Goal: Transaction & Acquisition: Purchase product/service

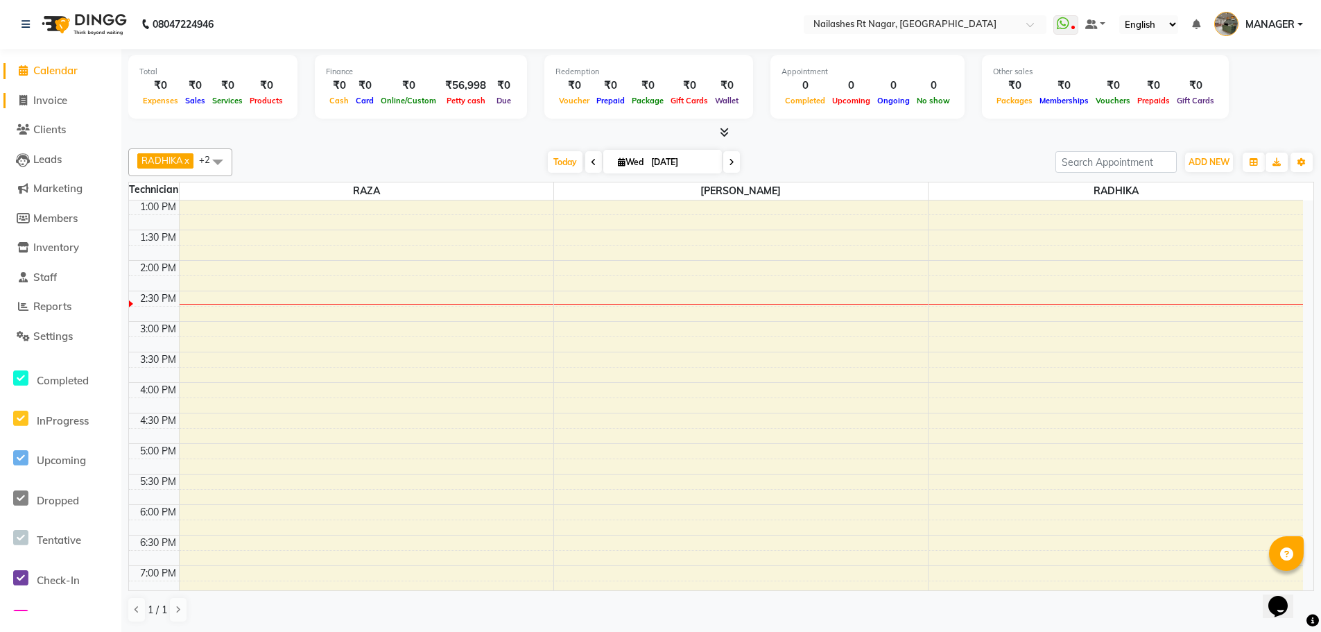
click at [94, 96] on link "Invoice" at bounding box center [60, 101] width 114 height 16
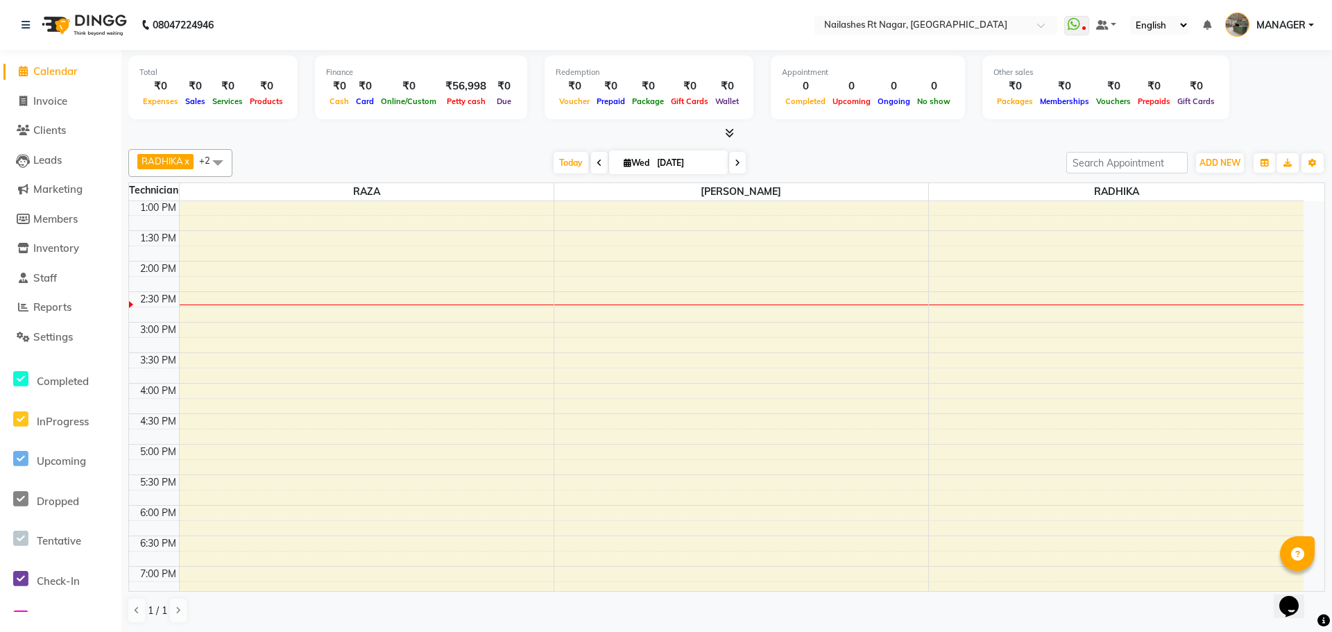
select select "8624"
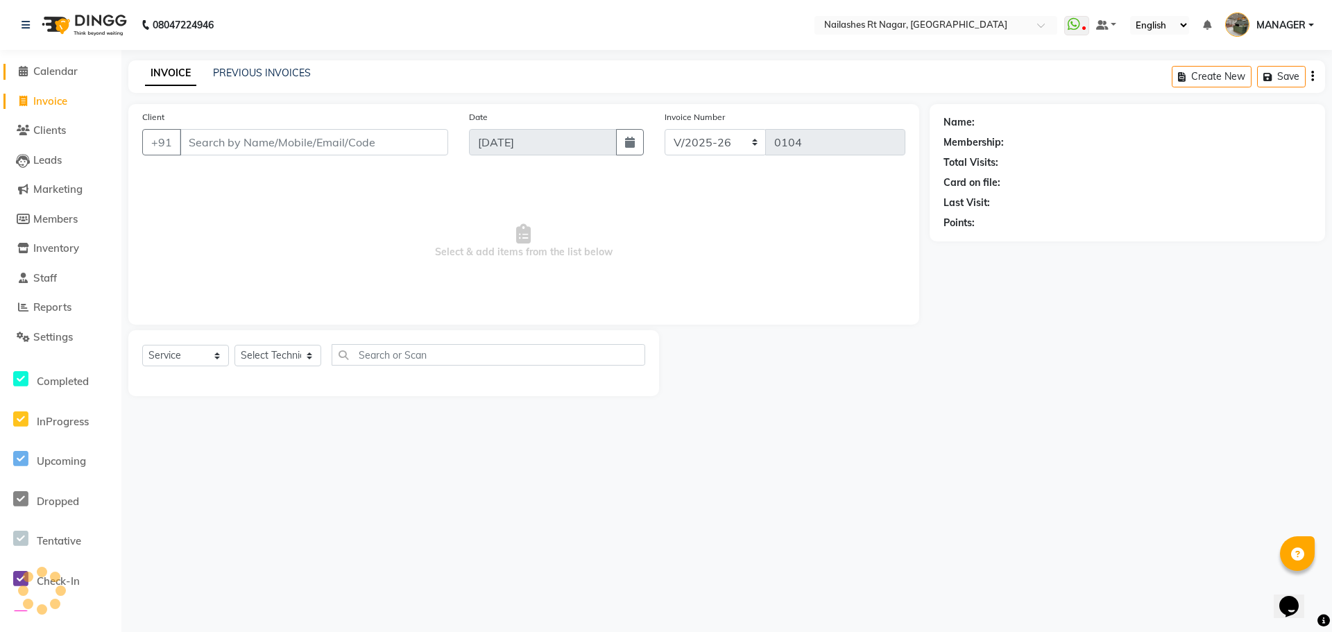
select select "membership"
click at [82, 70] on link "Calendar" at bounding box center [60, 72] width 114 height 16
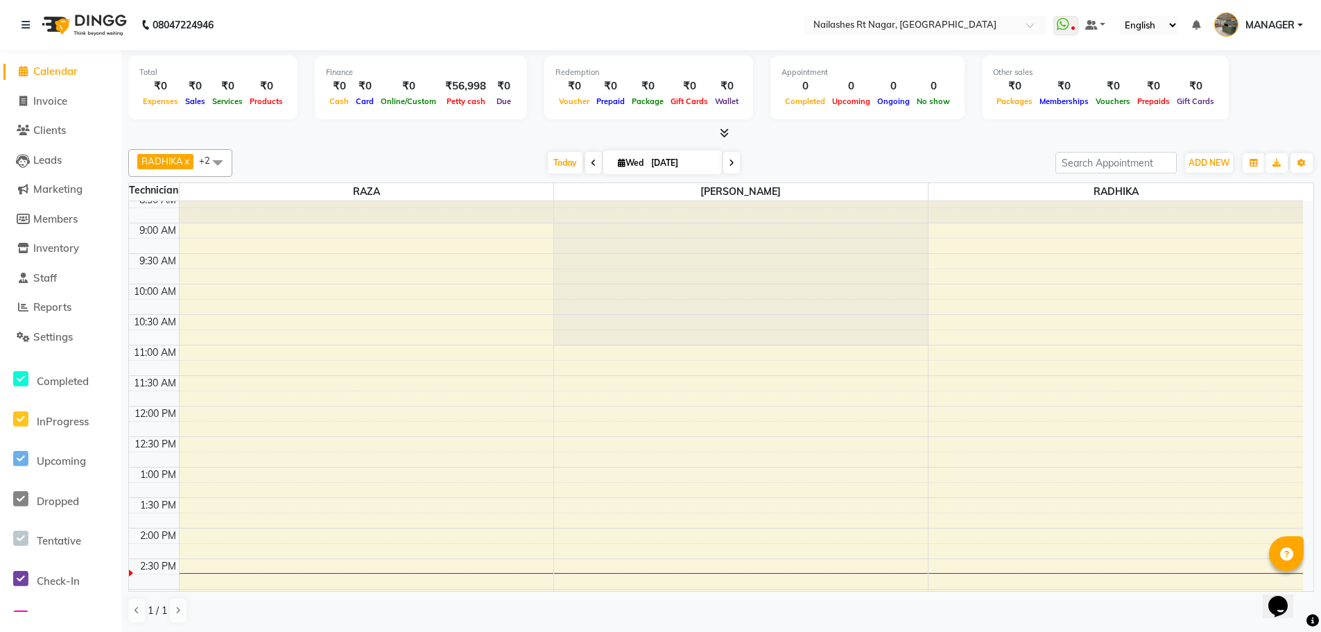
scroll to position [69, 0]
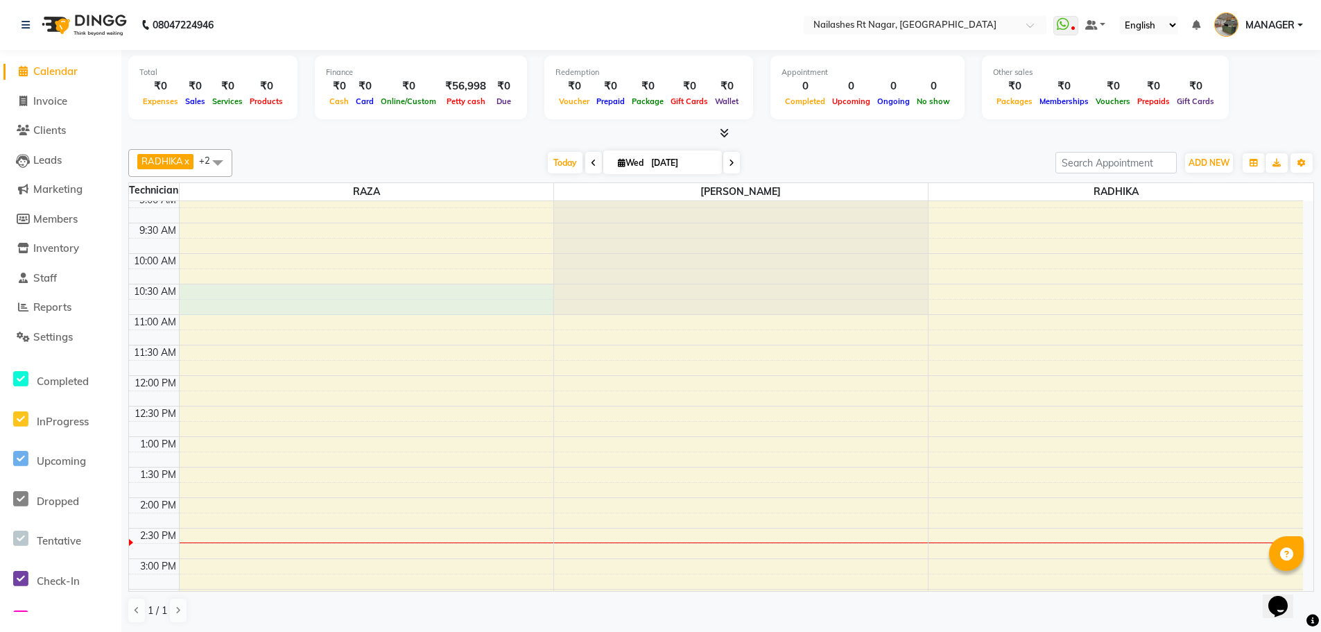
drag, startPoint x: 403, startPoint y: 293, endPoint x: 403, endPoint y: 304, distance: 11.1
click at [403, 306] on div at bounding box center [367, 299] width 374 height 31
select select "86382"
select select "630"
select select "tentative"
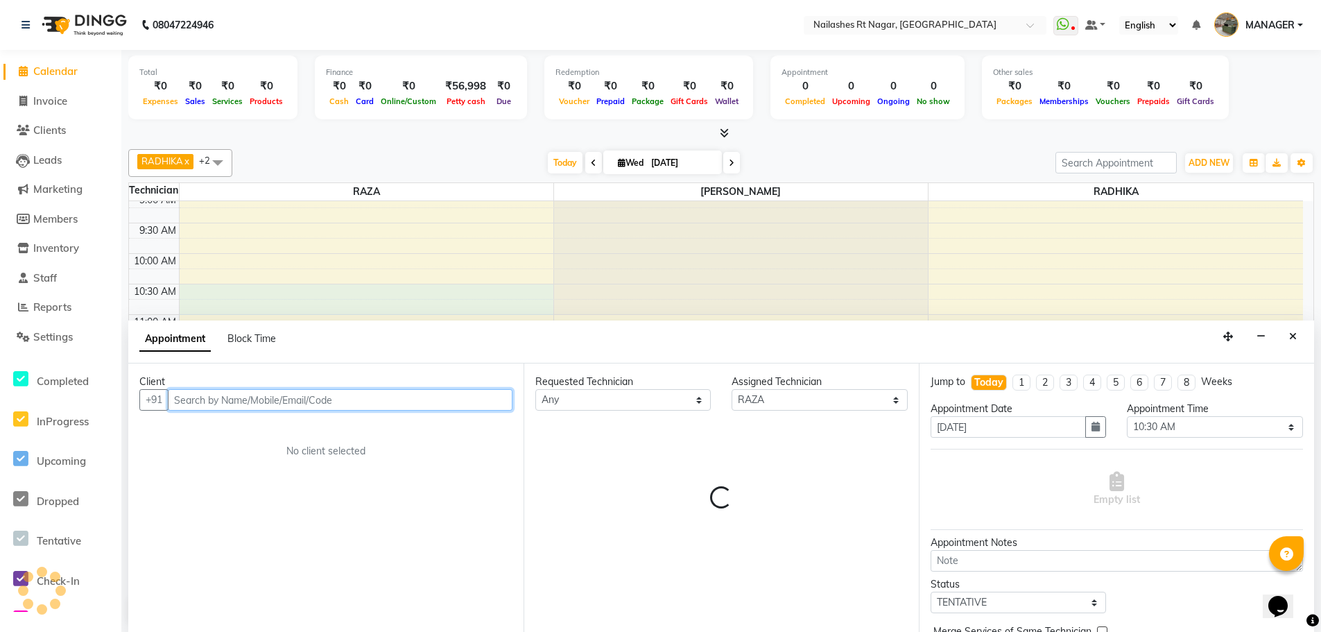
scroll to position [1, 0]
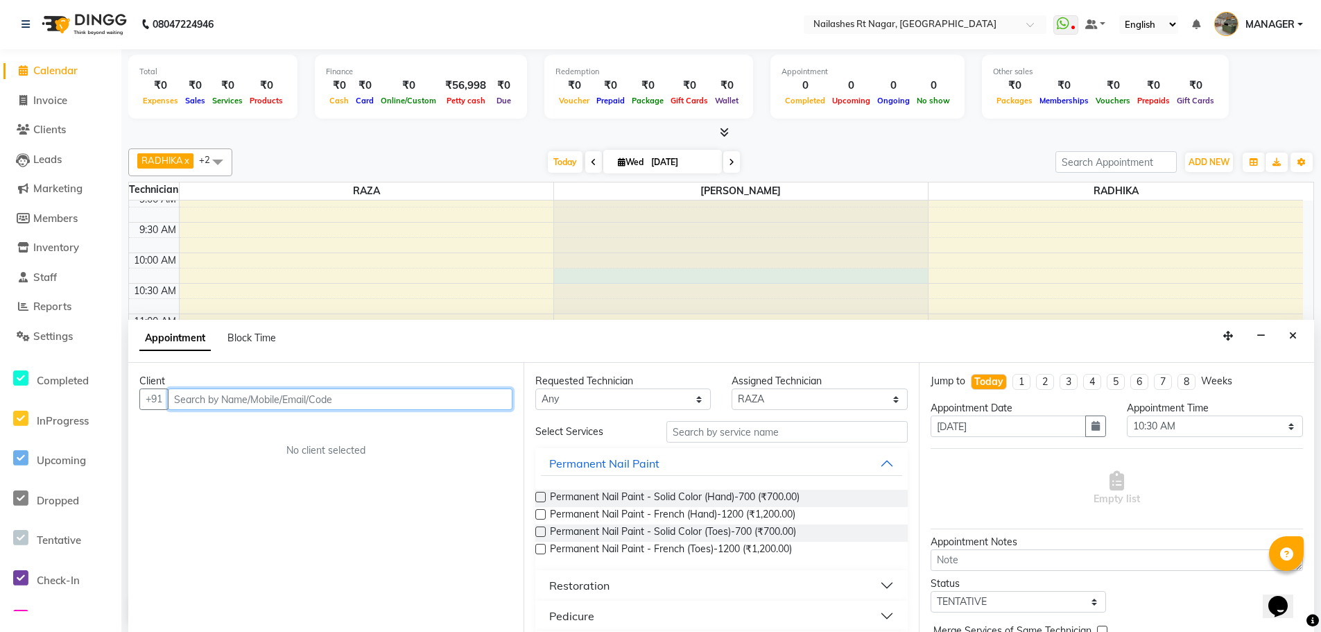
click at [676, 131] on div at bounding box center [741, 131] width 374 height 0
click at [1290, 329] on button "Close" at bounding box center [1293, 335] width 20 height 21
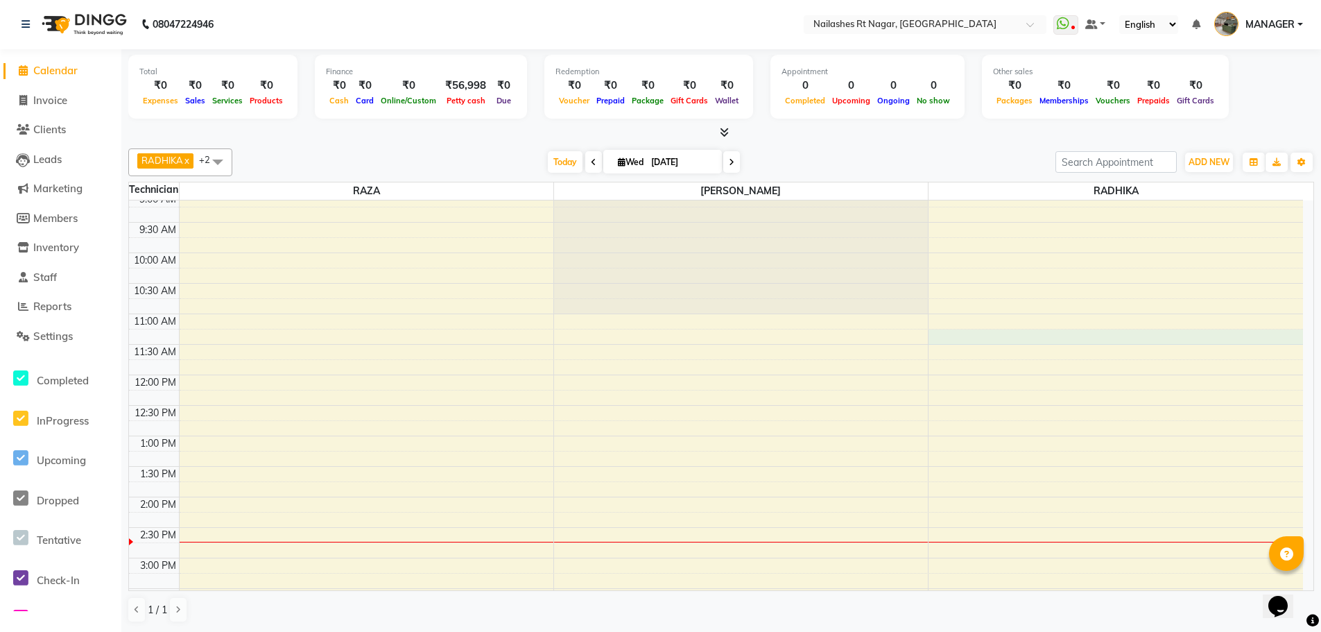
click at [1143, 341] on div "8:00 AM 8:30 AM 9:00 AM 9:30 AM 10:00 AM 10:30 AM 11:00 AM 11:30 AM 12:00 PM 12…" at bounding box center [716, 527] width 1174 height 793
select select "86385"
select select "675"
select select "tentative"
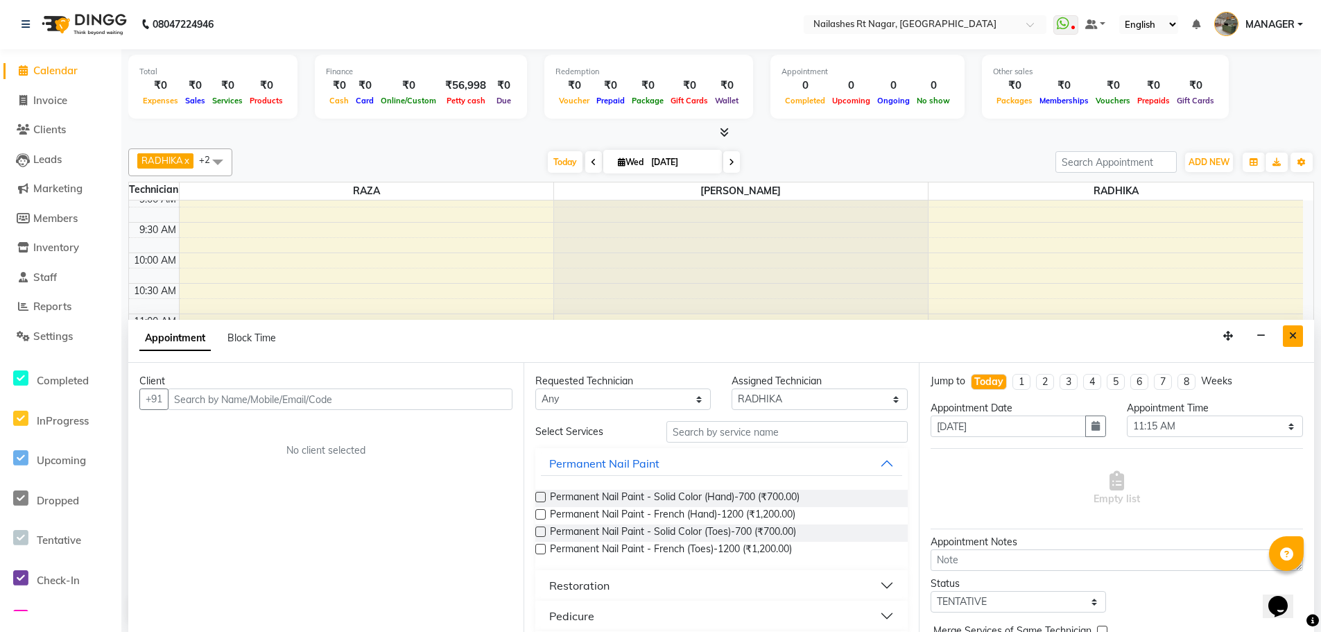
click at [1292, 331] on icon "Close" at bounding box center [1293, 336] width 8 height 10
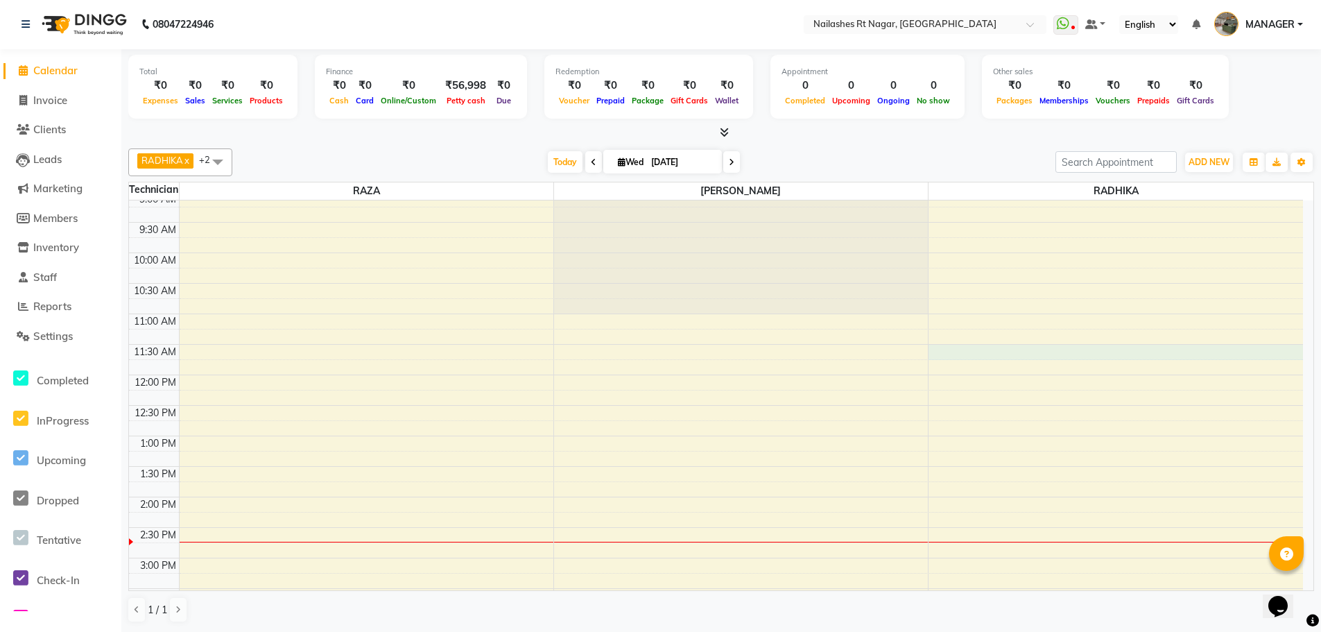
click at [1072, 349] on div "8:00 AM 8:30 AM 9:00 AM 9:30 AM 10:00 AM 10:30 AM 11:00 AM 11:30 AM 12:00 PM 12…" at bounding box center [716, 527] width 1174 height 793
select select "86385"
select select "690"
select select "tentative"
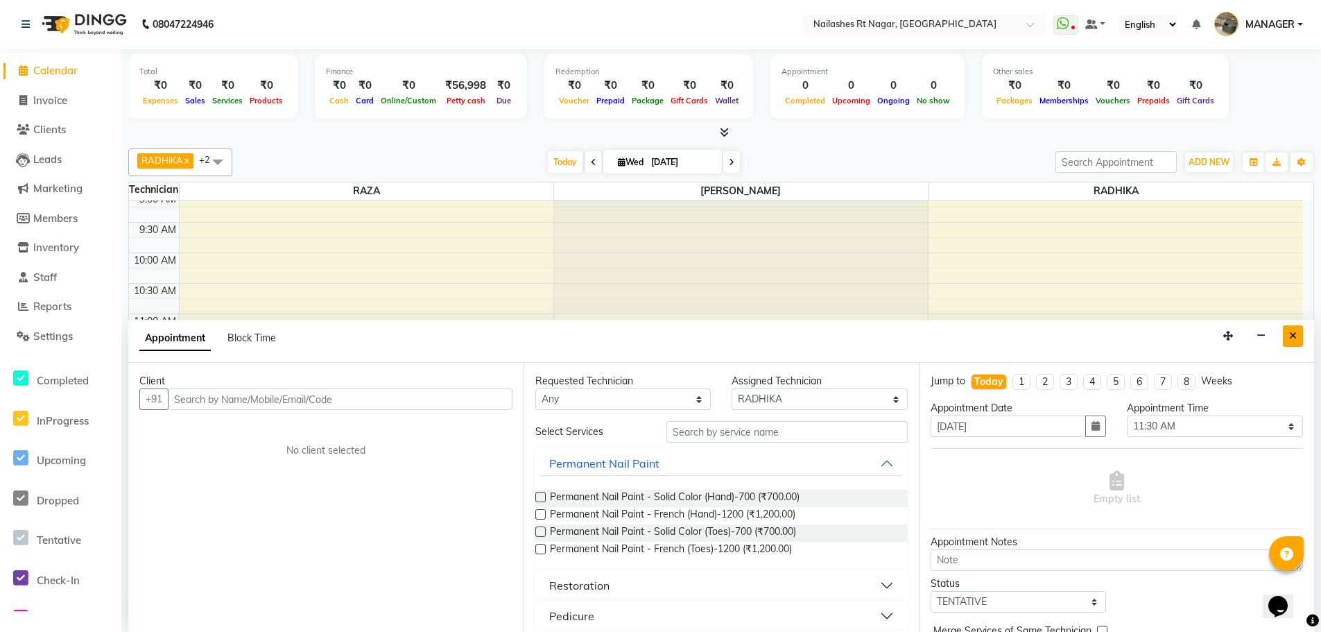
drag, startPoint x: 1301, startPoint y: 327, endPoint x: 1175, endPoint y: 314, distance: 126.9
click at [1298, 327] on button "Close" at bounding box center [1293, 335] width 20 height 21
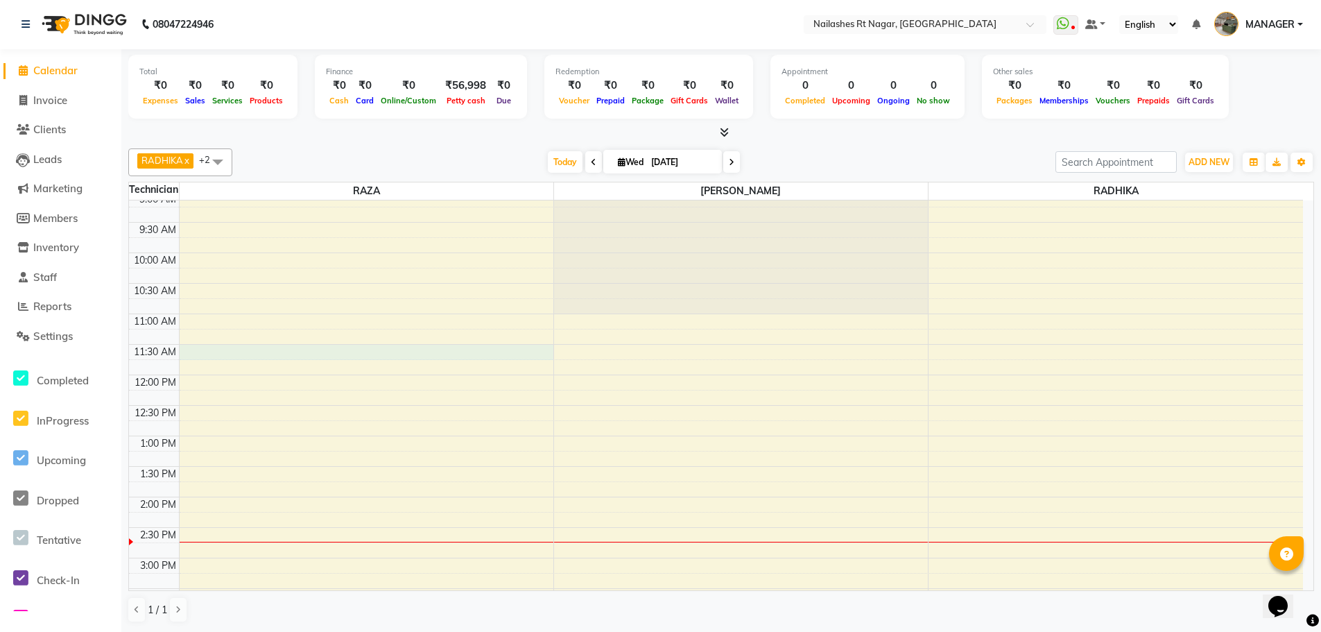
click at [520, 351] on div "8:00 AM 8:30 AM 9:00 AM 9:30 AM 10:00 AM 10:30 AM 11:00 AM 11:30 AM 12:00 PM 12…" at bounding box center [716, 527] width 1174 height 793
select select "86382"
select select "690"
select select "tentative"
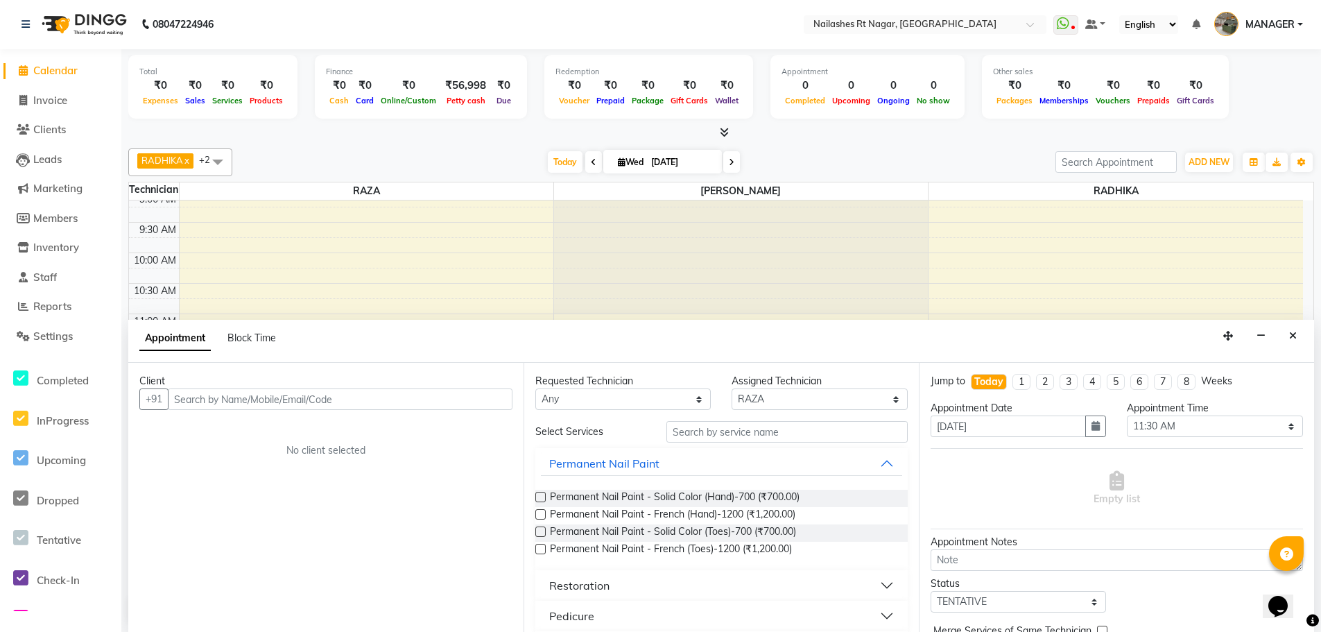
click at [293, 386] on div "Client" at bounding box center [325, 381] width 373 height 15
click at [630, 406] on select "Any RADHIKA RAZA SAPNA KUMARI" at bounding box center [622, 398] width 175 height 21
click at [786, 438] on input "text" at bounding box center [786, 431] width 241 height 21
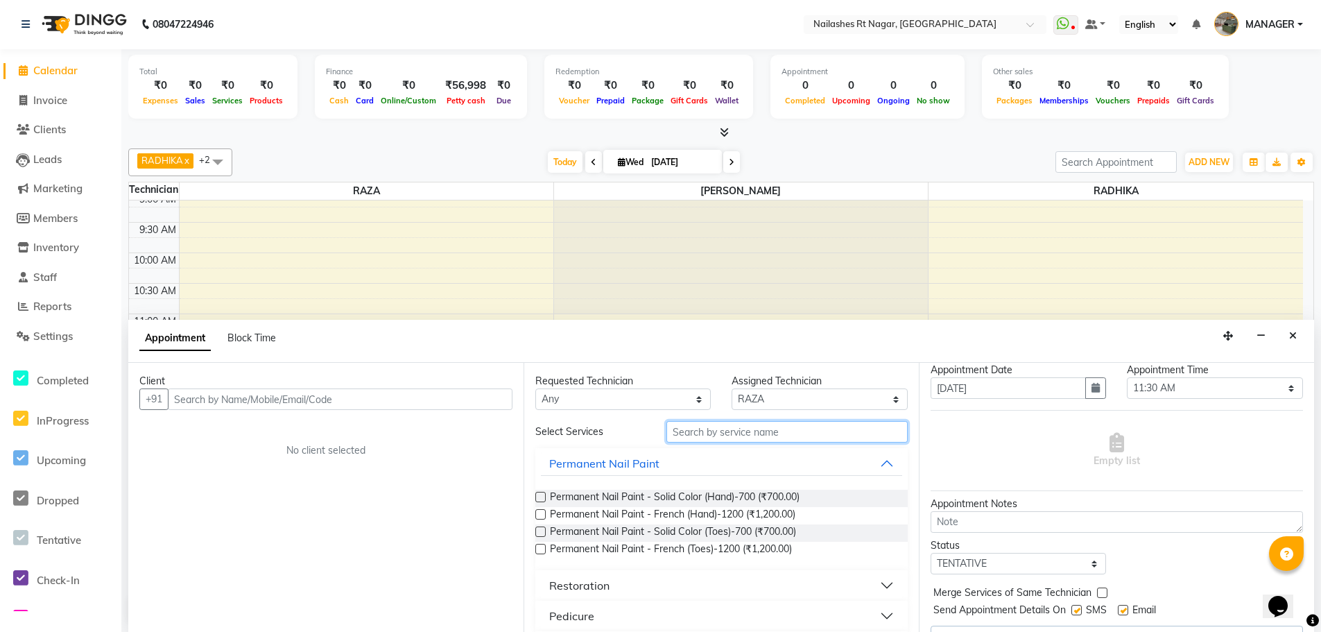
scroll to position [69, 0]
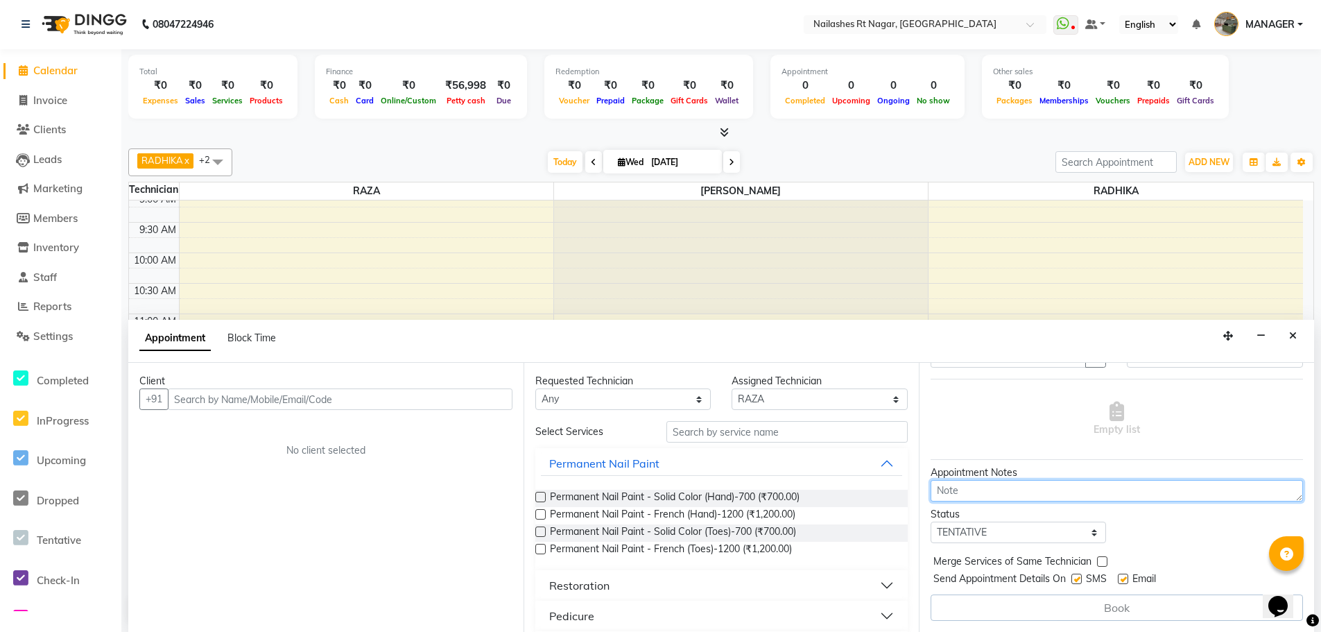
click at [988, 488] on textarea at bounding box center [1117, 490] width 372 height 21
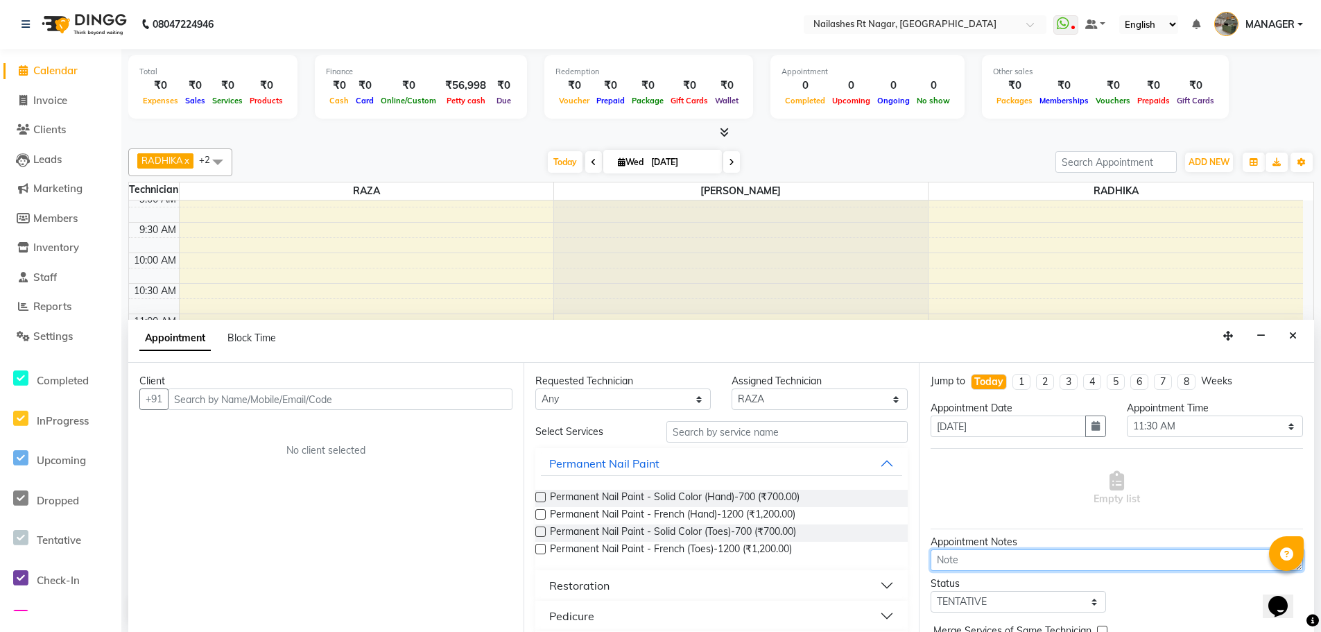
scroll to position [0, 0]
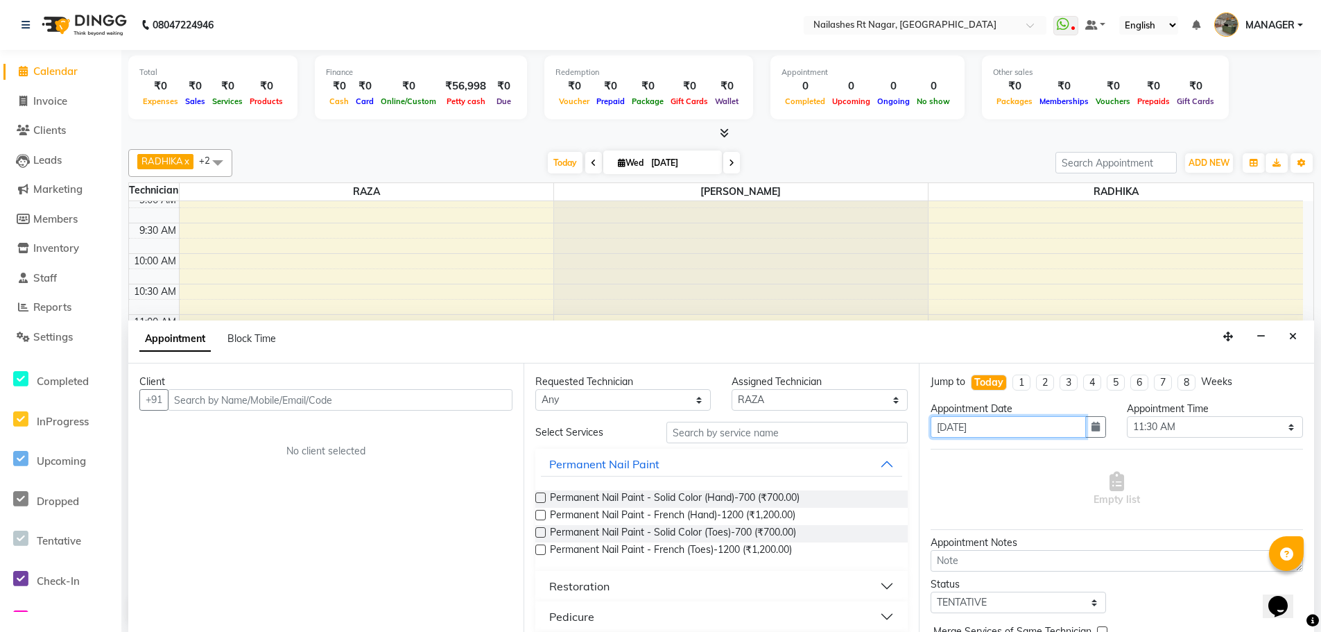
click at [1013, 418] on input "[DATE]" at bounding box center [1008, 426] width 155 height 21
click at [1175, 421] on select "Select 09:00 AM 09:15 AM 09:30 AM 09:45 AM 10:00 AM 10:15 AM 10:30 AM 10:45 AM …" at bounding box center [1214, 426] width 175 height 21
select select "765"
click at [1127, 416] on select "Select 09:00 AM 09:15 AM 09:30 AM 09:45 AM 10:00 AM 10:15 AM 10:30 AM 10:45 AM …" at bounding box center [1214, 426] width 175 height 21
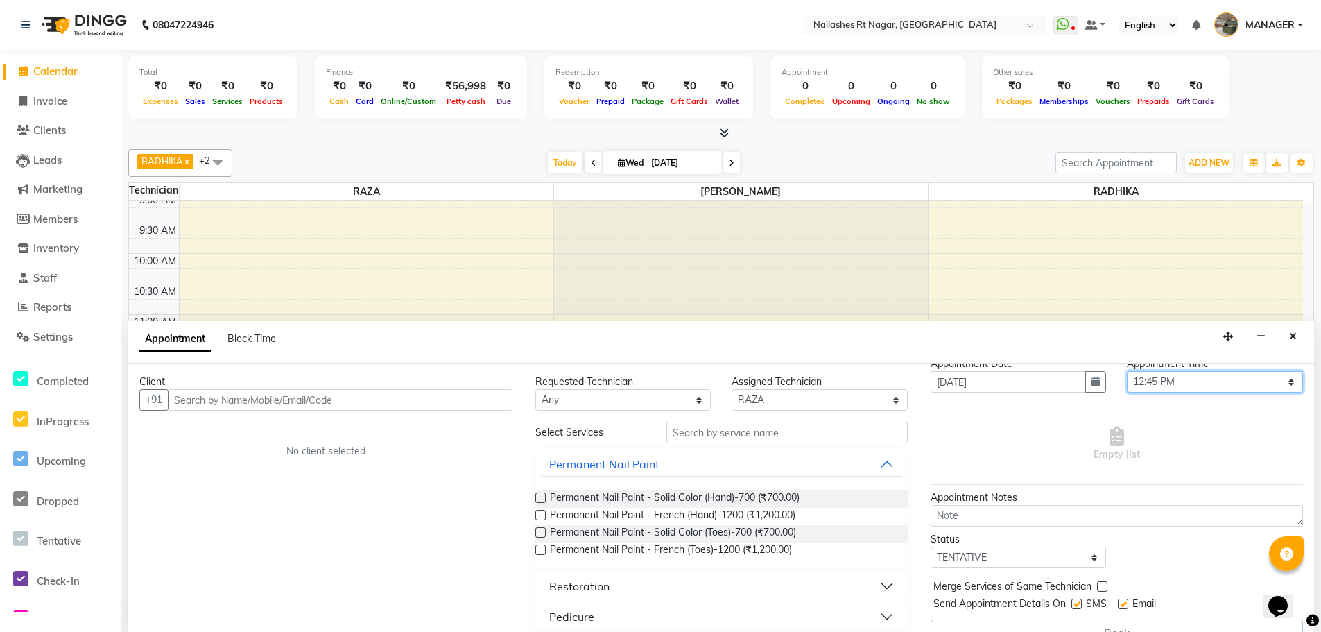
scroll to position [69, 0]
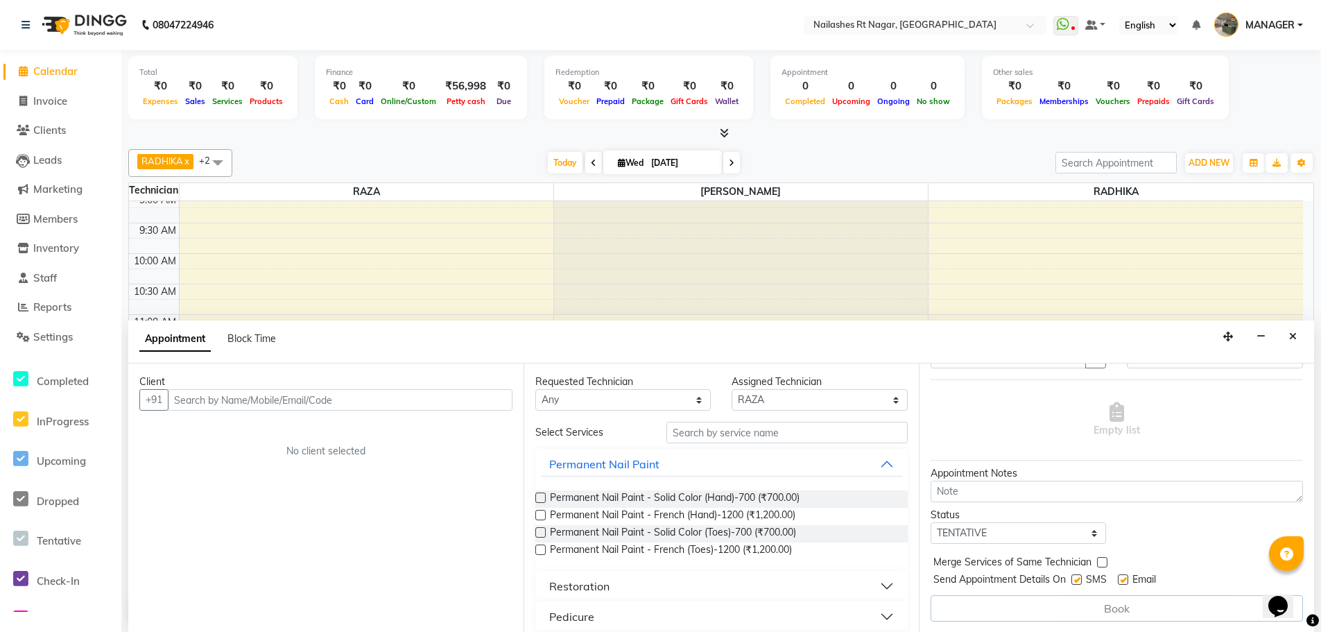
click at [1135, 605] on div "Book" at bounding box center [1117, 608] width 372 height 26
click at [1290, 328] on button "Close" at bounding box center [1293, 336] width 20 height 21
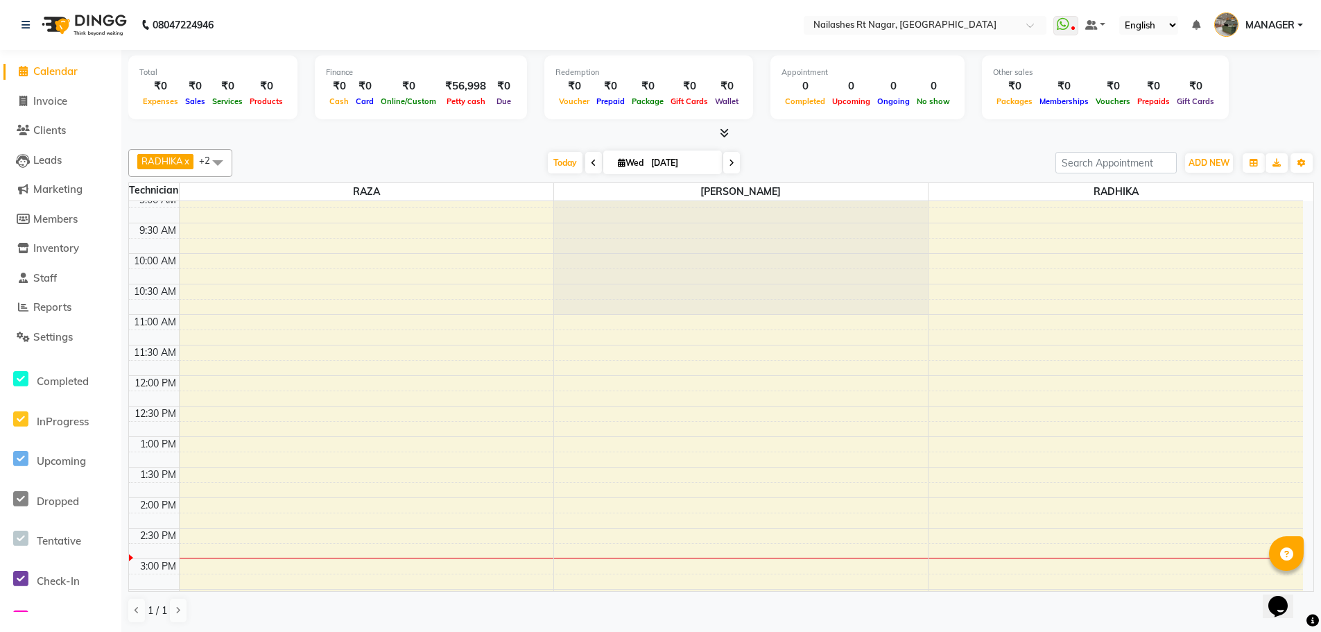
click at [205, 157] on span at bounding box center [218, 162] width 28 height 26
click at [161, 162] on span "RADHIKA" at bounding box center [162, 160] width 42 height 11
click at [165, 162] on span "RADHIKA" at bounding box center [162, 160] width 42 height 11
click at [182, 164] on span "RADHIKA" at bounding box center [162, 160] width 42 height 11
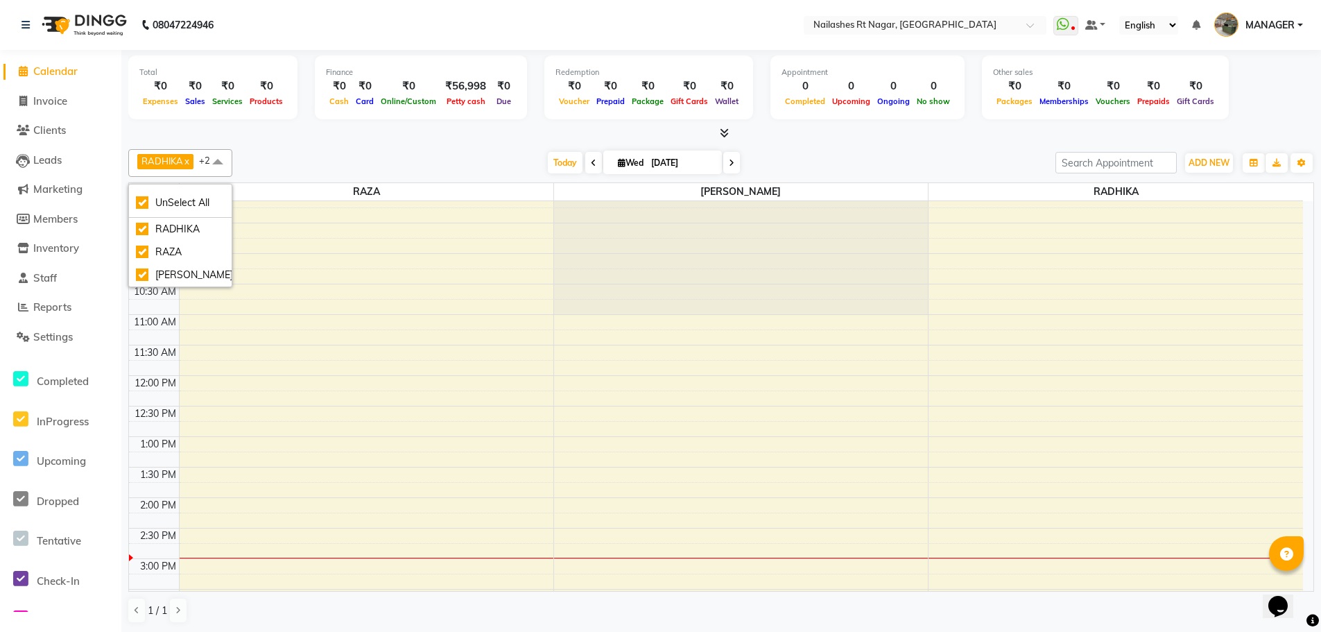
click at [178, 159] on span "RADHIKA" at bounding box center [162, 160] width 42 height 11
click at [212, 162] on span at bounding box center [218, 162] width 28 height 26
click at [297, 171] on div "Today Wed 03-09-2025" at bounding box center [643, 163] width 809 height 21
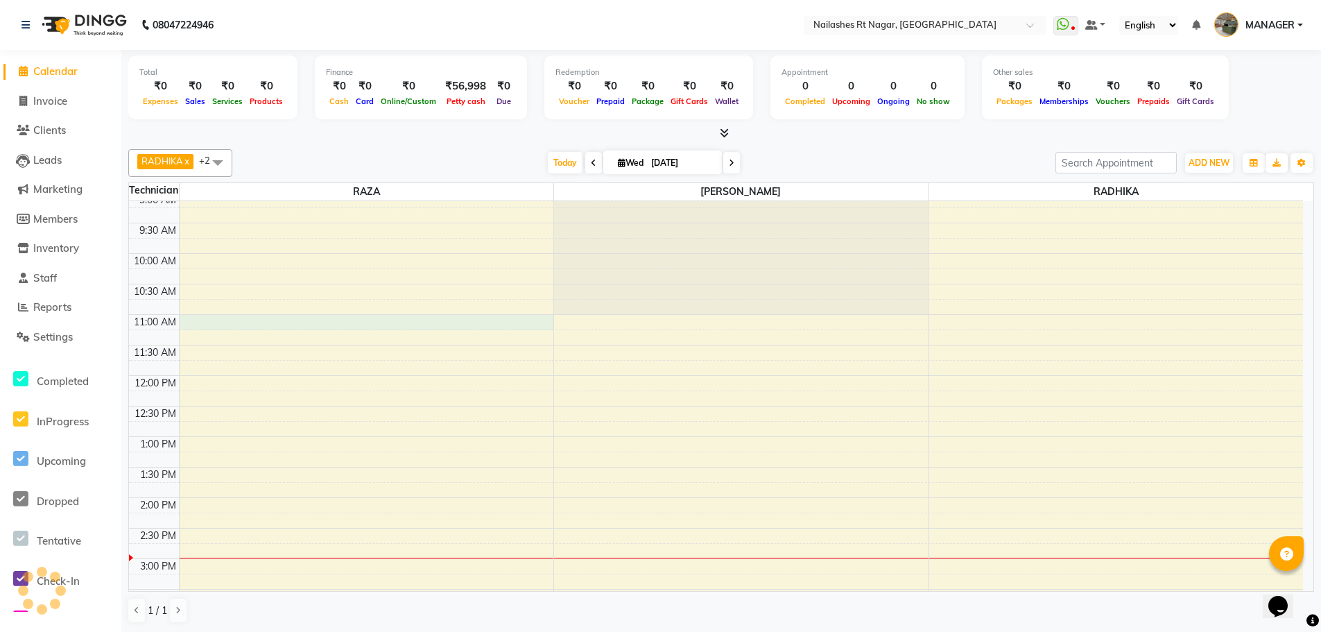
click at [449, 320] on div "8:00 AM 8:30 AM 9:00 AM 9:30 AM 10:00 AM 10:30 AM 11:00 AM 11:30 AM 12:00 PM 12…" at bounding box center [716, 528] width 1174 height 793
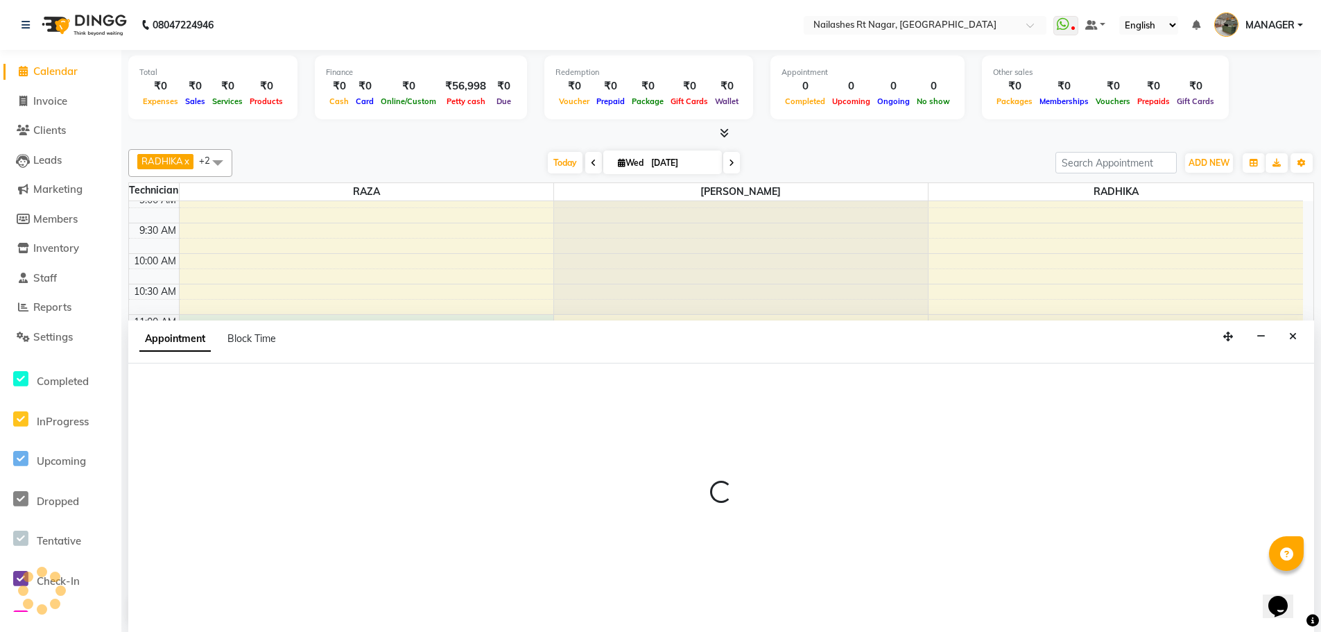
select select "86382"
select select "660"
select select "tentative"
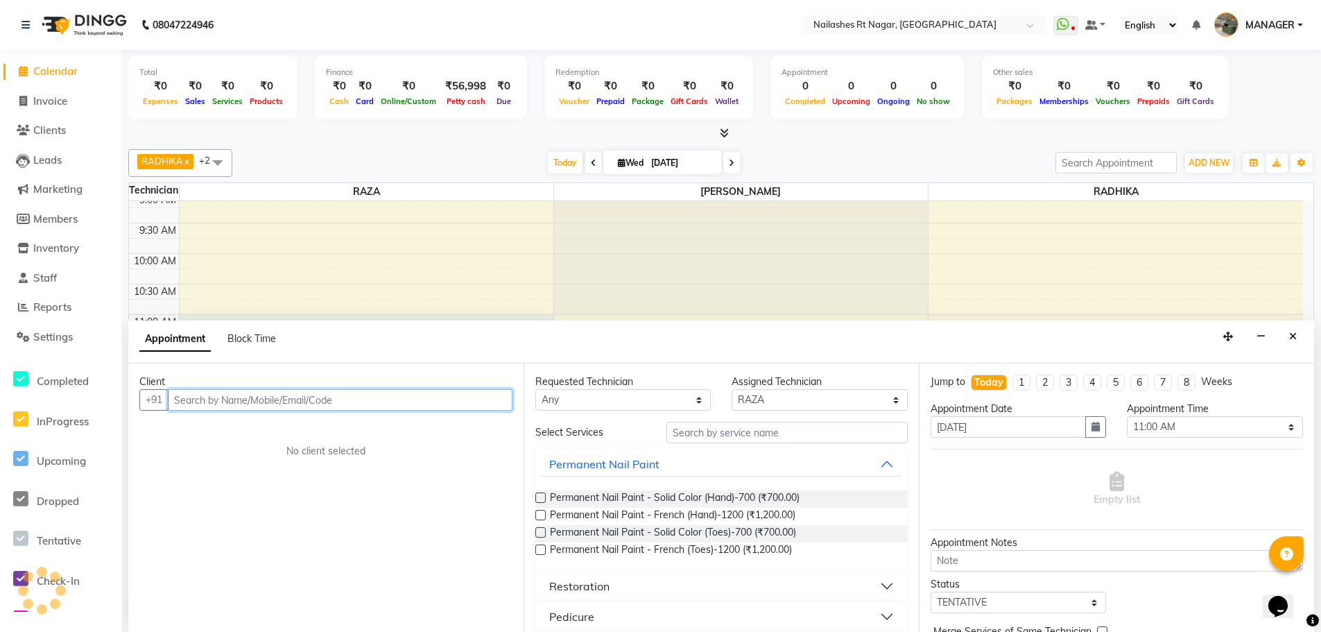
scroll to position [1, 0]
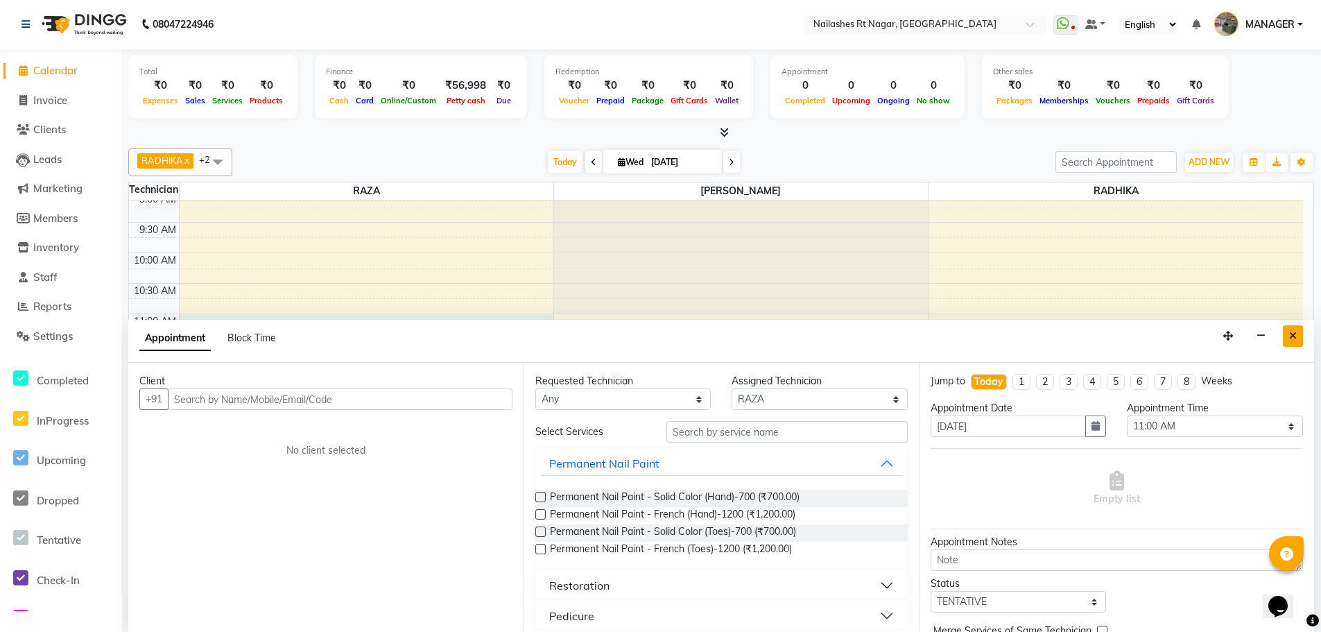
click at [1290, 332] on icon "Close" at bounding box center [1293, 336] width 8 height 10
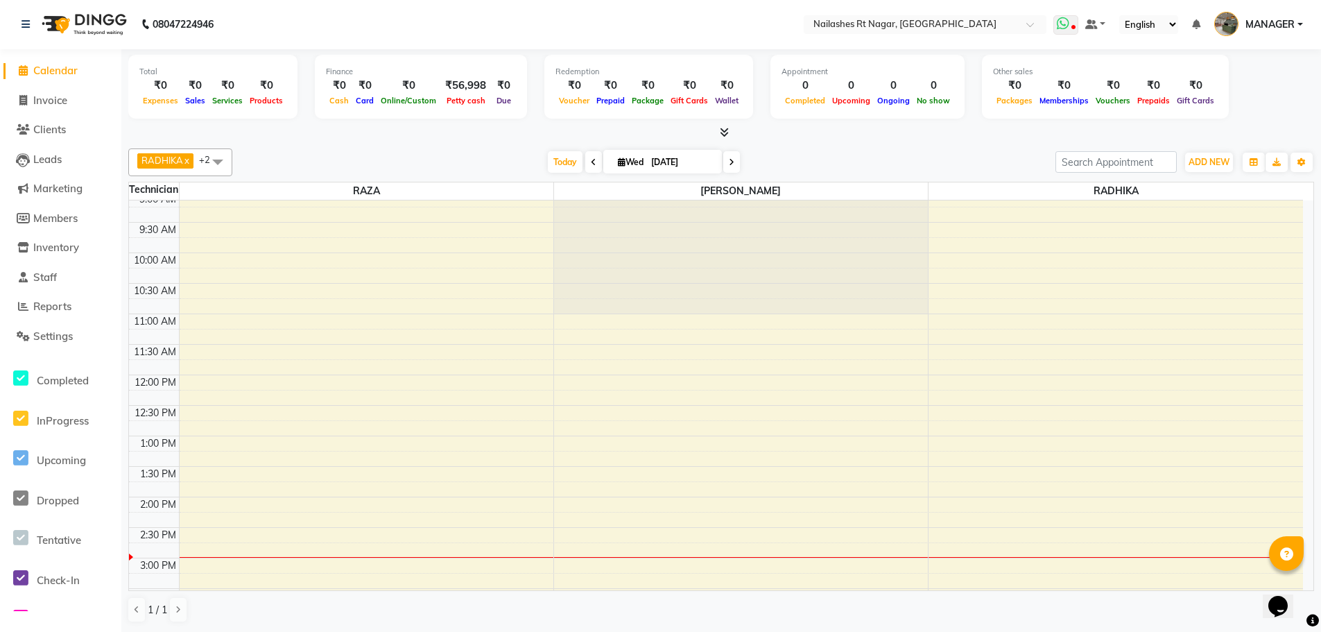
click at [1070, 28] on span at bounding box center [1065, 24] width 25 height 19
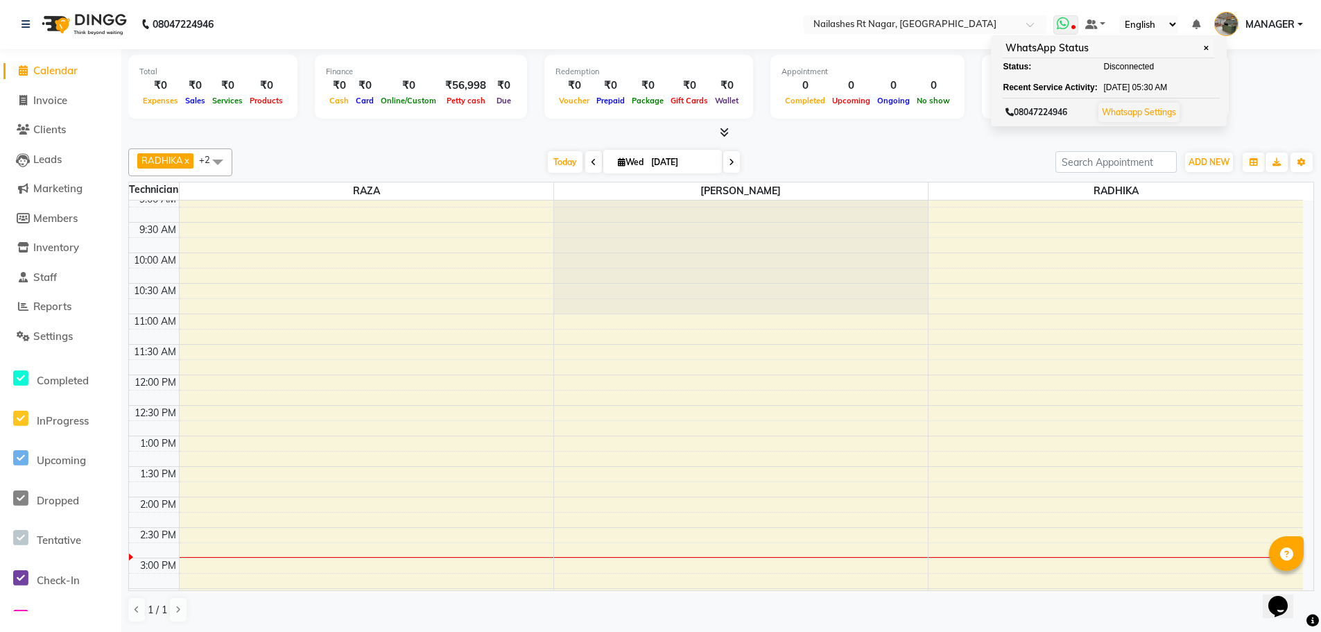
click at [1071, 55] on div "WhatsApp Status ✕" at bounding box center [1109, 48] width 212 height 19
click at [1210, 43] on span "✕" at bounding box center [1206, 48] width 12 height 10
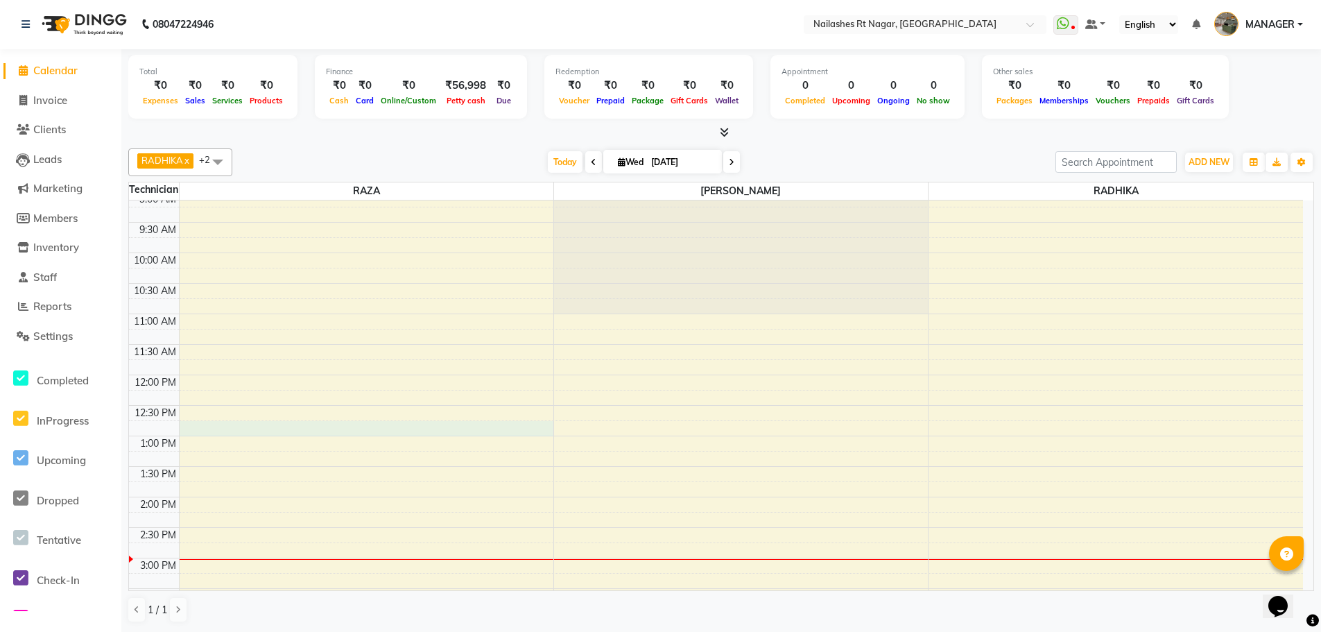
click at [433, 427] on div "8:00 AM 8:30 AM 9:00 AM 9:30 AM 10:00 AM 10:30 AM 11:00 AM 11:30 AM 12:00 PM 12…" at bounding box center [716, 527] width 1174 height 793
select select "86382"
select select "765"
select select "tentative"
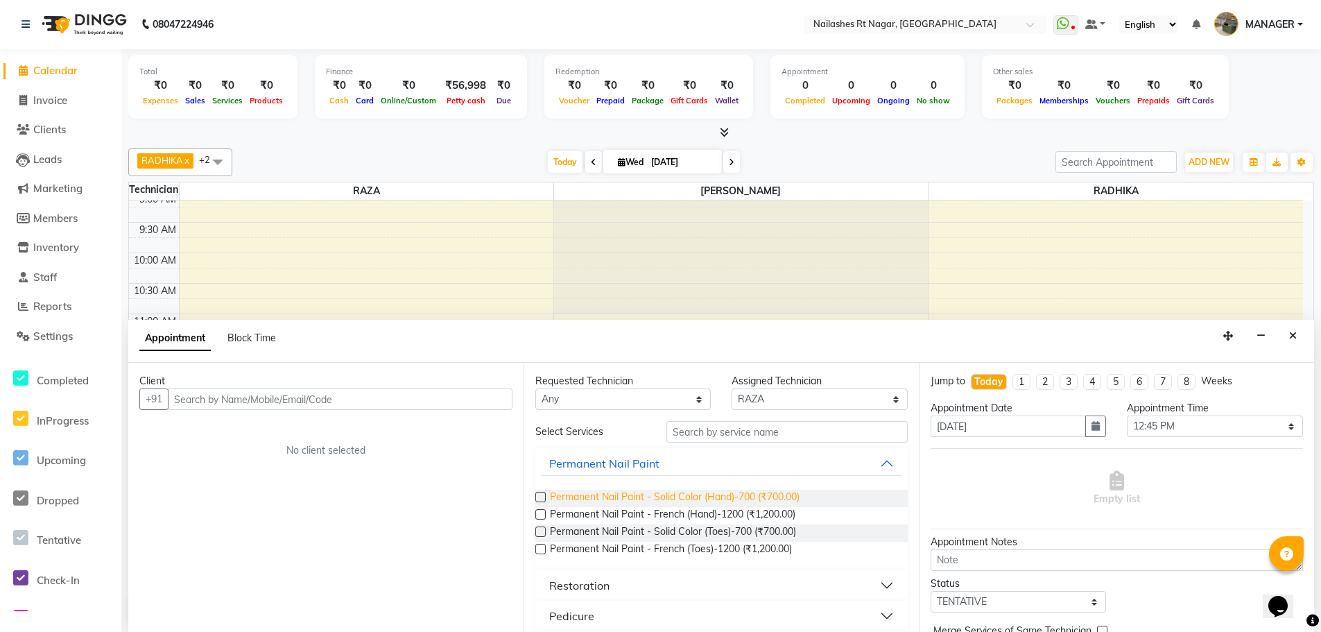
drag, startPoint x: 581, startPoint y: 495, endPoint x: 567, endPoint y: 474, distance: 25.0
click at [581, 499] on span "Permanent Nail Paint - Solid Color (Hand)-700 (₹700.00)" at bounding box center [675, 498] width 250 height 17
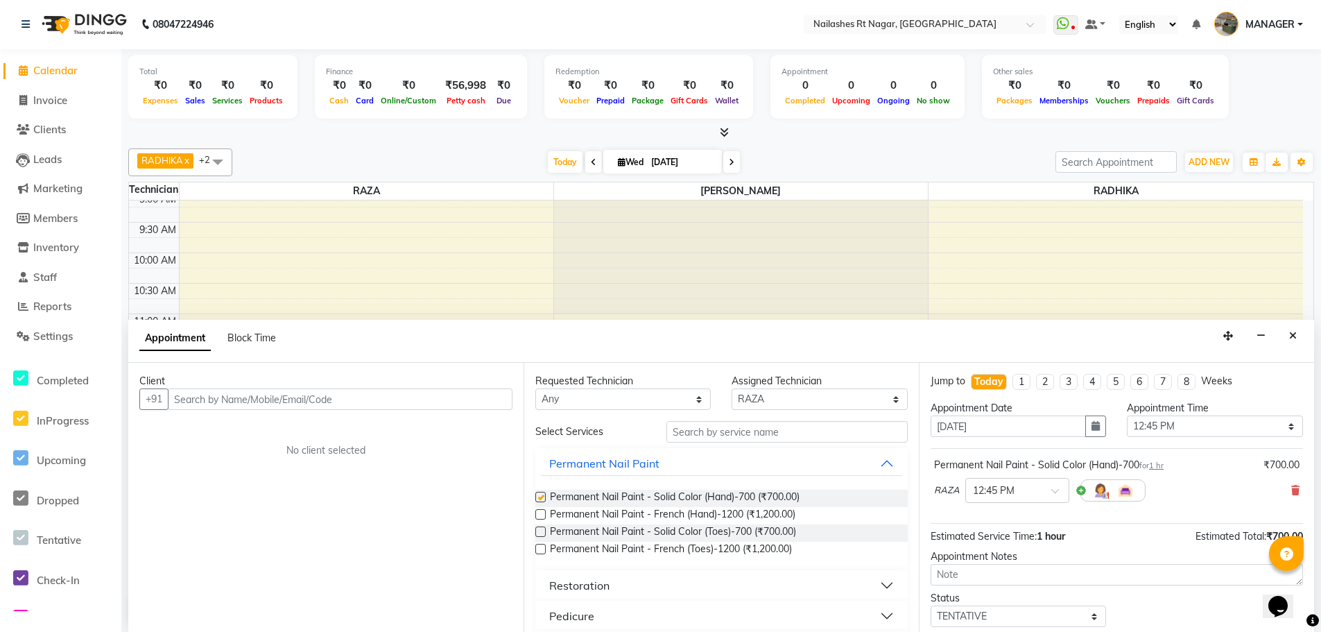
checkbox input "false"
click at [1053, 491] on span at bounding box center [1059, 495] width 17 height 15
click at [1293, 333] on icon "Close" at bounding box center [1293, 336] width 8 height 10
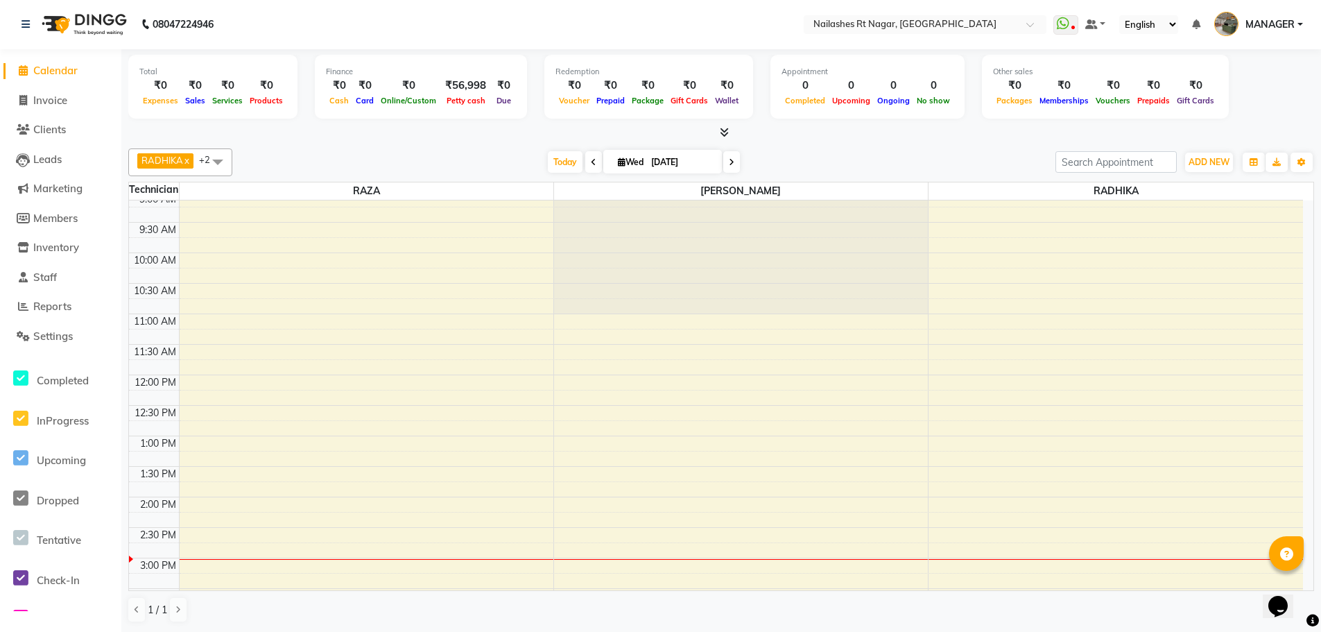
scroll to position [0, 0]
click at [679, 175] on div "RADHIKA x RAZA x SAPNA KUMARI x +2 UnSelect All RADHIKA RAZA SAPNA KUMARI Today…" at bounding box center [721, 163] width 1186 height 28
click at [679, 173] on input "[DATE]" at bounding box center [681, 163] width 69 height 21
select select "9"
select select "2025"
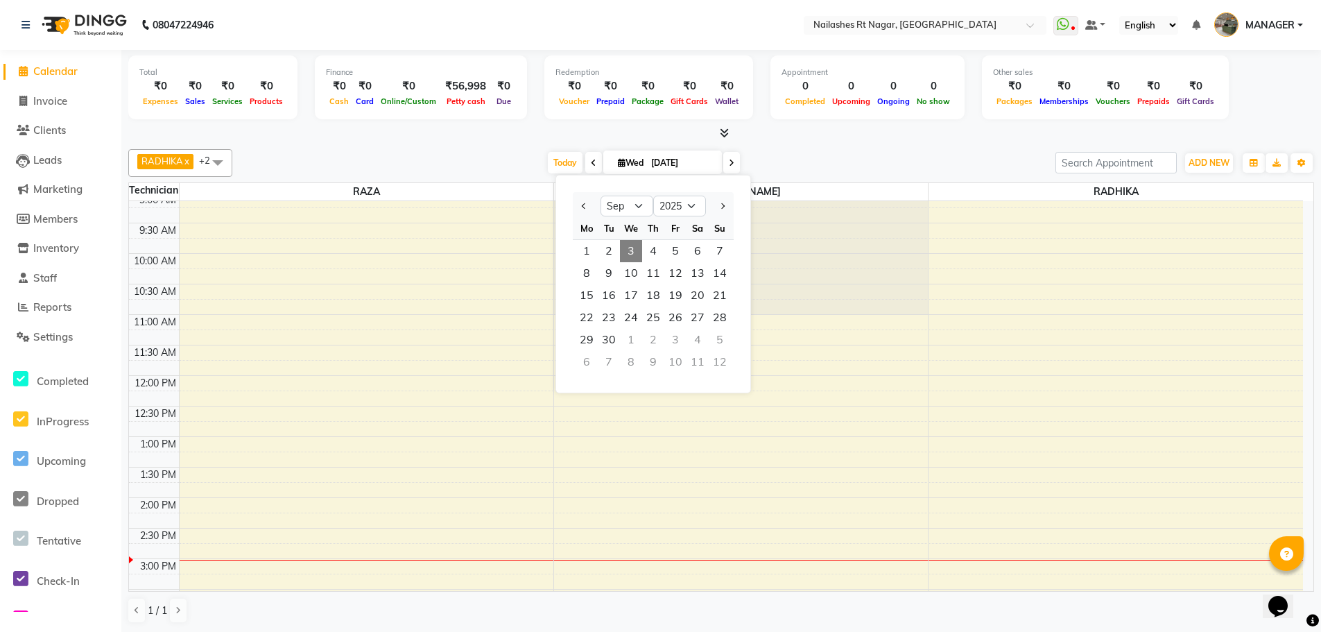
click at [630, 248] on span "3" at bounding box center [631, 251] width 22 height 22
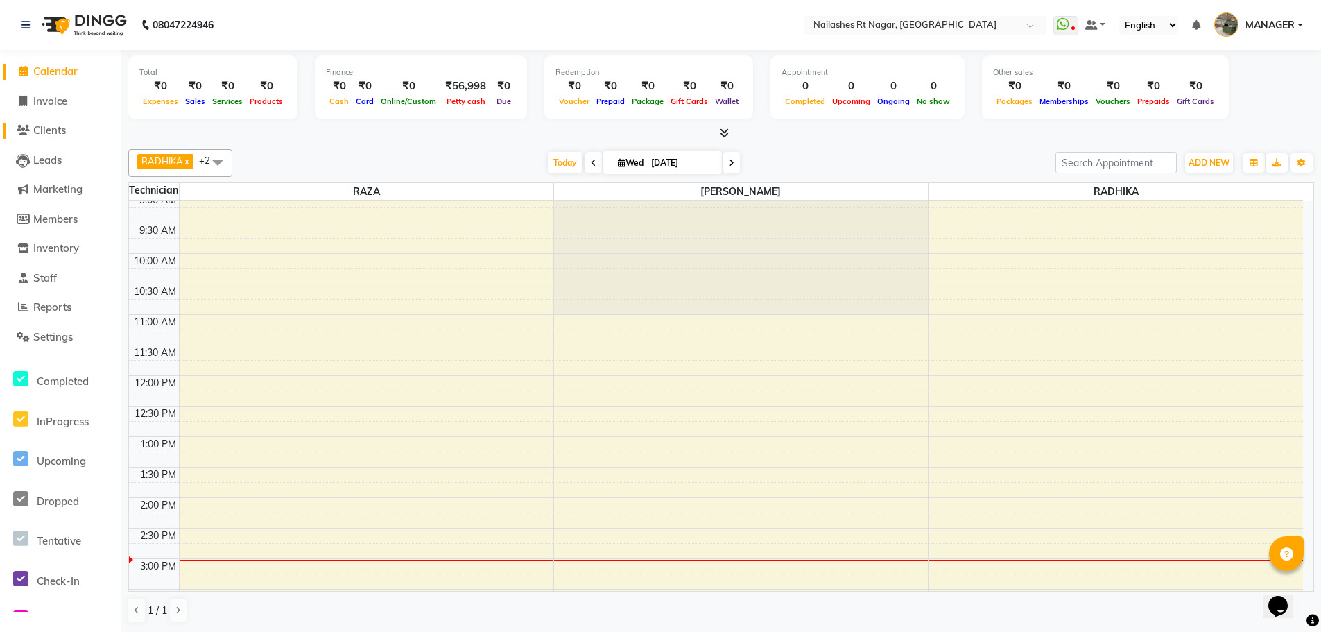
click at [24, 126] on icon at bounding box center [23, 130] width 13 height 10
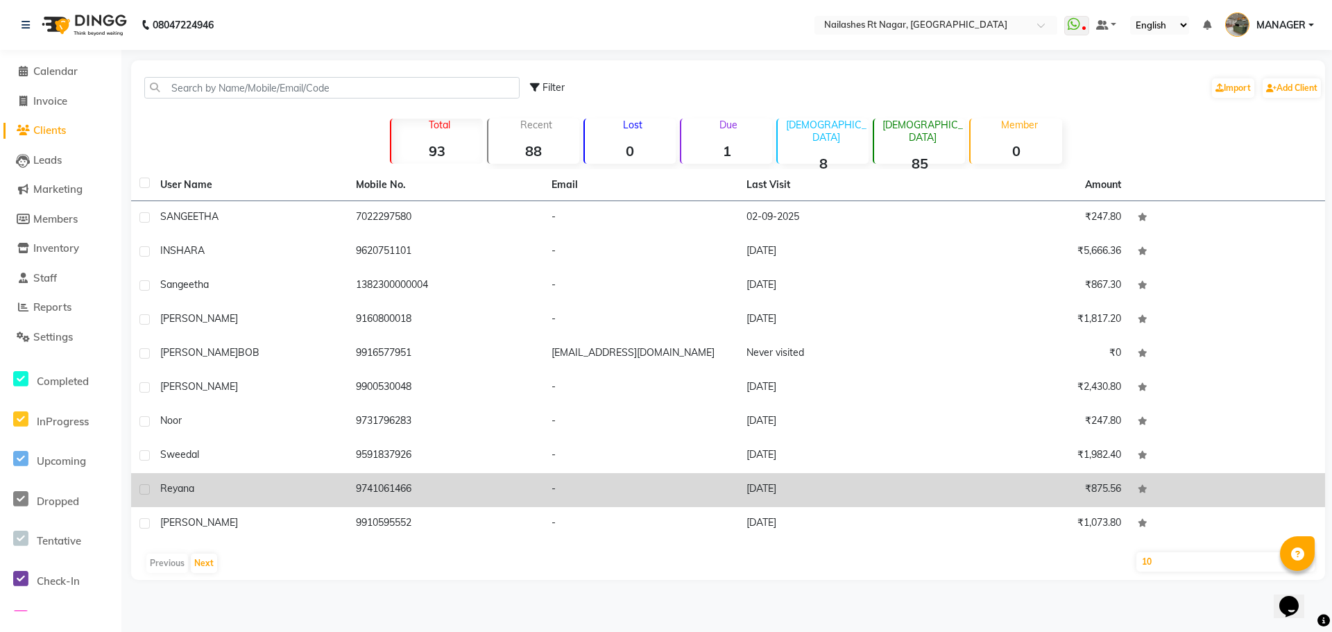
click at [249, 491] on div "reyana" at bounding box center [249, 488] width 179 height 15
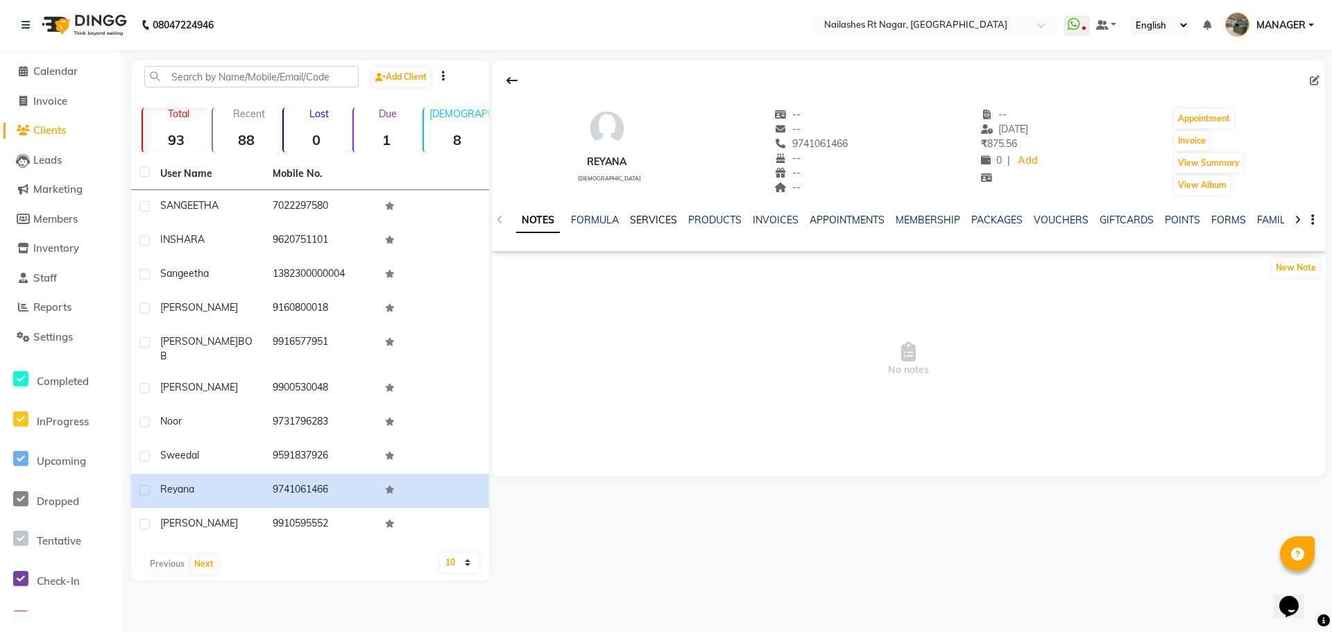
click at [660, 220] on link "SERVICES" at bounding box center [653, 220] width 47 height 12
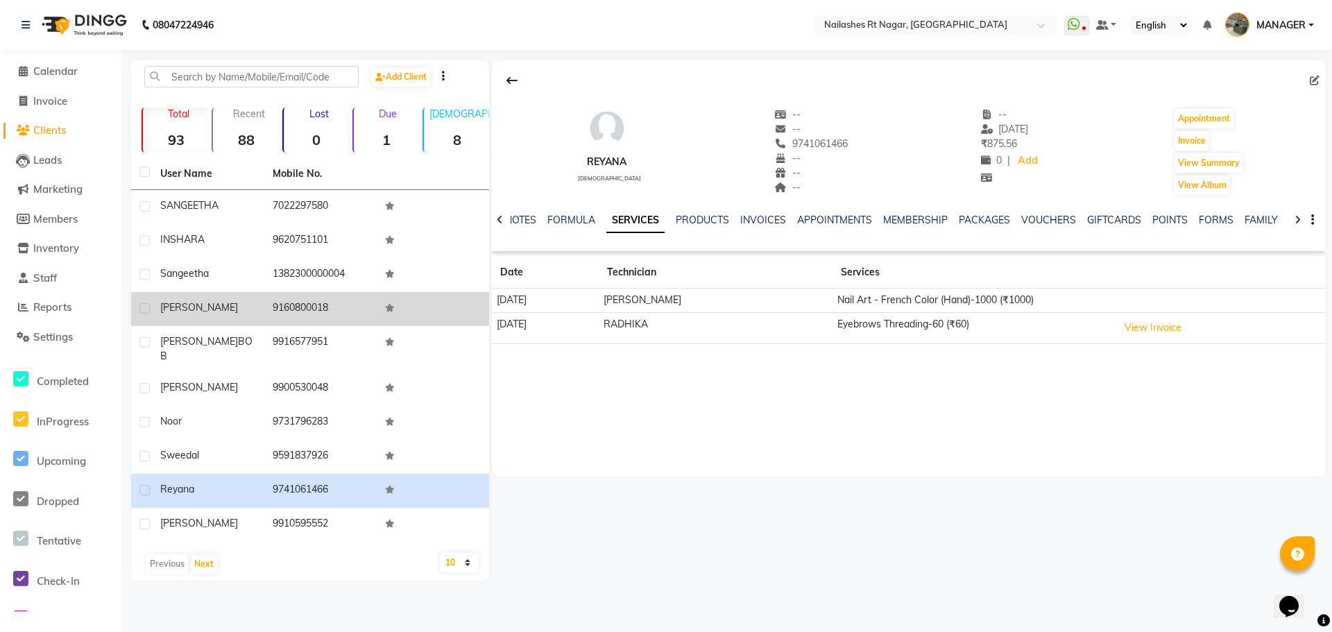
click at [339, 318] on td "9160800018" at bounding box center [320, 309] width 112 height 34
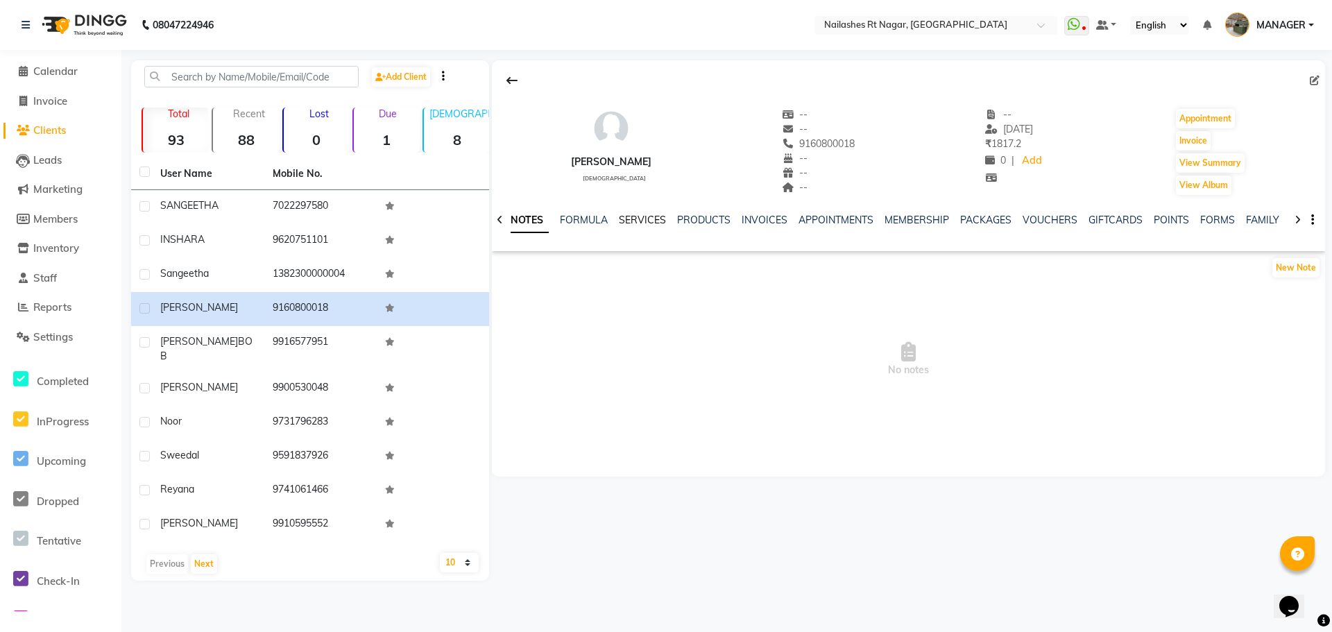
click at [651, 217] on link "SERVICES" at bounding box center [642, 220] width 47 height 12
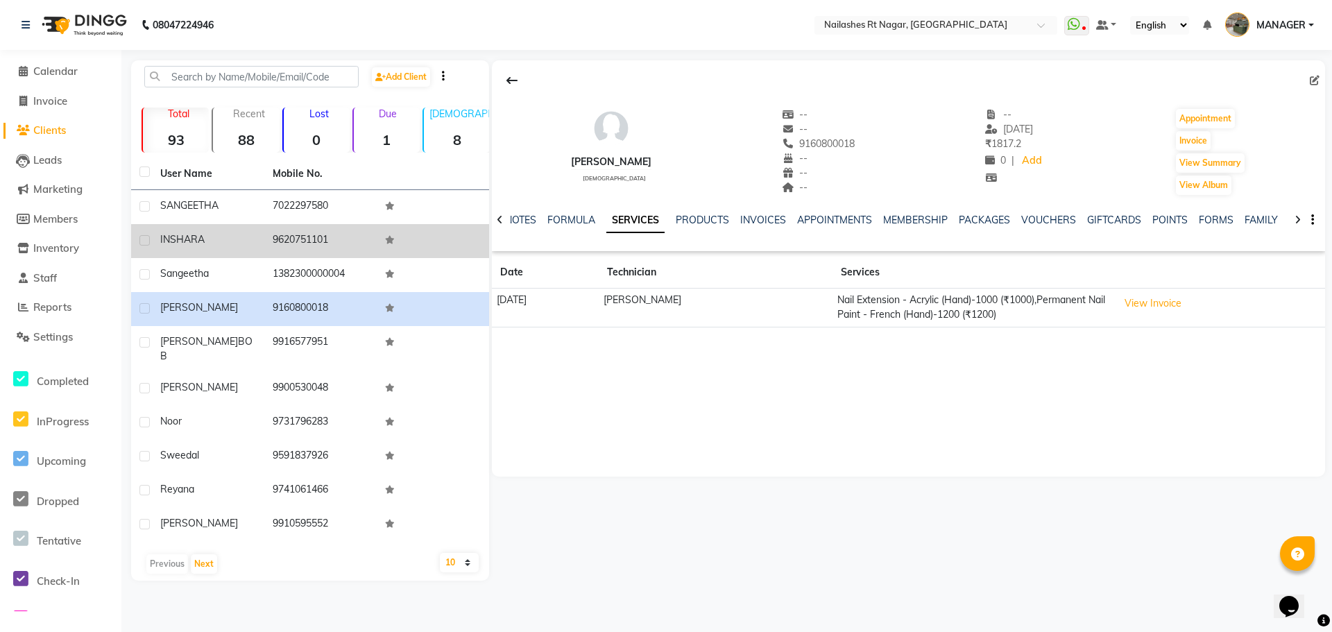
drag, startPoint x: 170, startPoint y: 215, endPoint x: 327, endPoint y: 248, distance: 160.1
click at [170, 215] on td "SANGEETHA" at bounding box center [208, 207] width 112 height 34
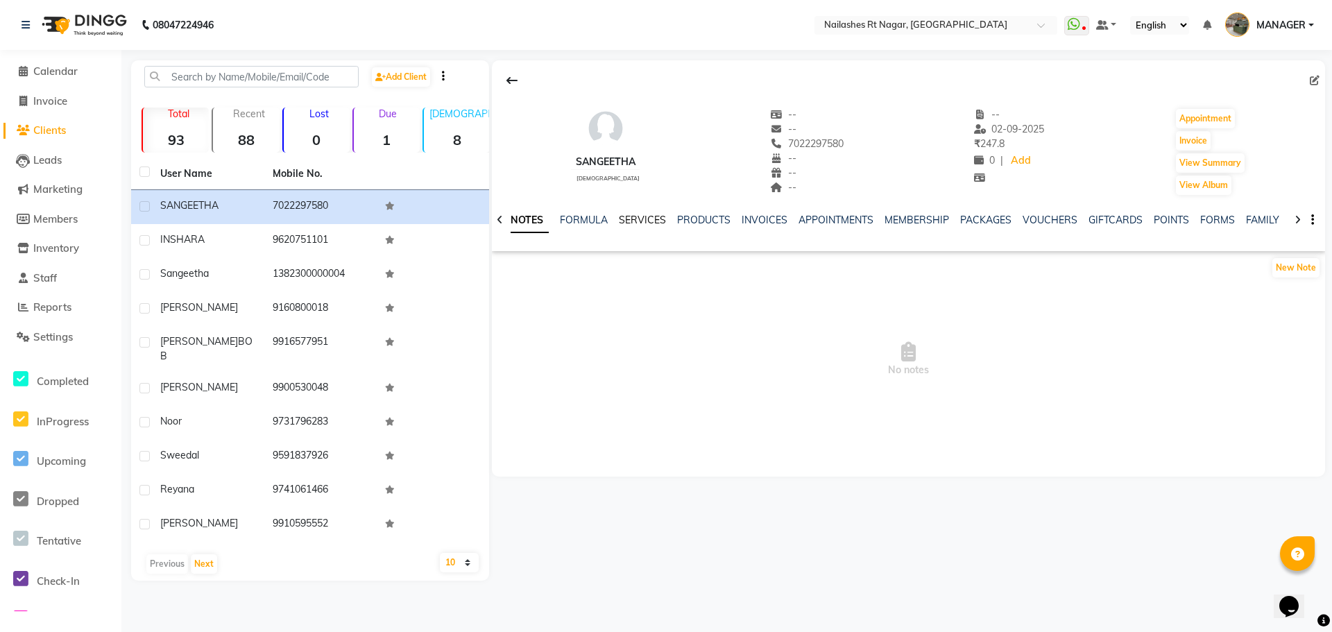
click at [643, 218] on div "SERVICES" at bounding box center [642, 220] width 47 height 15
click at [642, 218] on link "SERVICES" at bounding box center [642, 220] width 47 height 12
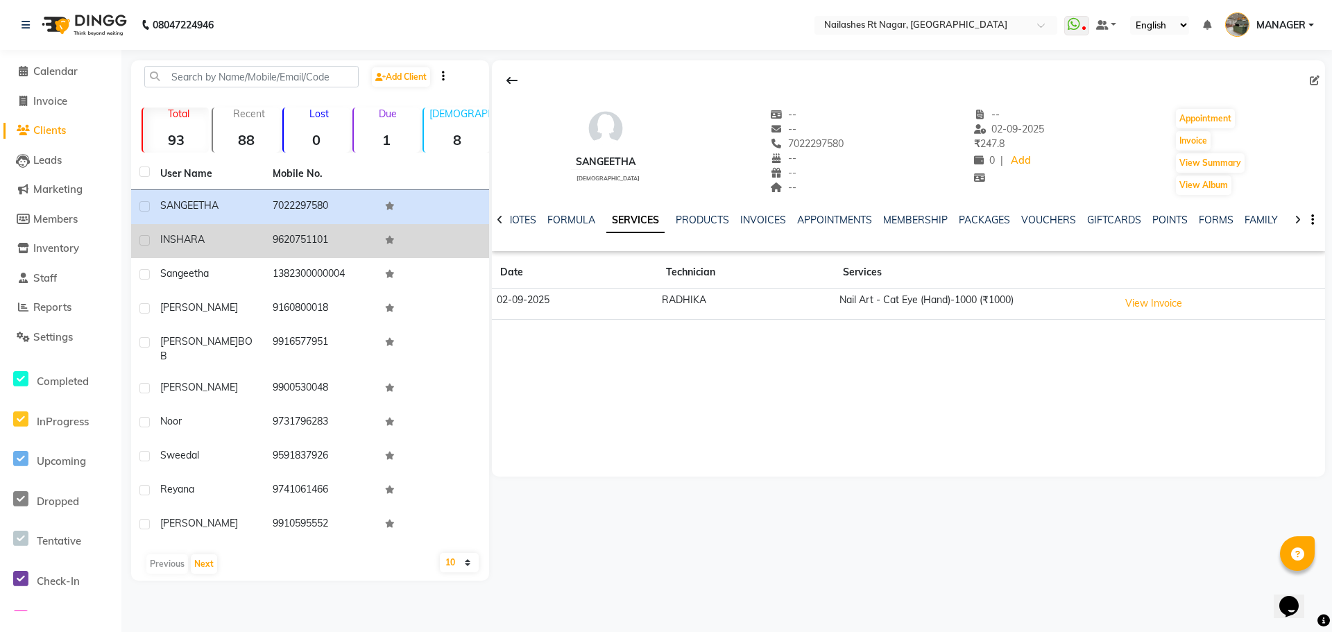
click at [212, 243] on div "INSHARA" at bounding box center [208, 239] width 96 height 15
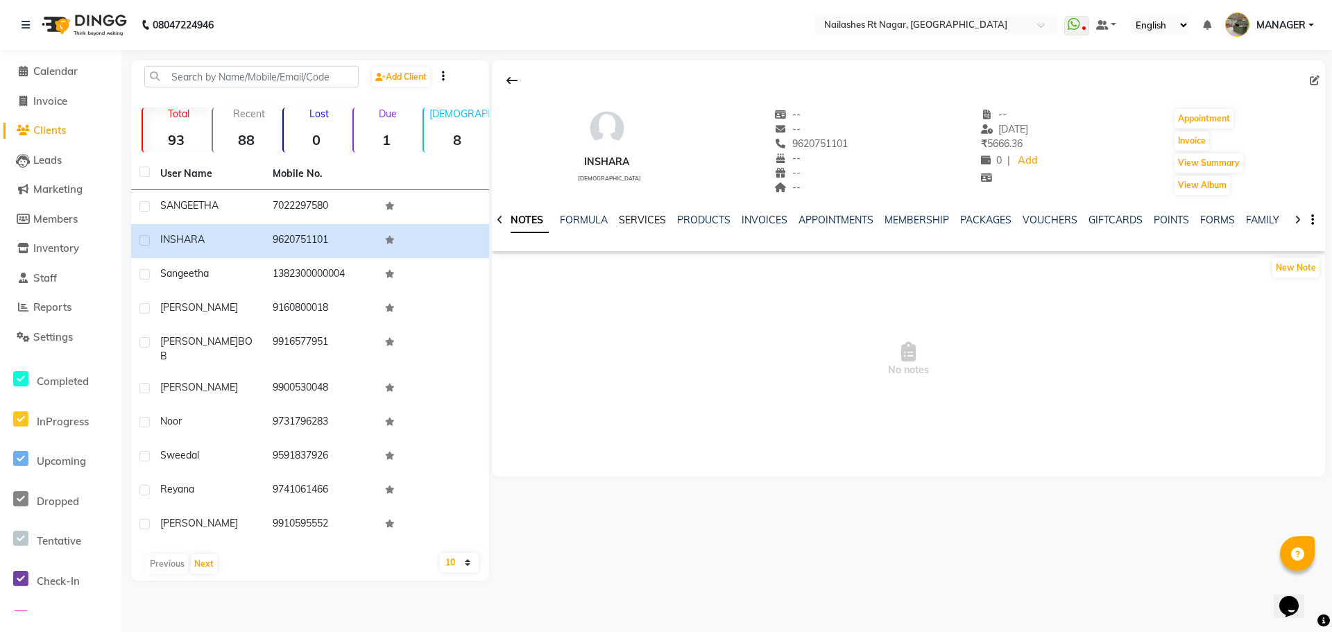
click at [640, 222] on link "SERVICES" at bounding box center [642, 220] width 47 height 12
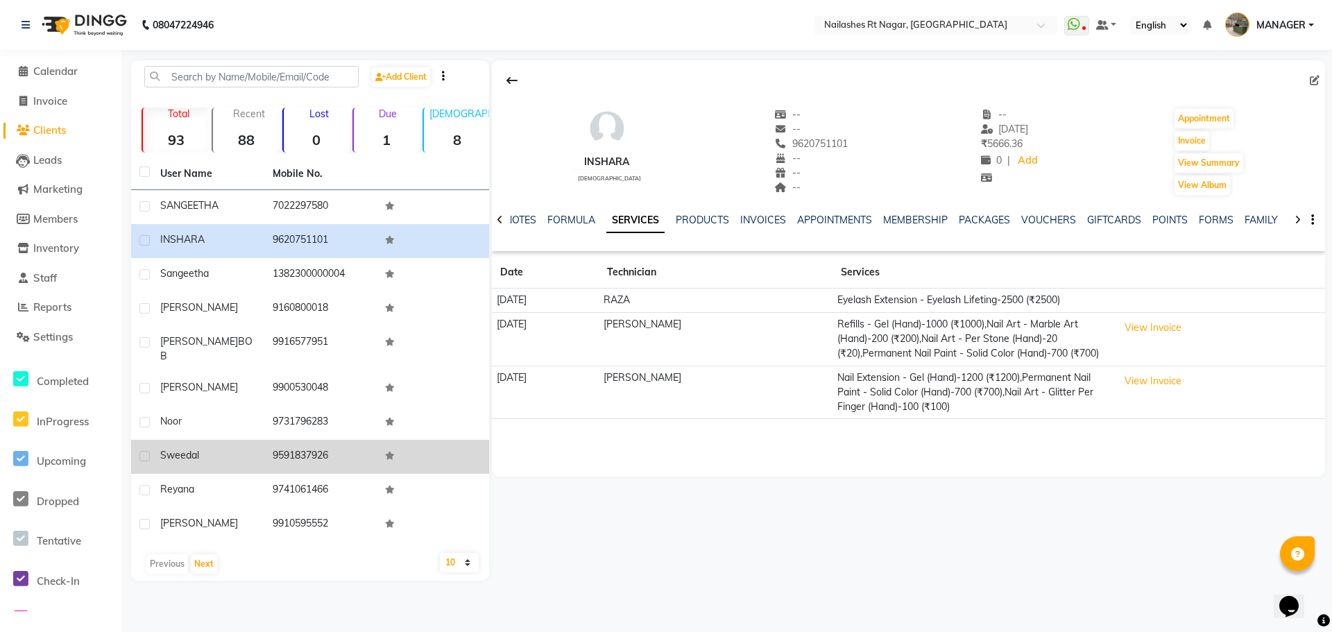
click at [237, 440] on td "sweedal" at bounding box center [208, 457] width 112 height 34
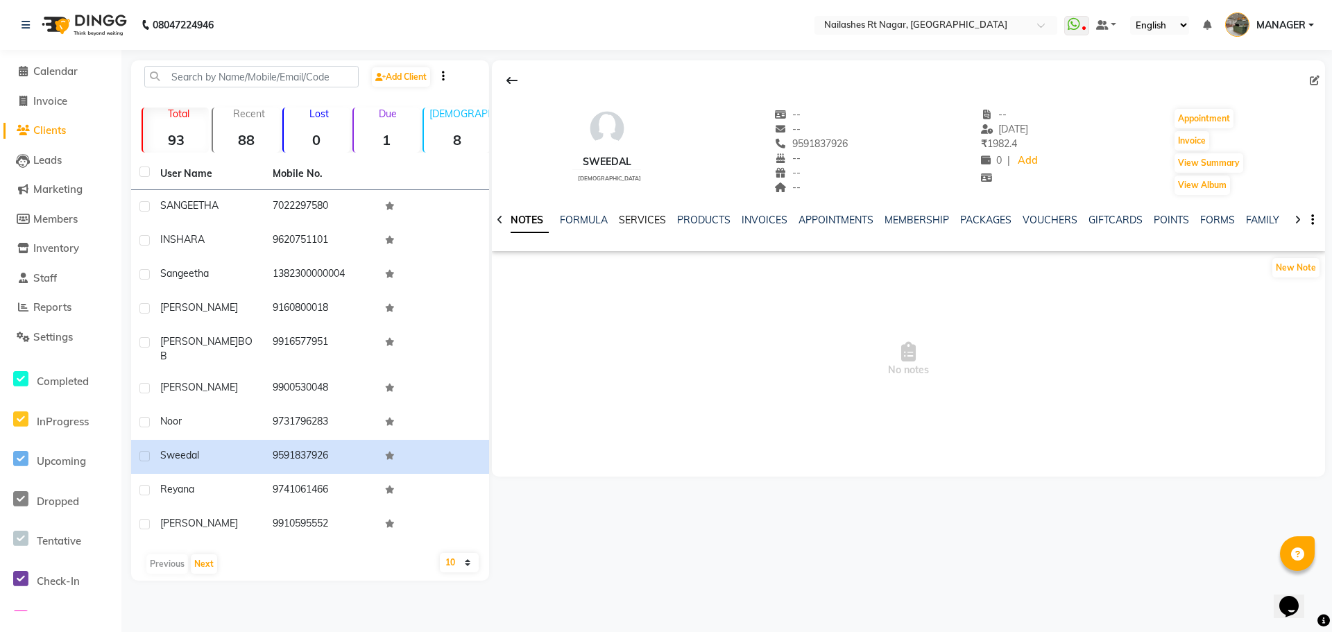
click at [645, 214] on link "SERVICES" at bounding box center [642, 220] width 47 height 12
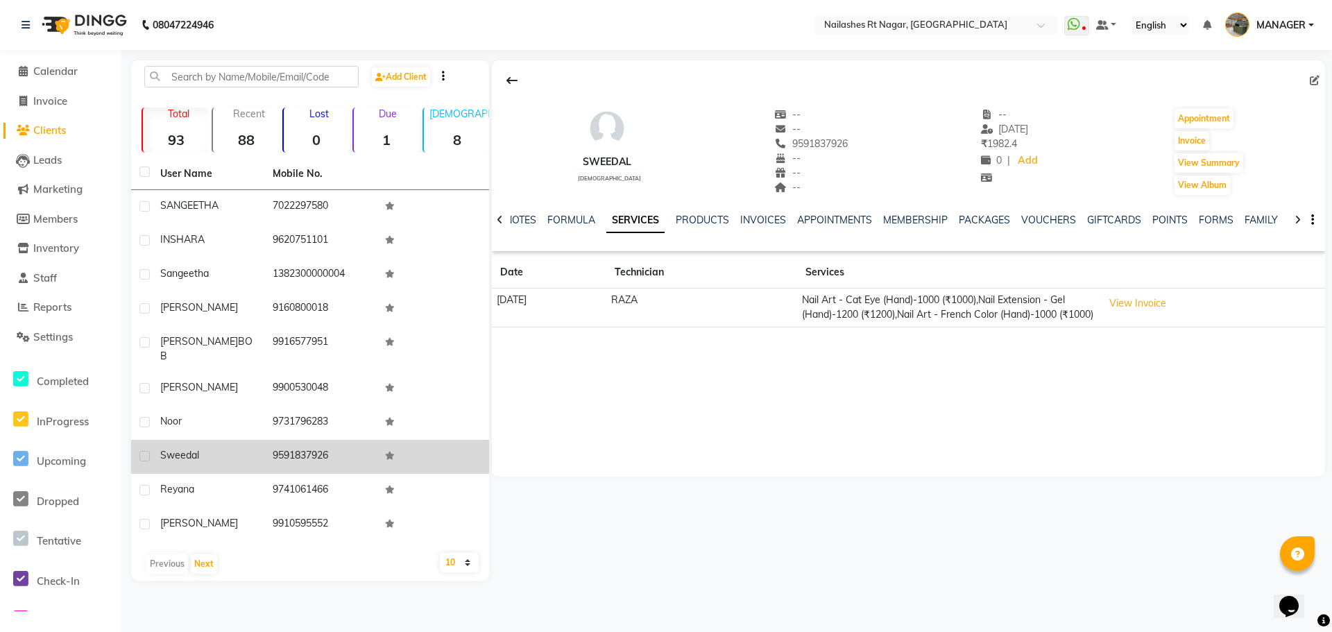
drag, startPoint x: 325, startPoint y: 472, endPoint x: 473, endPoint y: 433, distance: 153.6
click at [335, 474] on td "9741061466" at bounding box center [320, 491] width 112 height 34
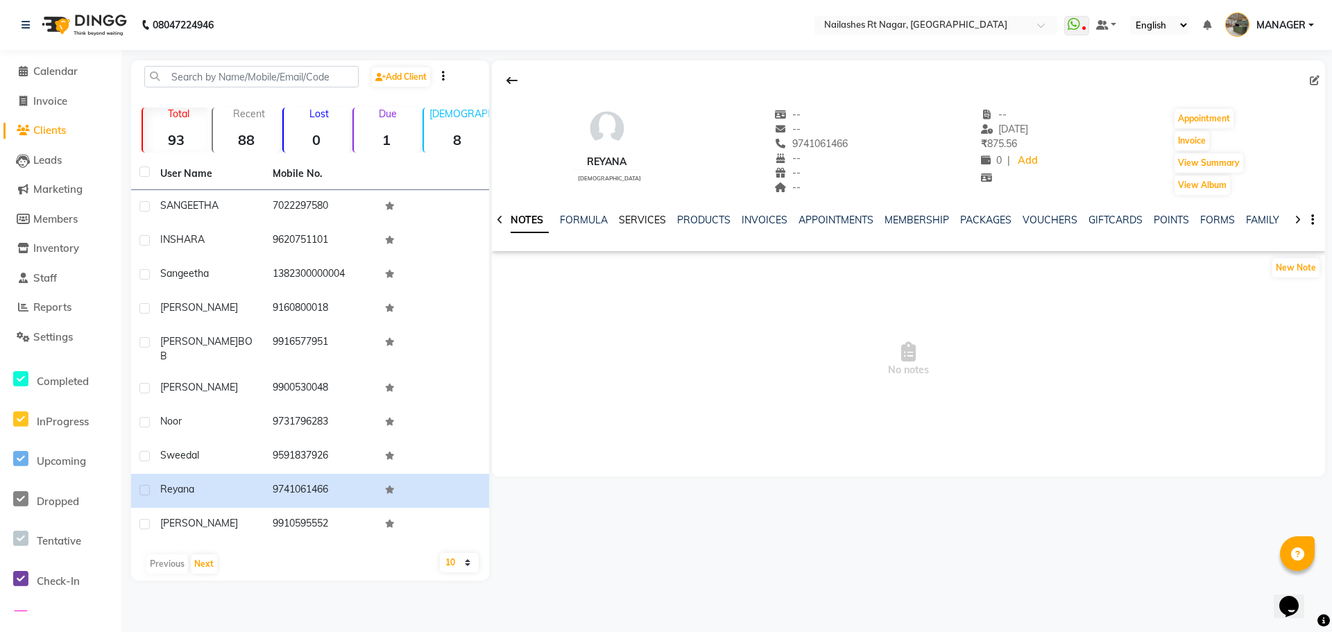
click at [637, 218] on link "SERVICES" at bounding box center [642, 220] width 47 height 12
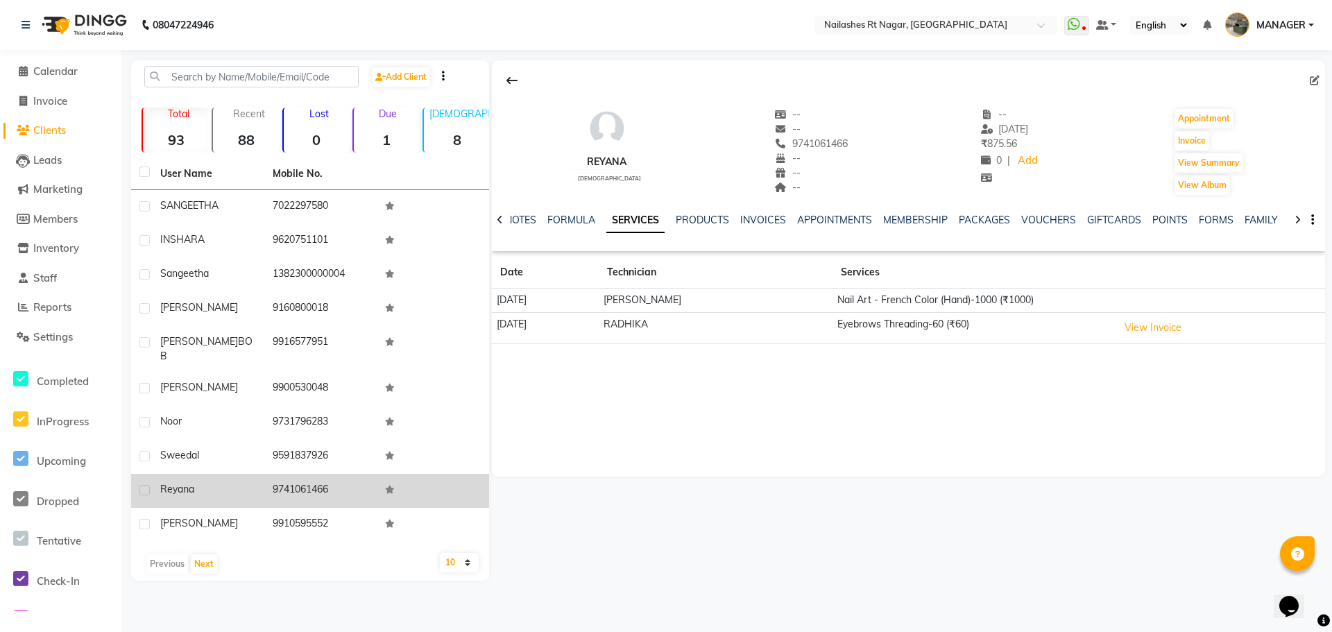
click at [263, 495] on tbody "SANGEETHA 7022297580 INSHARA 9620751101 Sangeetha 1382300000004 Vivek 916080001…" at bounding box center [310, 366] width 358 height 352
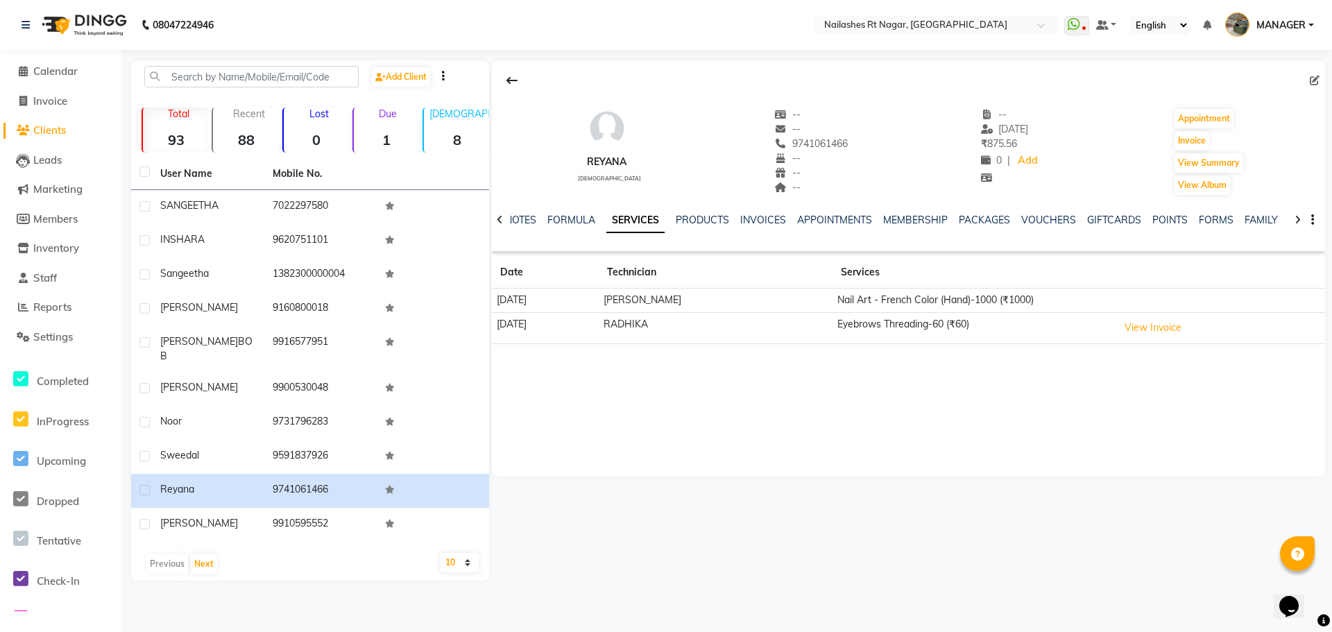
drag, startPoint x: 261, startPoint y: 550, endPoint x: 264, endPoint y: 530, distance: 20.3
click at [263, 539] on div "User Name Mobile No. SANGEETHA 7022297580 INSHARA 9620751101 Sangeetha 13823000…" at bounding box center [310, 369] width 358 height 422
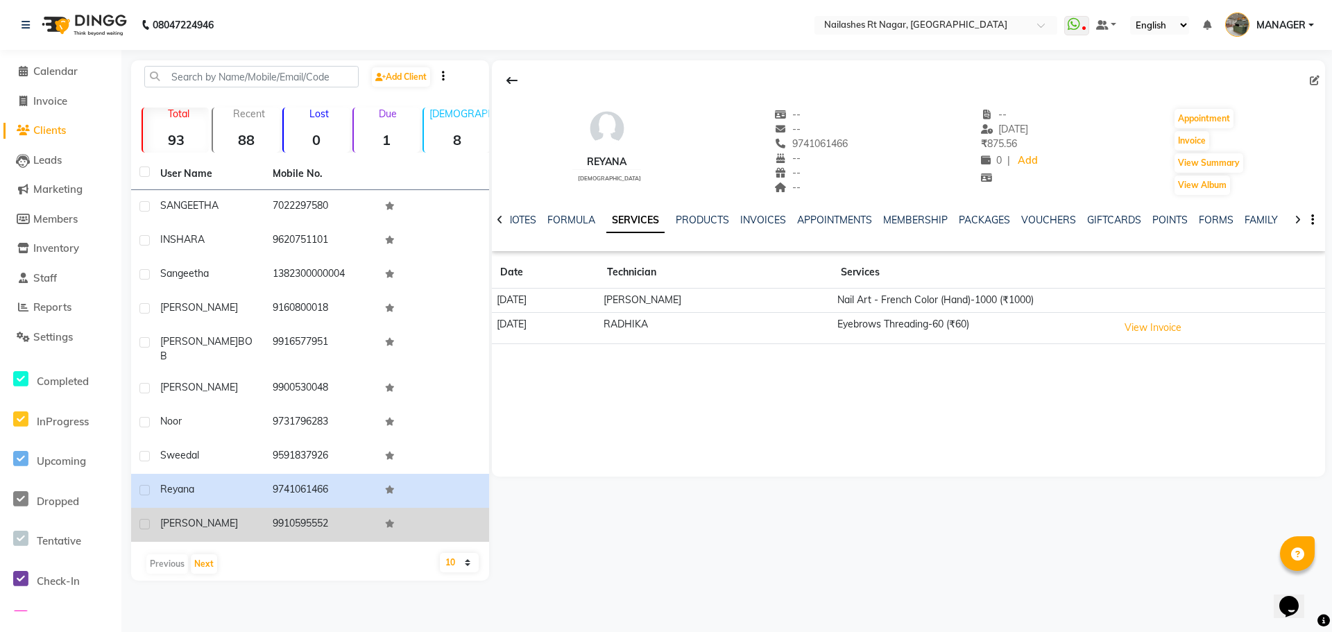
click at [293, 523] on td "9910595552" at bounding box center [320, 525] width 112 height 34
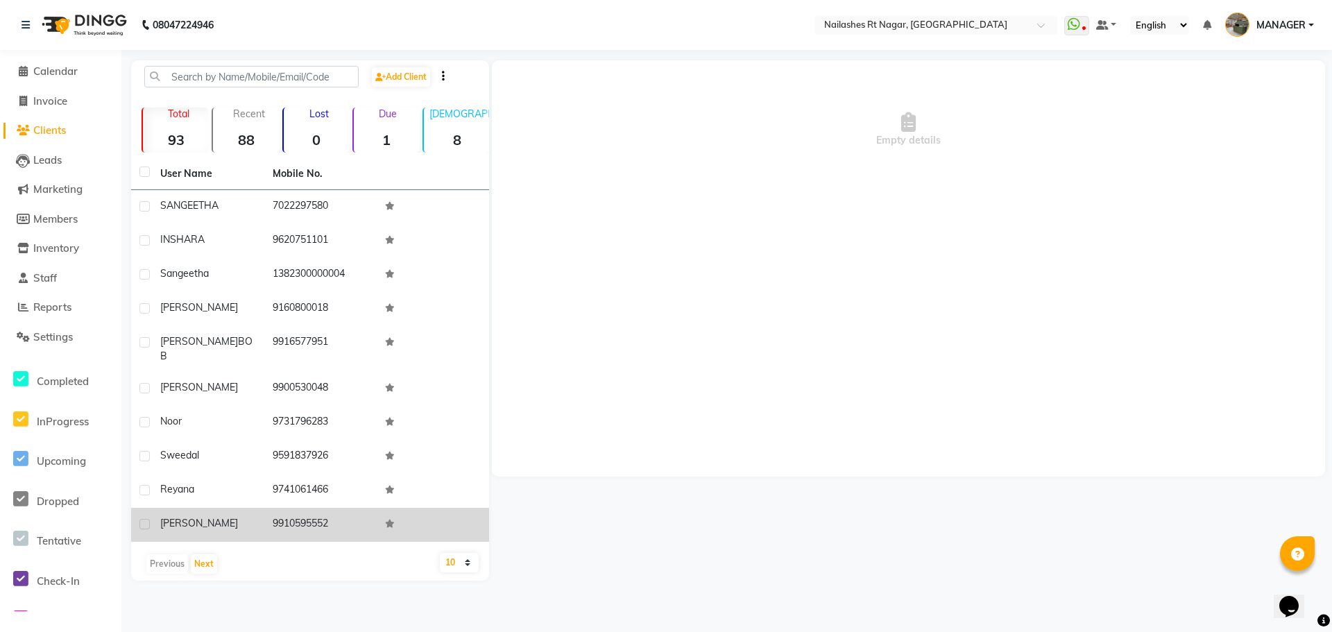
click at [209, 516] on div "sneh" at bounding box center [208, 523] width 96 height 15
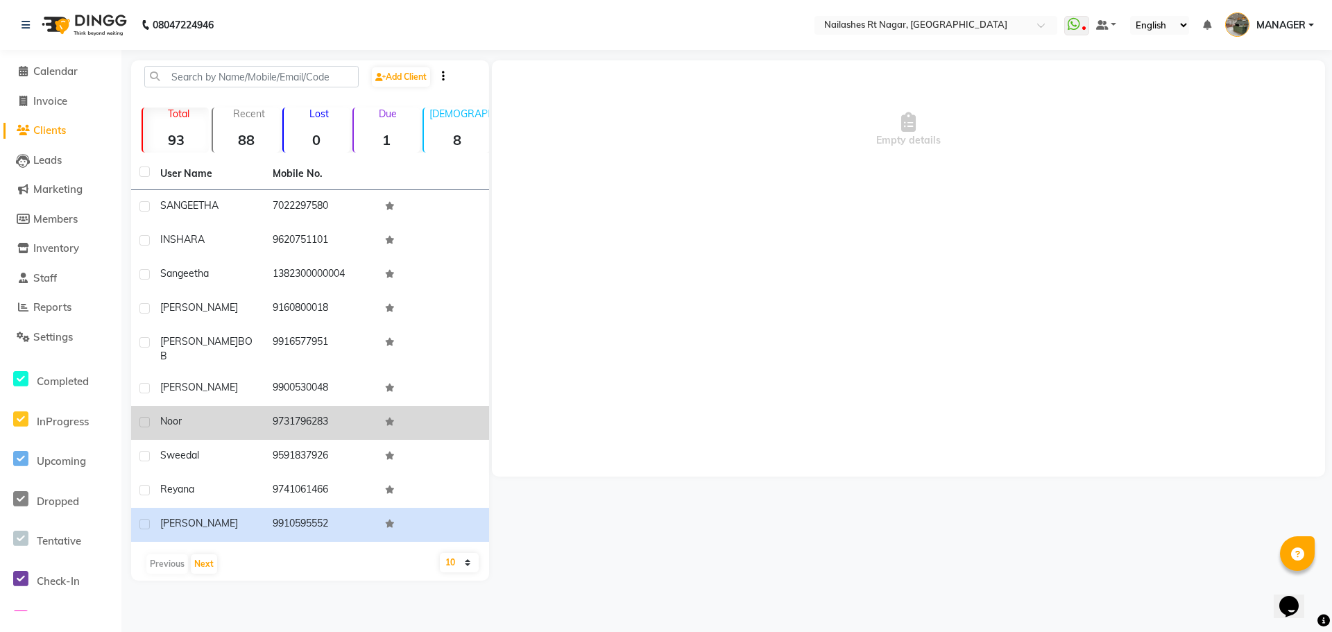
click at [266, 408] on td "9731796283" at bounding box center [320, 423] width 112 height 34
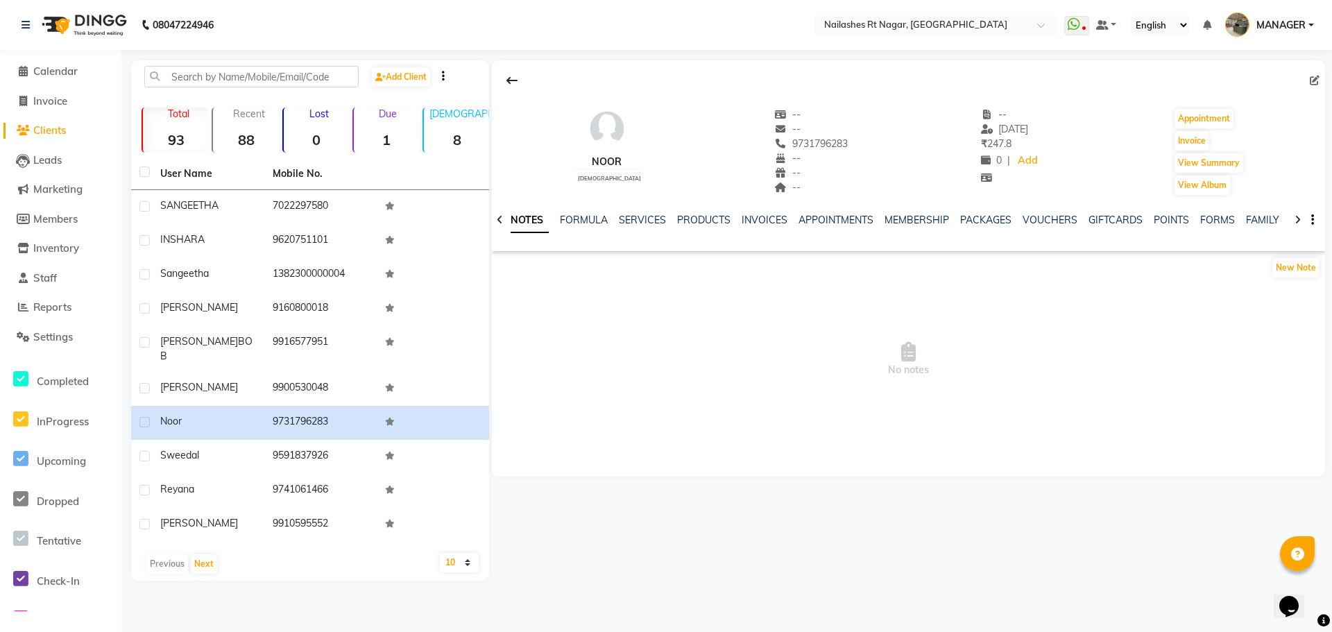
click at [633, 211] on div "NOTES FORMULA SERVICES PRODUCTS INVOICES APPOINTMENTS MEMBERSHIP PACKAGES VOUCH…" at bounding box center [908, 220] width 833 height 48
click at [642, 223] on link "SERVICES" at bounding box center [642, 220] width 47 height 12
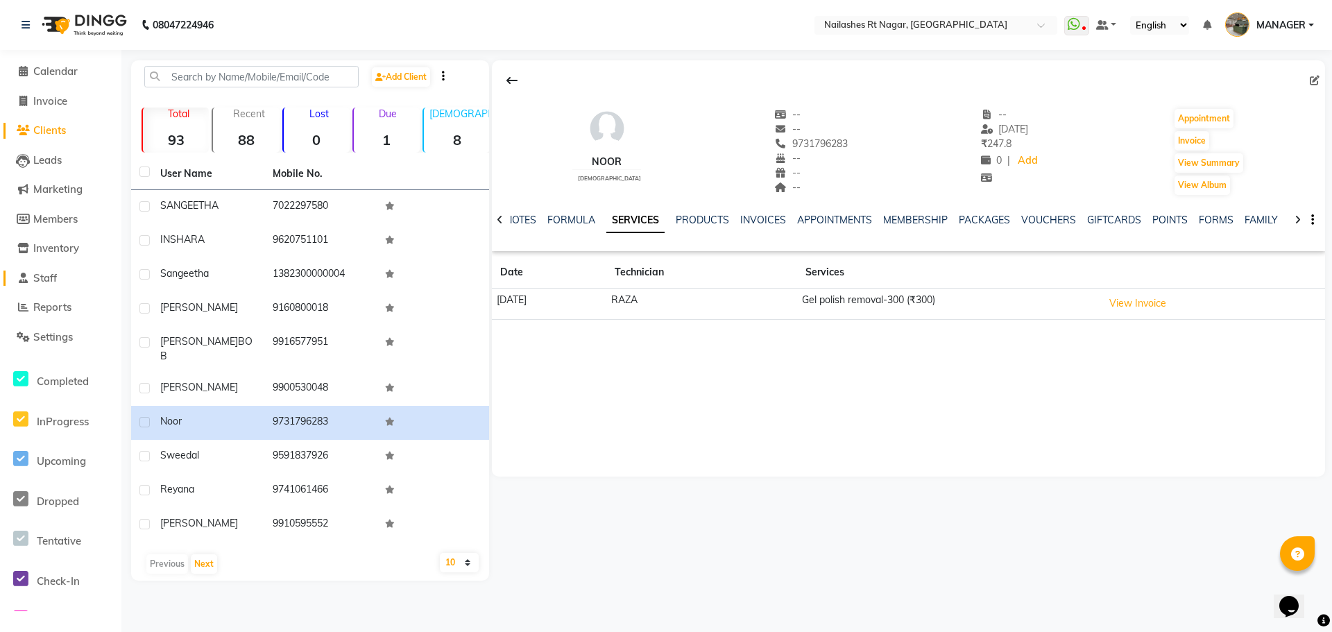
click at [50, 280] on span "Staff" at bounding box center [45, 277] width 24 height 13
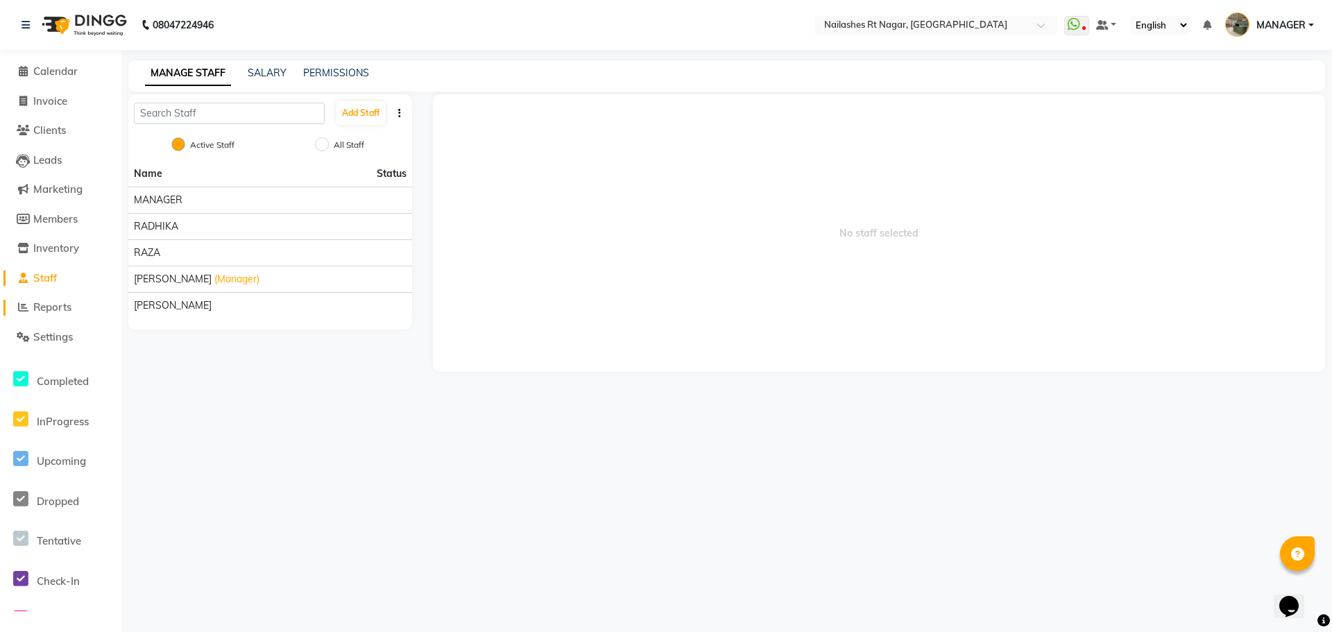
click at [58, 310] on span "Reports" at bounding box center [52, 306] width 38 height 13
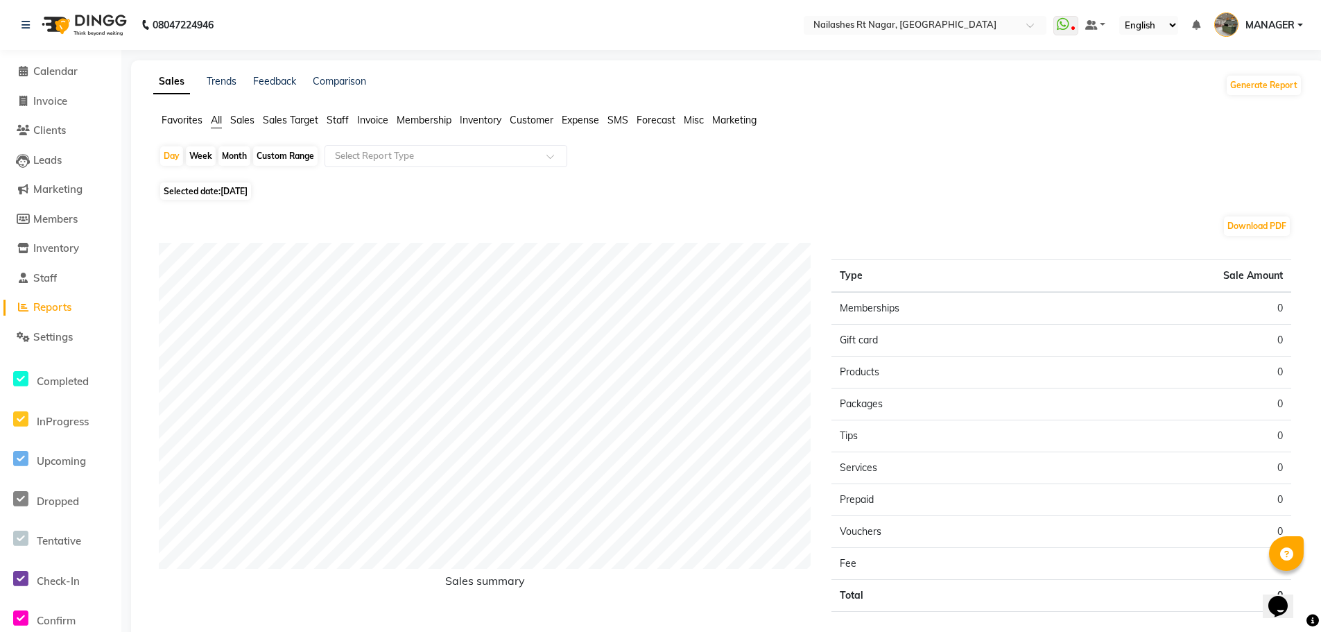
click at [236, 189] on span "[DATE]" at bounding box center [234, 191] width 27 height 10
select select "9"
select select "2025"
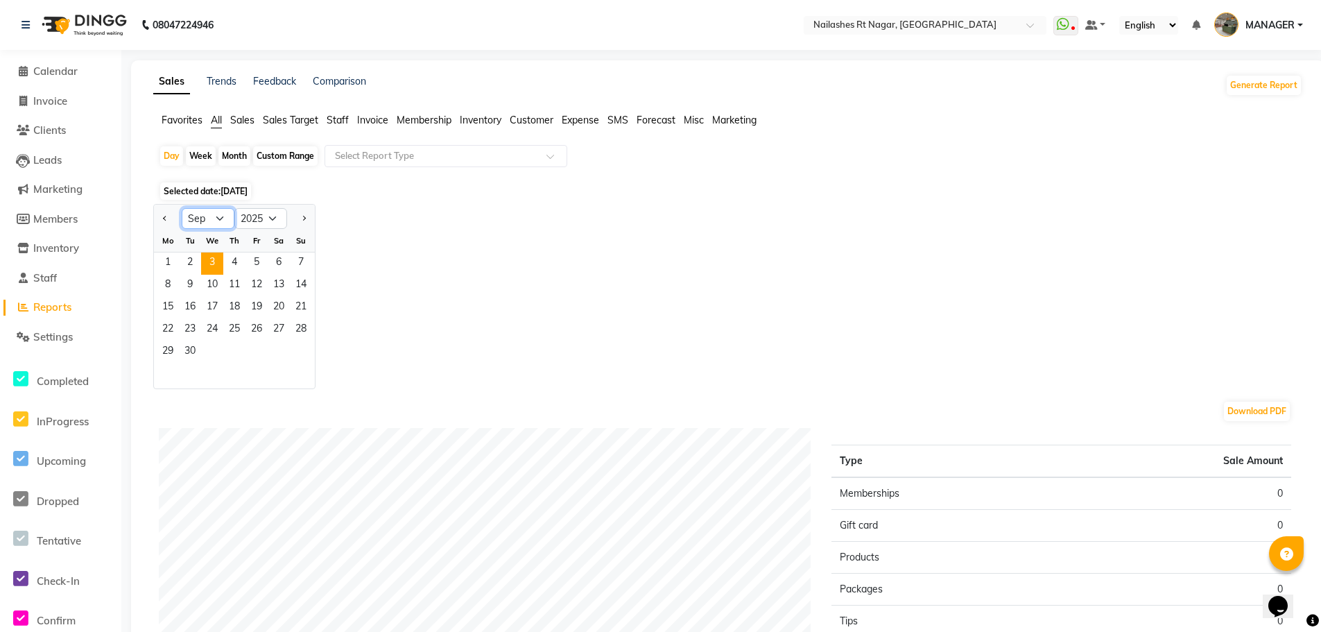
click at [225, 216] on select "Jan Feb Mar Apr May Jun Jul Aug Sep Oct Nov Dec" at bounding box center [208, 218] width 53 height 21
select select "8"
click at [182, 208] on select "Jan Feb Mar Apr May Jun Jul Aug Sep Oct Nov Dec" at bounding box center [208, 218] width 53 height 21
click at [281, 333] on ngb-datepicker-month "Mo Tu We Th Fr Sa Su 1 2 3 4 5 6 7 8 9 10 11 12 13 14 15 16 17 18 19 20 21 22 2…" at bounding box center [234, 309] width 161 height 159
click at [336, 123] on span "Staff" at bounding box center [338, 120] width 22 height 12
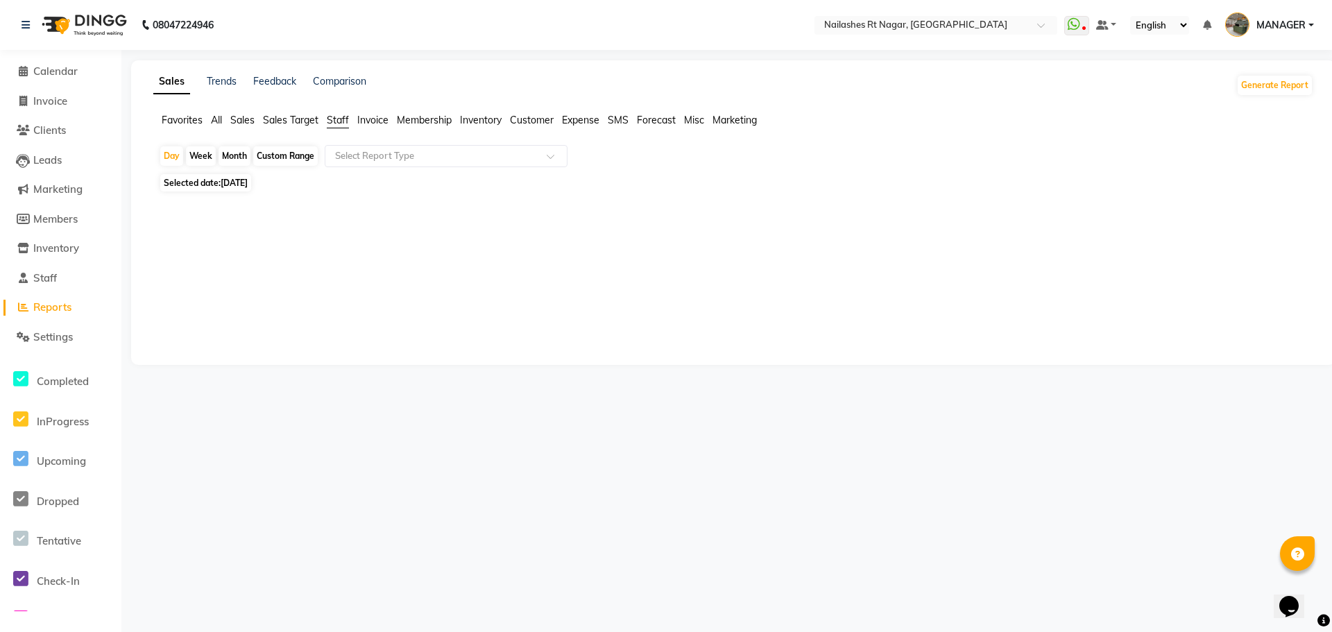
click at [233, 153] on div "Month" at bounding box center [234, 155] width 32 height 19
select select "9"
select select "2025"
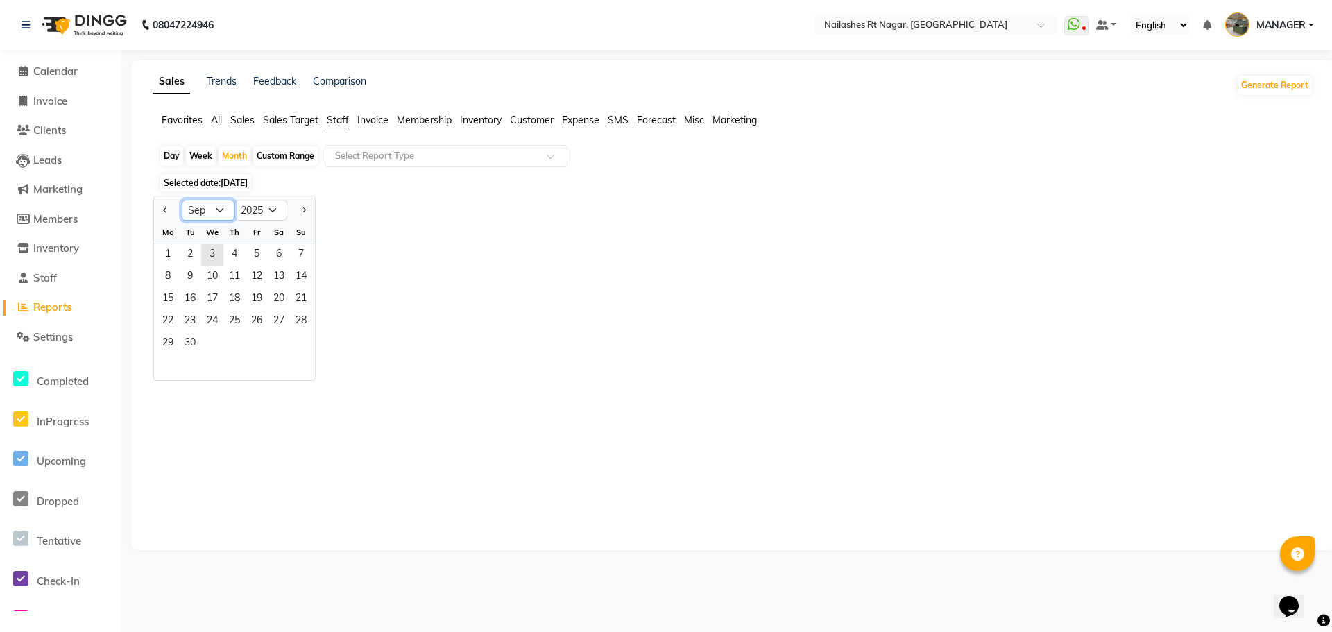
click at [218, 200] on select "Jan Feb Mar Apr May Jun Jul Aug Sep Oct Nov Dec" at bounding box center [208, 210] width 53 height 21
select select "8"
click at [182, 200] on select "Jan Feb Mar Apr May Jun Jul Aug Sep Oct Nov Dec" at bounding box center [208, 210] width 53 height 21
click at [258, 248] on span "1" at bounding box center [257, 255] width 22 height 22
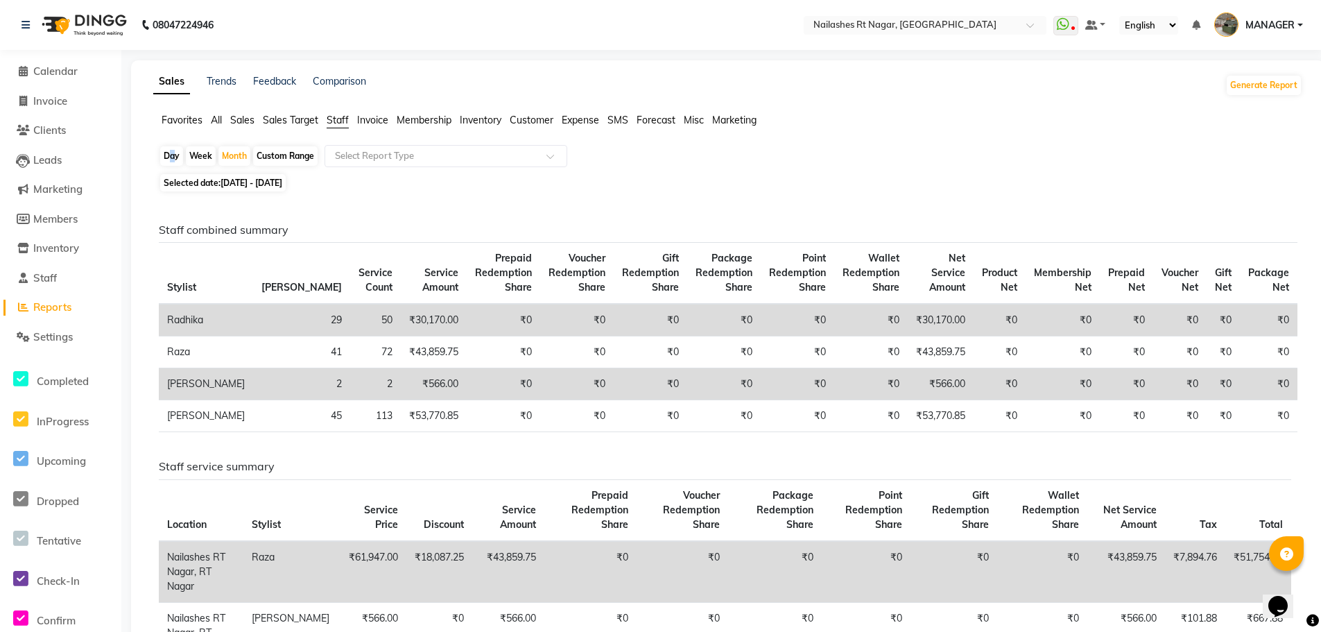
click at [170, 157] on div "Day" at bounding box center [171, 155] width 23 height 19
select select "8"
select select "2025"
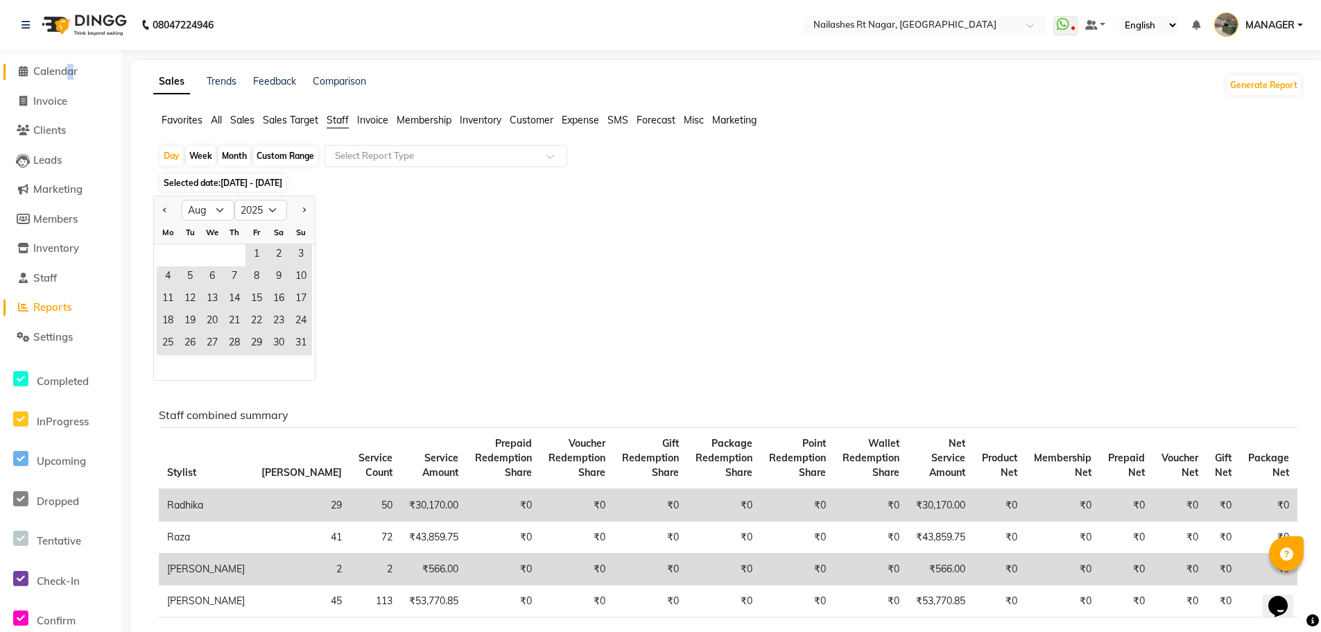
drag, startPoint x: 70, startPoint y: 57, endPoint x: 62, endPoint y: 68, distance: 13.5
click at [62, 68] on li "Calendar" at bounding box center [60, 72] width 121 height 30
click at [62, 68] on span "Calendar" at bounding box center [55, 70] width 44 height 13
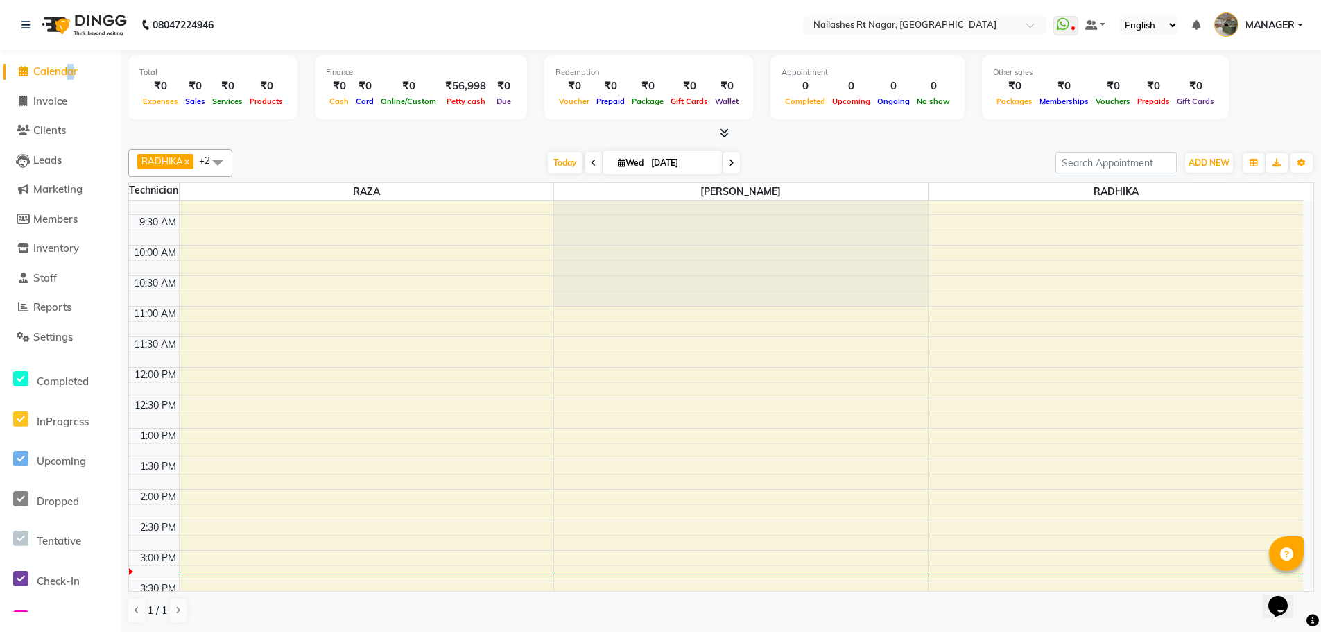
scroll to position [56, 0]
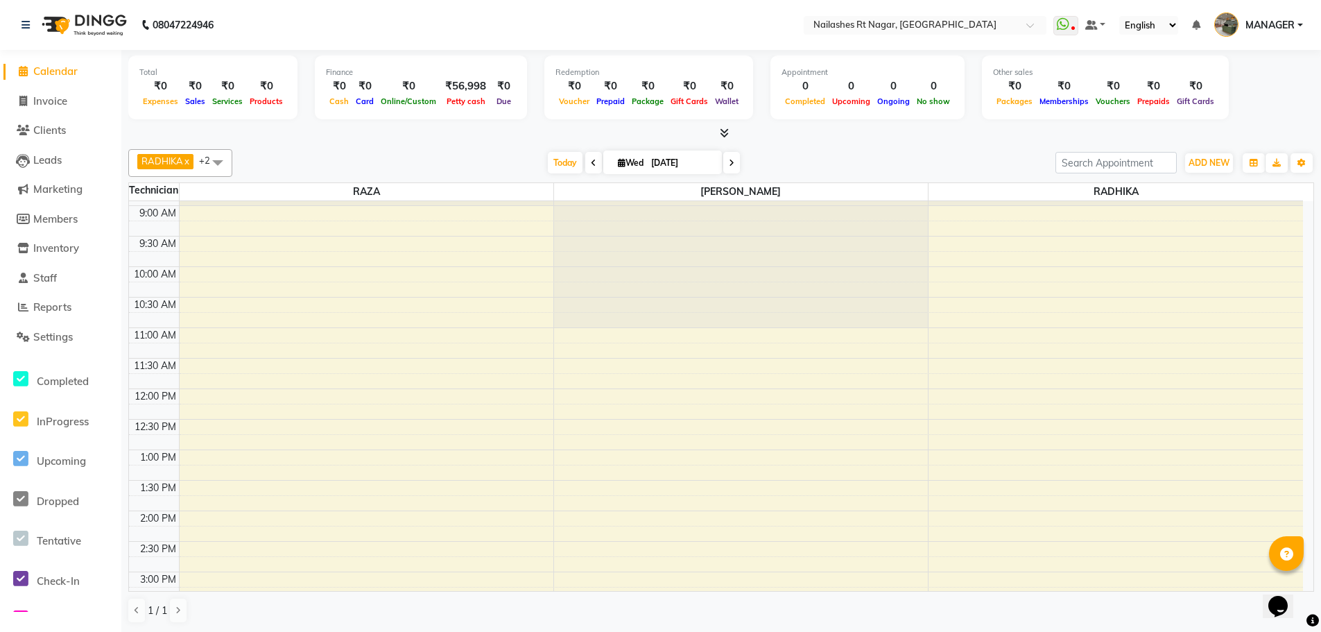
click at [300, 37] on nav "08047224946 Select Location × Nailashes Rt Nagar, Rt Nagar WhatsApp Status ✕ St…" at bounding box center [660, 25] width 1321 height 50
click at [276, 15] on nav "08047224946 Select Location × Nailashes Rt Nagar, Rt Nagar WhatsApp Status ✕ St…" at bounding box center [660, 25] width 1321 height 50
click at [348, 26] on nav "08047224946 Select Location × Nailashes Rt Nagar, Rt Nagar WhatsApp Status ✕ St…" at bounding box center [660, 25] width 1321 height 50
click at [302, 26] on nav "08047224946 Select Location × Nailashes Rt Nagar, Rt Nagar WhatsApp Status ✕ St…" at bounding box center [660, 25] width 1321 height 50
drag, startPoint x: 333, startPoint y: 10, endPoint x: 302, endPoint y: 26, distance: 34.7
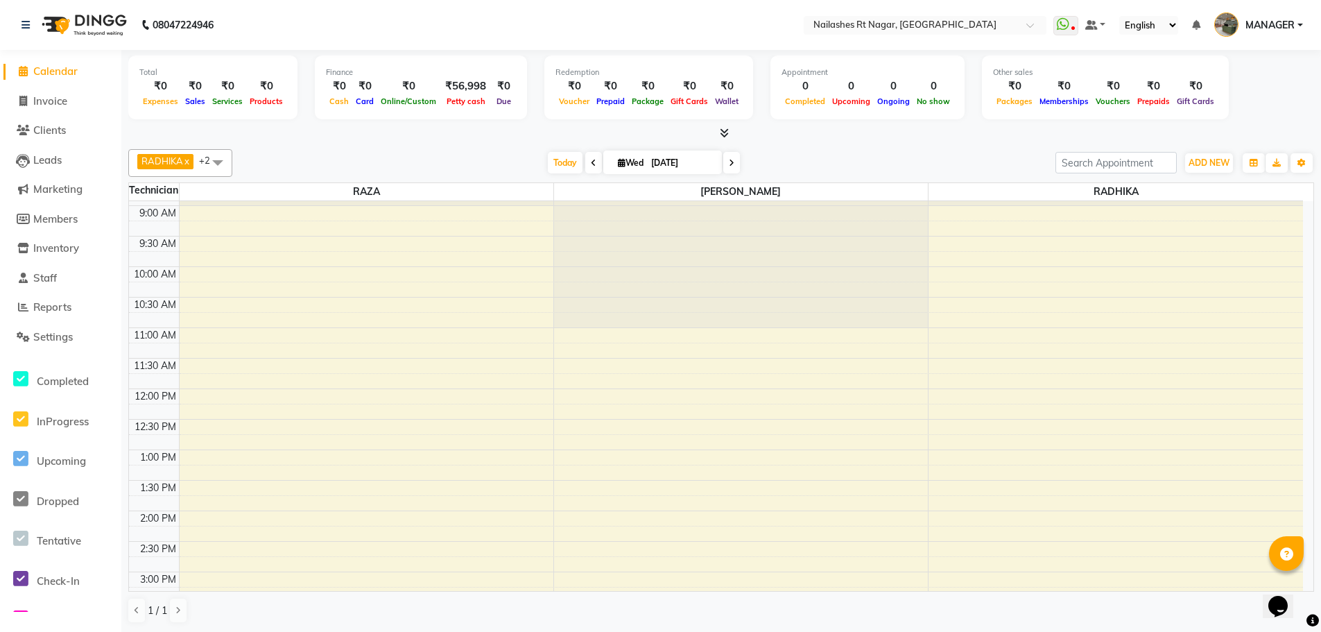
click at [333, 14] on nav "08047224946 Select Location × Nailashes Rt Nagar, Rt Nagar WhatsApp Status ✕ St…" at bounding box center [660, 25] width 1321 height 50
click at [71, 99] on link "Invoice" at bounding box center [60, 102] width 114 height 16
select select "service"
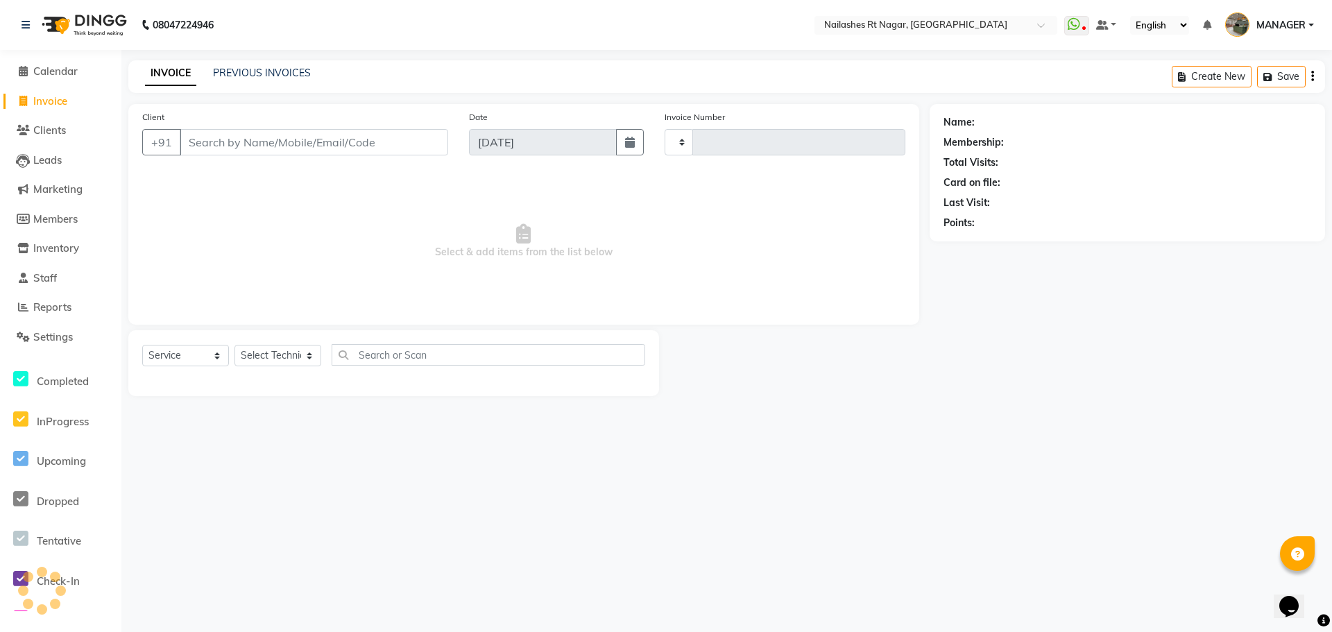
type input "0104"
select select "8624"
click at [318, 31] on nav "08047224946 Select Location × Nailashes Rt Nagar, Rt Nagar WhatsApp Status ✕ St…" at bounding box center [666, 25] width 1332 height 50
click at [92, 73] on link "Calendar" at bounding box center [60, 72] width 114 height 16
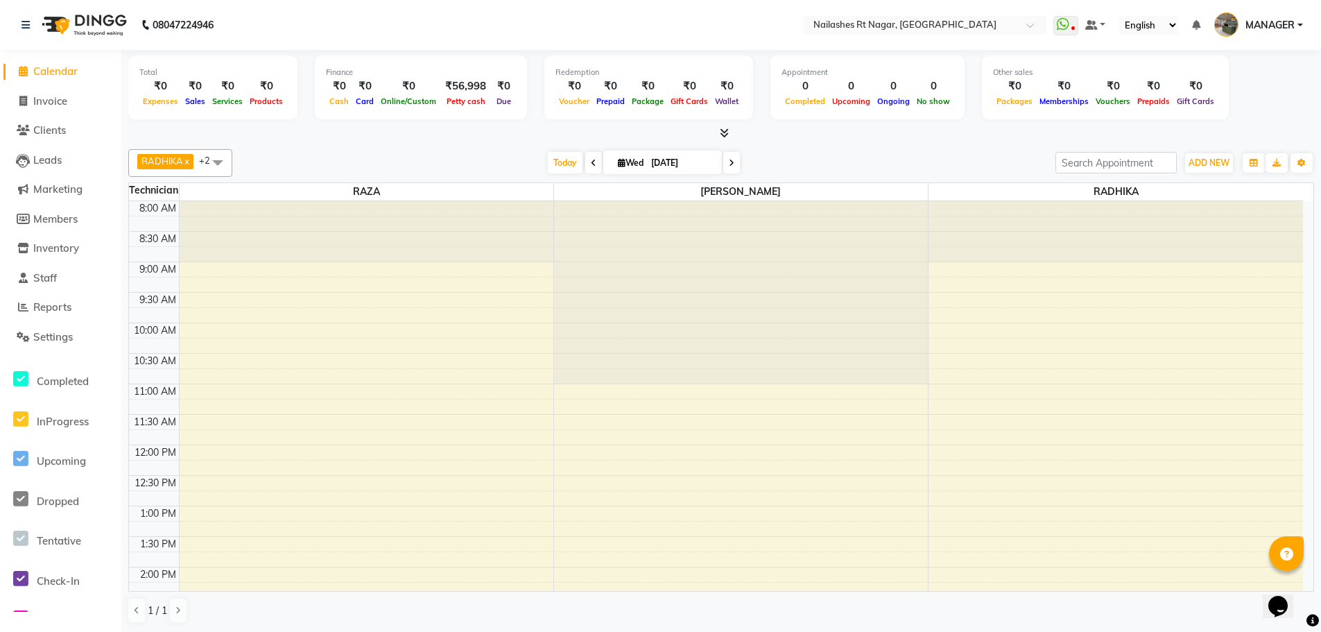
click at [579, 42] on nav "08047224946 Select Location × Nailashes Rt Nagar, Rt Nagar WhatsApp Status ✕ St…" at bounding box center [660, 25] width 1321 height 50
click at [52, 132] on span "Clients" at bounding box center [49, 129] width 33 height 13
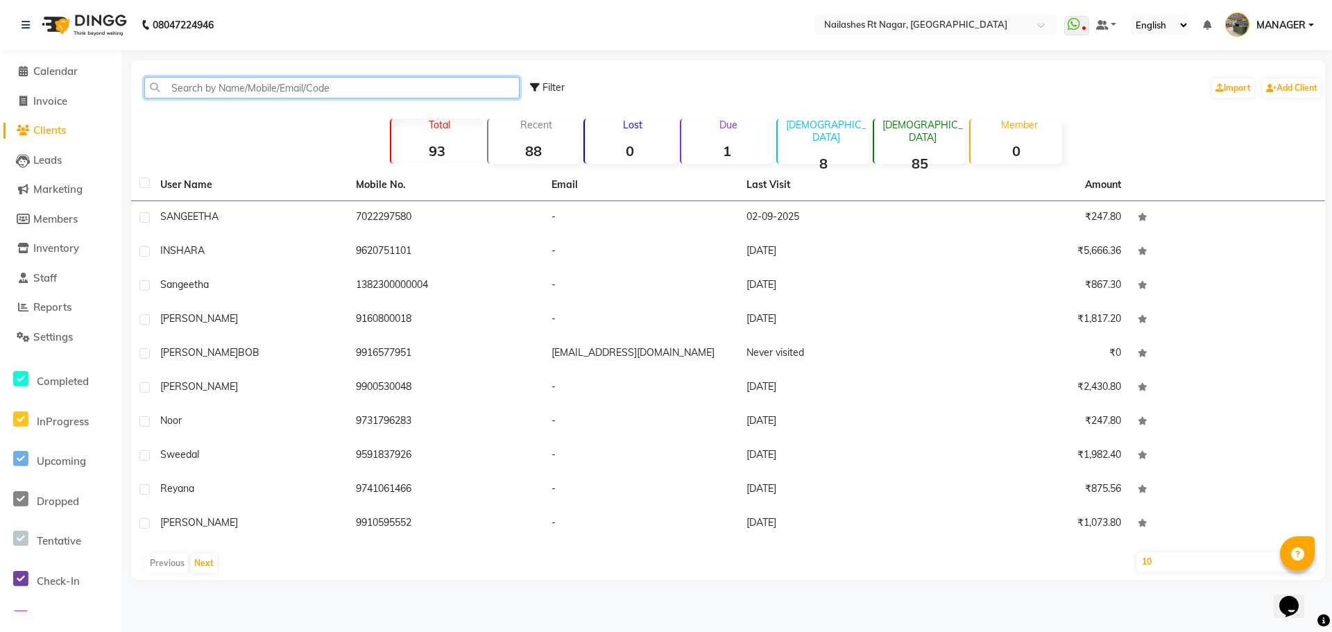
click at [228, 92] on input "text" at bounding box center [331, 87] width 375 height 21
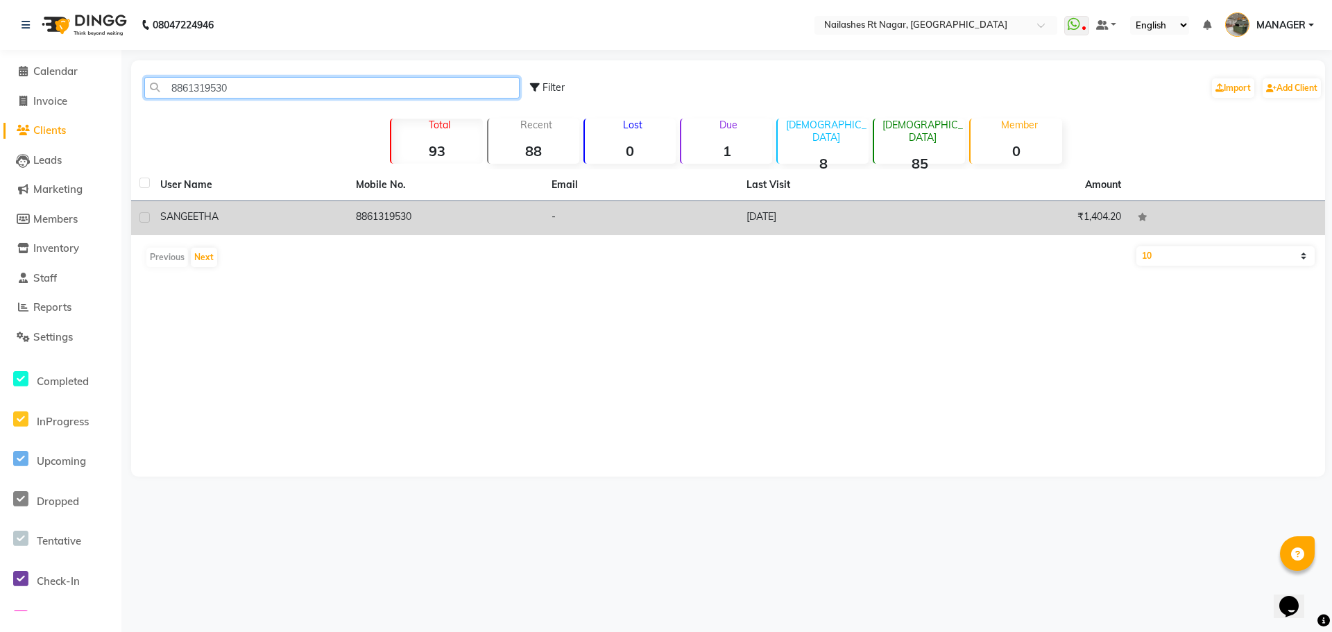
type input "8861319530"
click at [360, 220] on td "8861319530" at bounding box center [445, 218] width 196 height 34
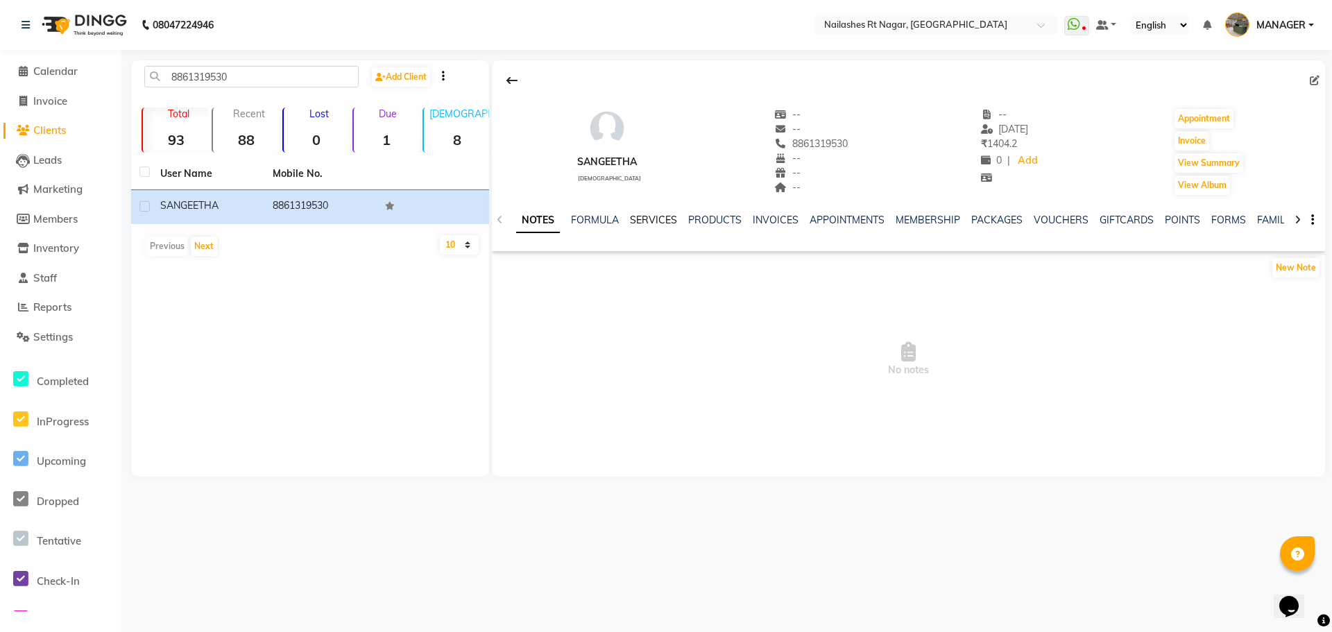
click at [657, 216] on link "SERVICES" at bounding box center [653, 220] width 47 height 12
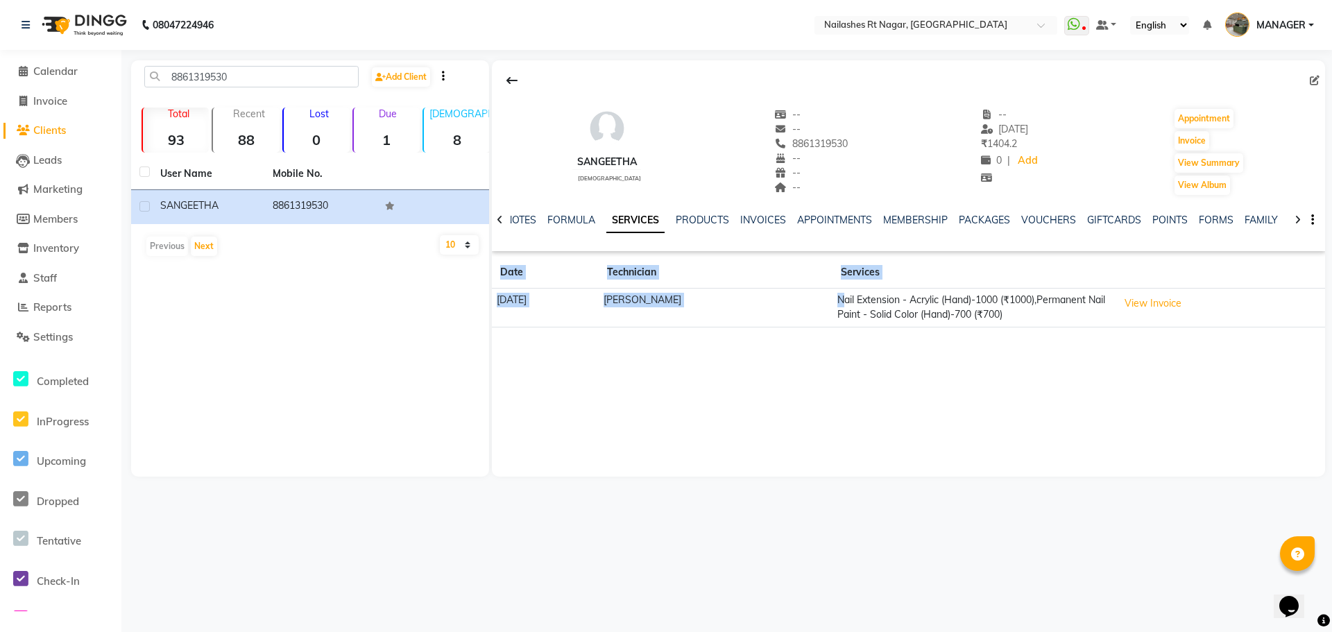
drag, startPoint x: 875, startPoint y: 295, endPoint x: 1072, endPoint y: 332, distance: 200.4
click at [1072, 332] on div "SANGEETHA female -- -- 8861319530 -- -- -- -- 30-08-2025 ₹ 1404.2 0 | Add Appoi…" at bounding box center [908, 199] width 833 height 278
click at [1078, 310] on td "Nail Extension - Acrylic (Hand)-1000 (₹1000),Permanent Nail Paint - Solid Color…" at bounding box center [972, 308] width 281 height 39
drag, startPoint x: 840, startPoint y: 295, endPoint x: 1146, endPoint y: 323, distance: 307.8
click at [1146, 323] on tr "30-08-2025 SAPNA KUMARI Nail Extension - Acrylic (Hand)-1000 (₹1000),Permanent …" at bounding box center [908, 308] width 833 height 39
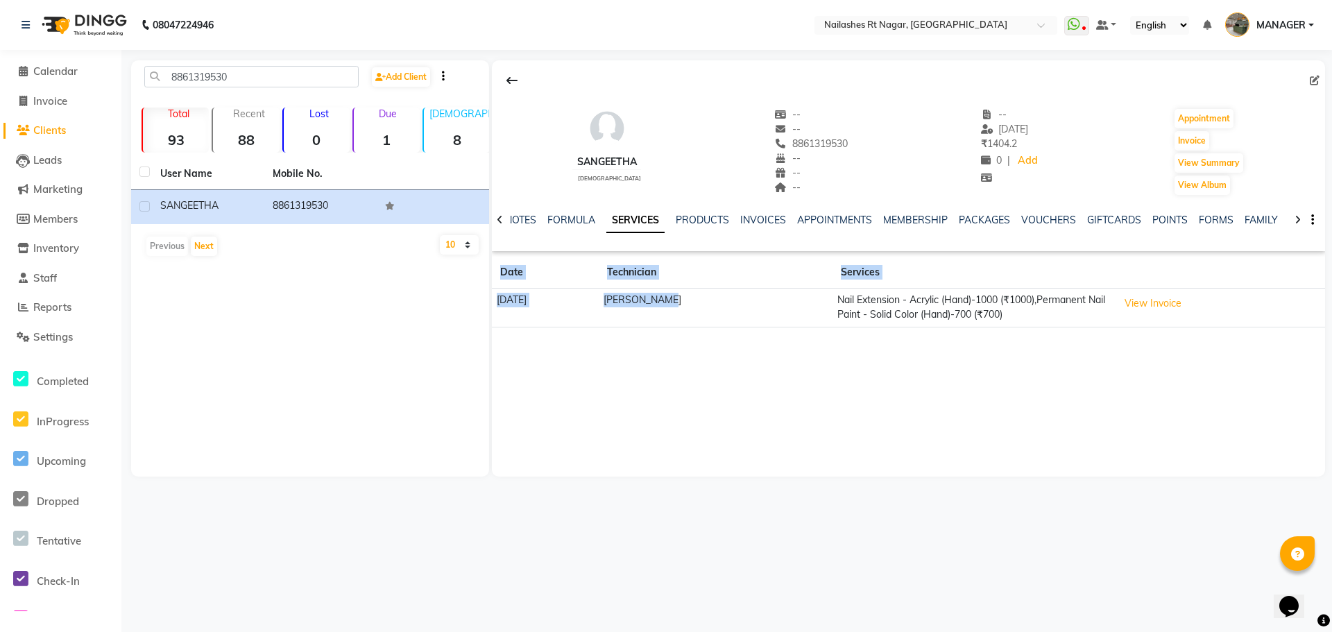
click at [1113, 317] on td "Nail Extension - Acrylic (Hand)-1000 (₹1000),Permanent Nail Paint - Solid Color…" at bounding box center [972, 308] width 281 height 39
click at [52, 71] on span "Calendar" at bounding box center [55, 70] width 44 height 13
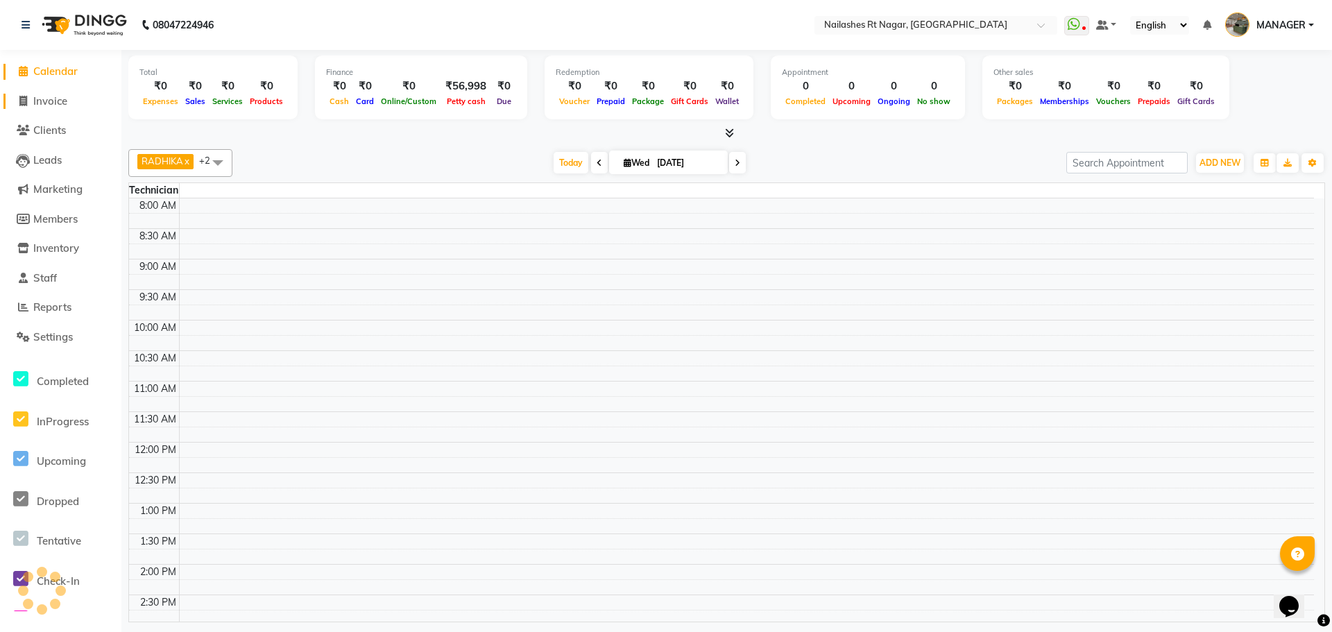
click at [53, 98] on span "Invoice" at bounding box center [50, 100] width 34 height 13
select select "service"
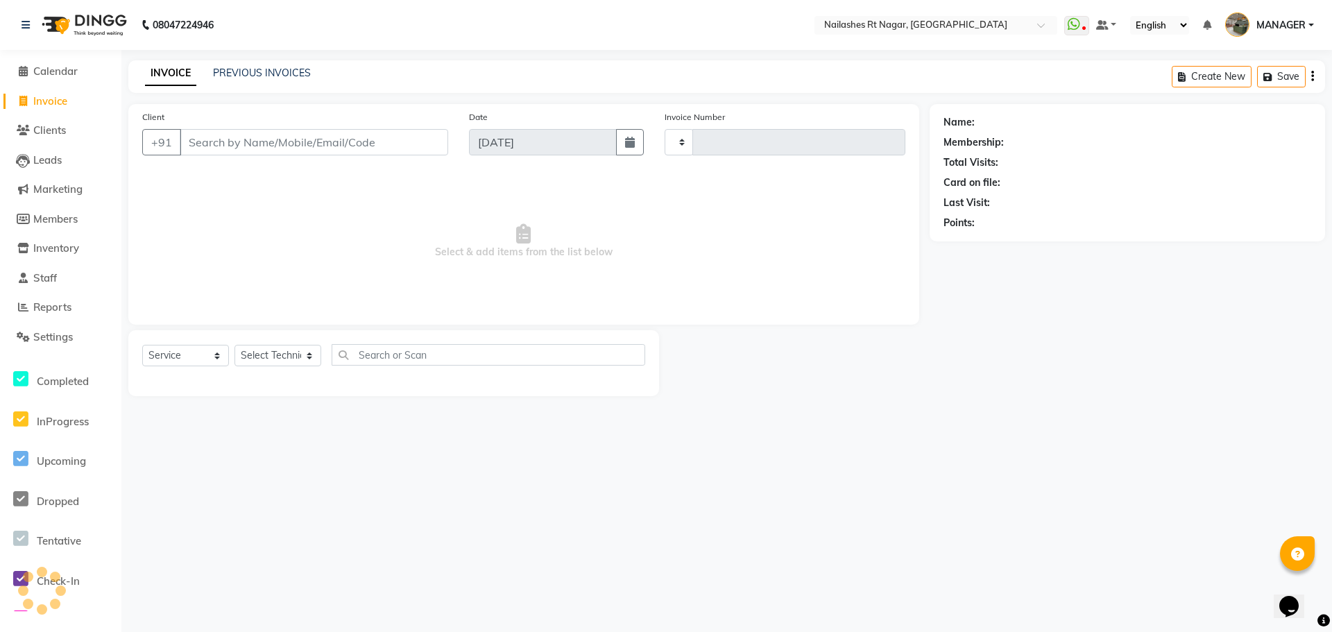
type input "0104"
select select "8624"
select select "membership"
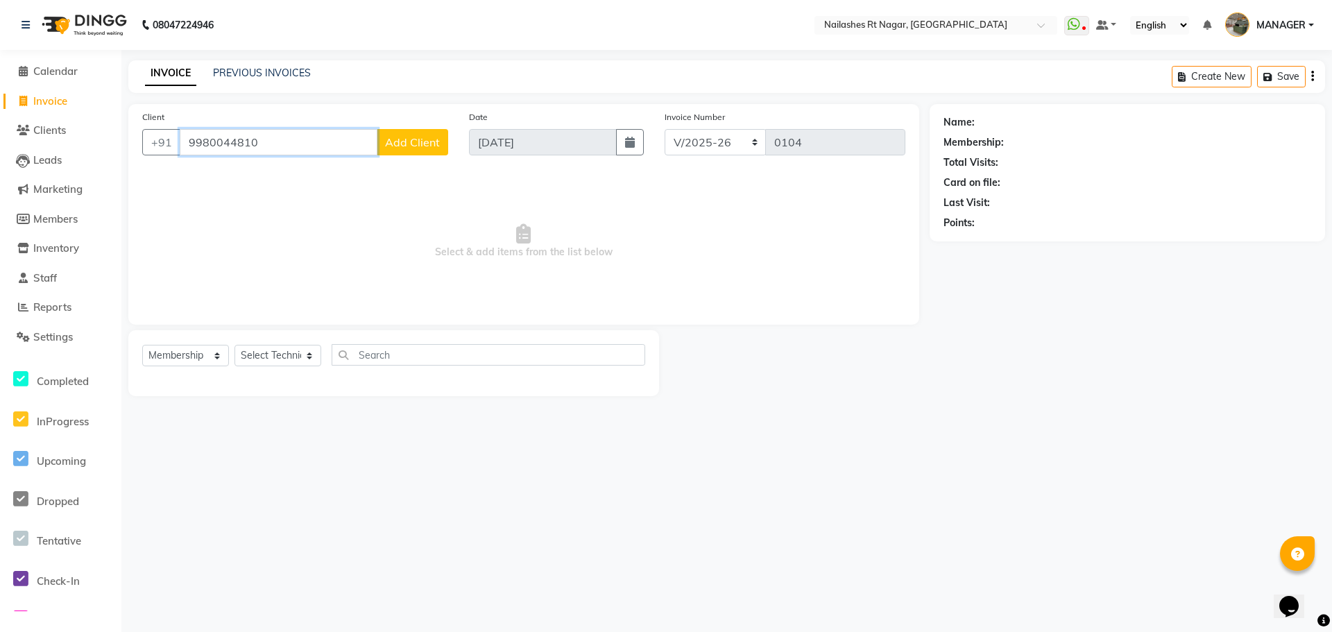
type input "9980044810"
click at [395, 141] on span "Add Client" at bounding box center [412, 142] width 55 height 14
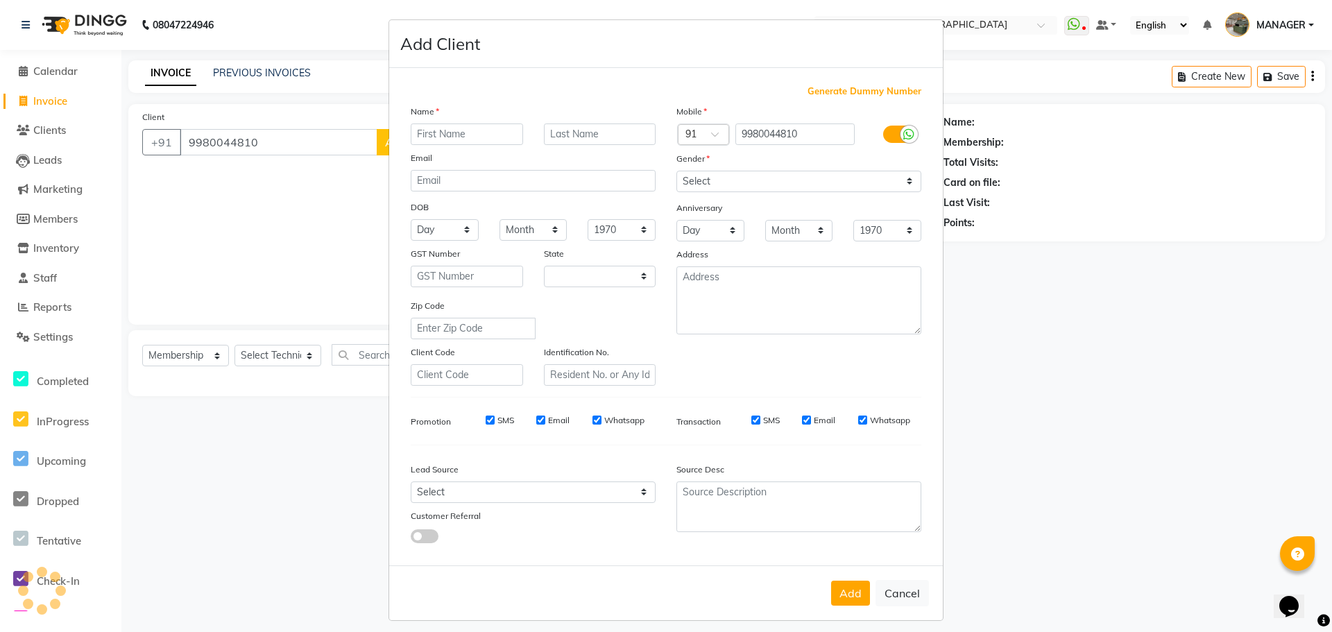
select select "21"
type input "sunitha mahesh"
click at [711, 175] on select "Select Male Female Other Prefer Not To Say" at bounding box center [798, 181] width 245 height 21
select select "female"
click at [676, 171] on select "Select Male Female Other Prefer Not To Say" at bounding box center [798, 181] width 245 height 21
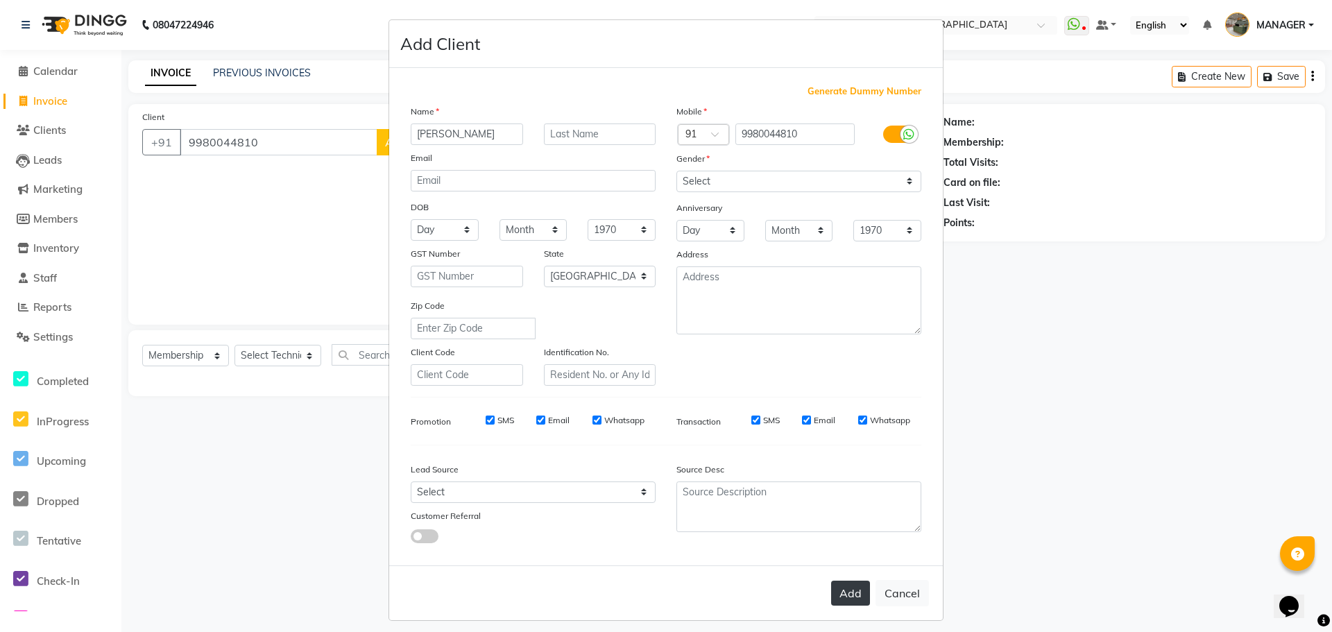
click at [857, 588] on button "Add" at bounding box center [850, 592] width 39 height 25
select select
select select "null"
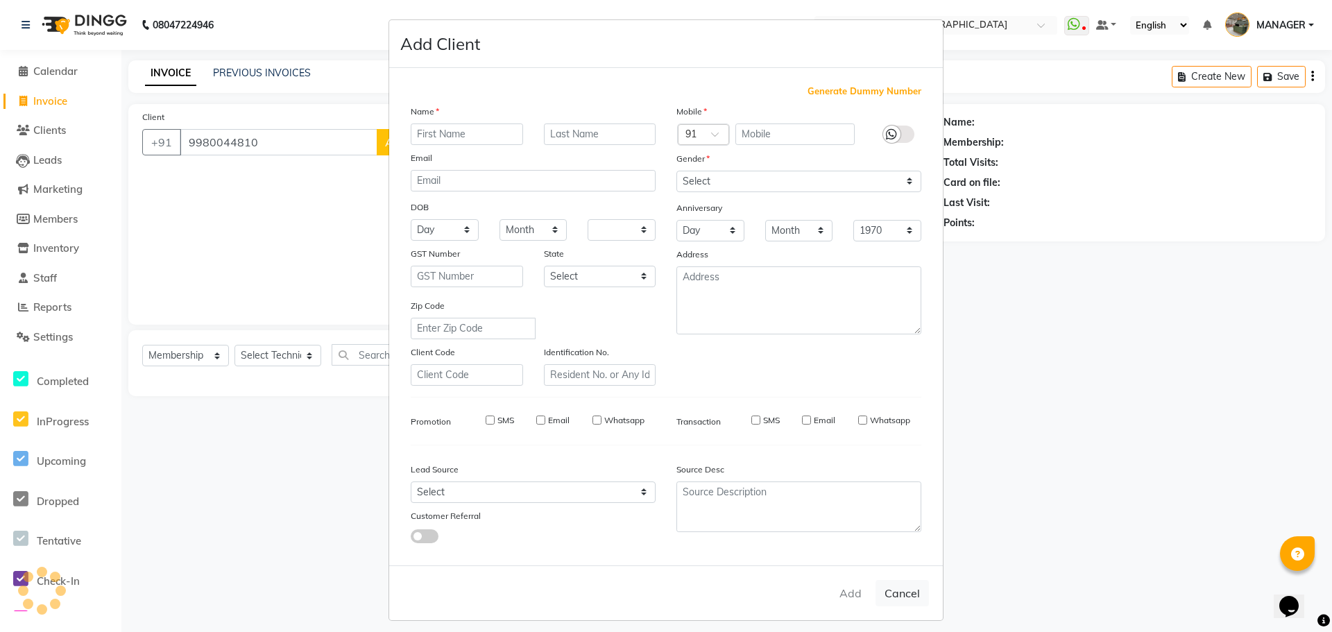
select select
checkbox input "false"
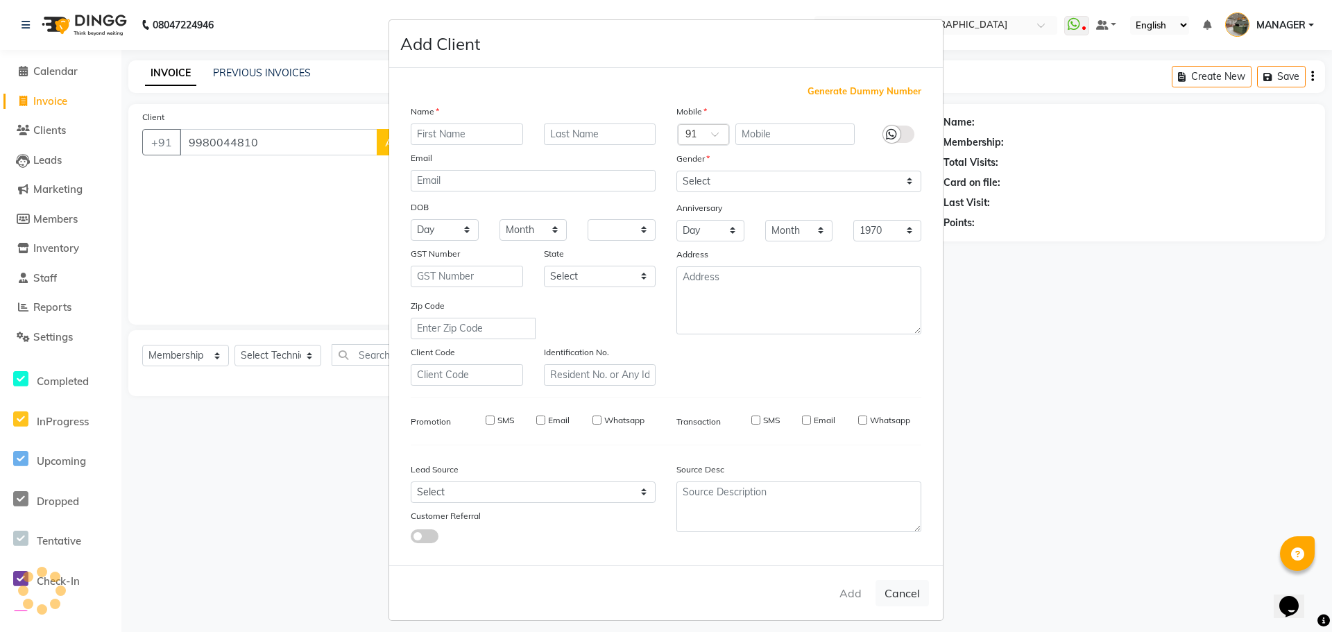
checkbox input "false"
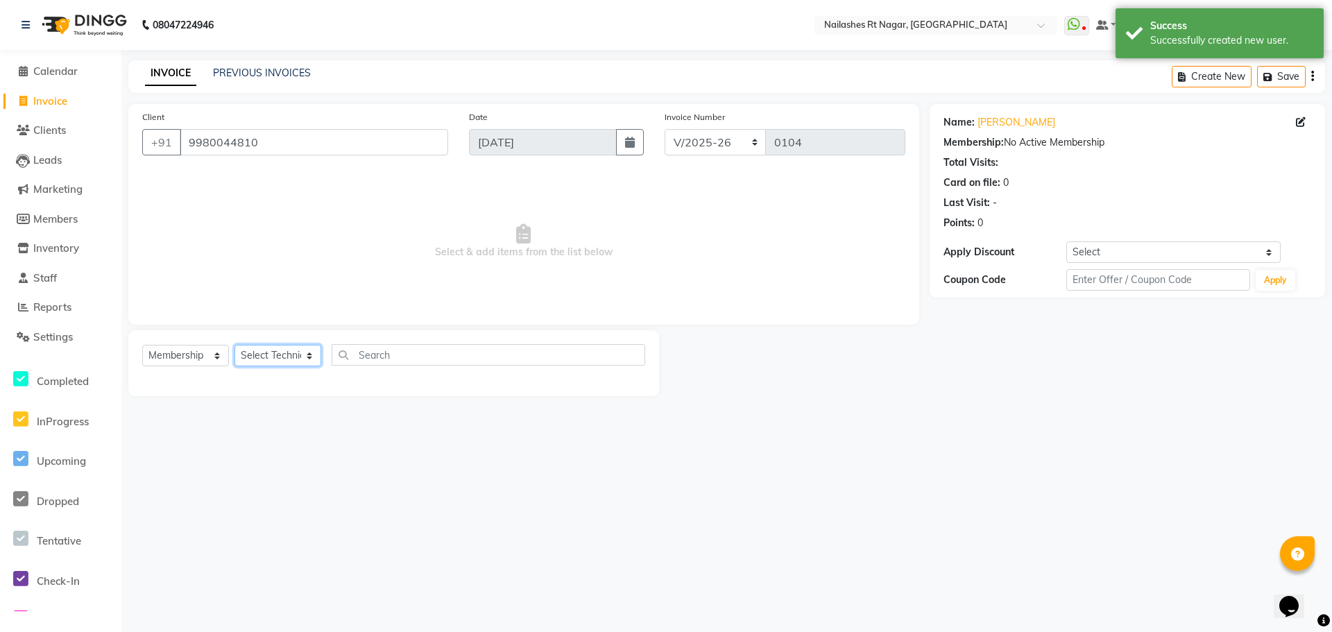
click at [279, 354] on select "Select Technician MANAGER RADHIKA RAZA SANJU SAPNA KUMARI" at bounding box center [277, 355] width 87 height 21
select select "86384"
click at [234, 345] on select "Select Technician MANAGER RADHIKA RAZA SANJU SAPNA KUMARI" at bounding box center [277, 355] width 87 height 21
click at [396, 352] on input "text" at bounding box center [488, 354] width 313 height 21
click at [178, 354] on select "Select Service Product Membership Package Voucher Prepaid Gift Card" at bounding box center [185, 355] width 87 height 21
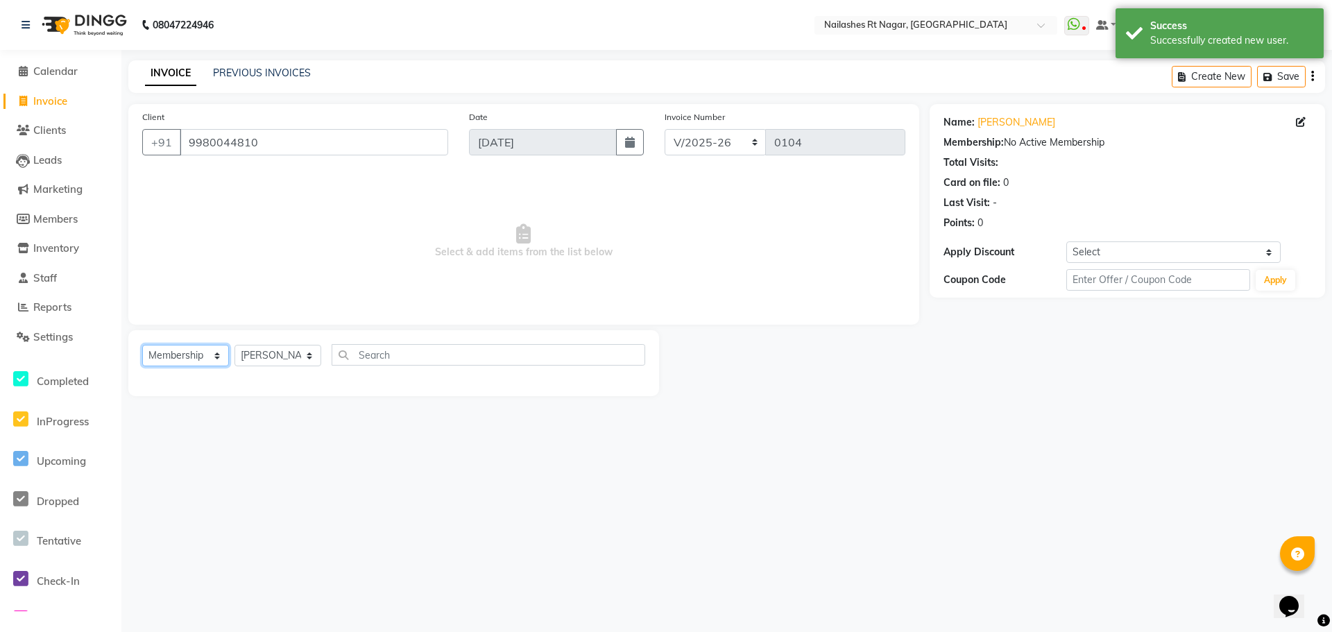
select select "service"
click at [142, 345] on select "Select Service Product Membership Package Voucher Prepaid Gift Card" at bounding box center [185, 355] width 87 height 21
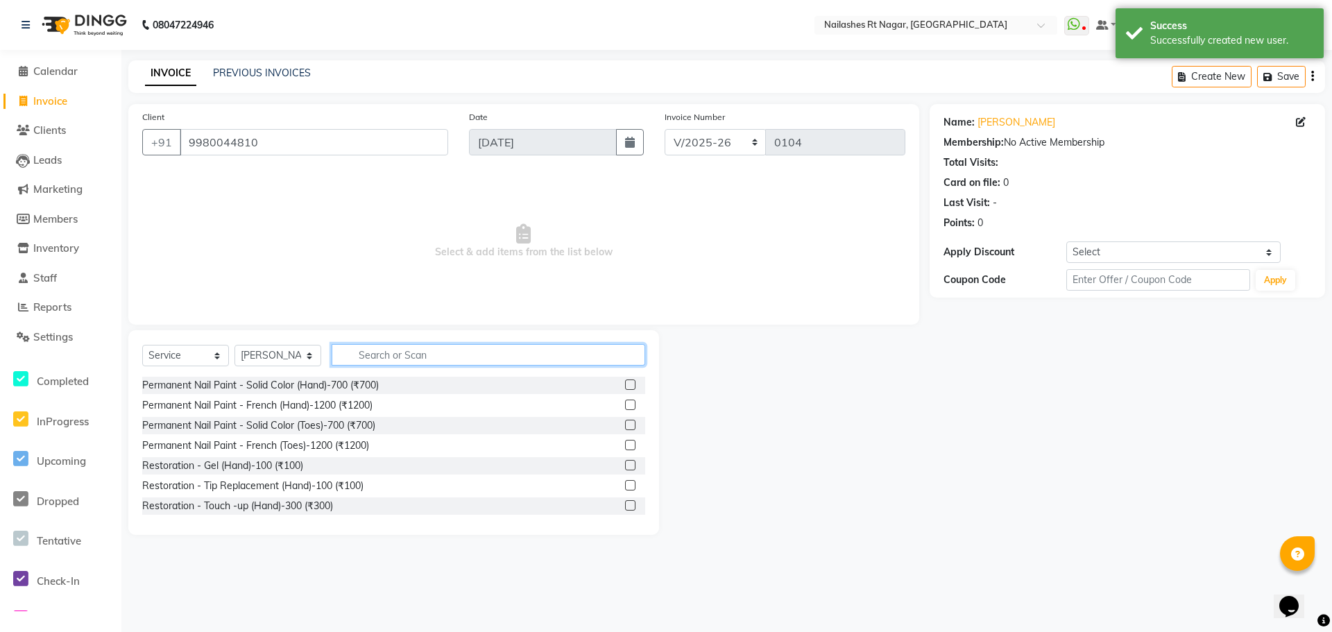
click at [372, 351] on input "text" at bounding box center [488, 354] width 313 height 21
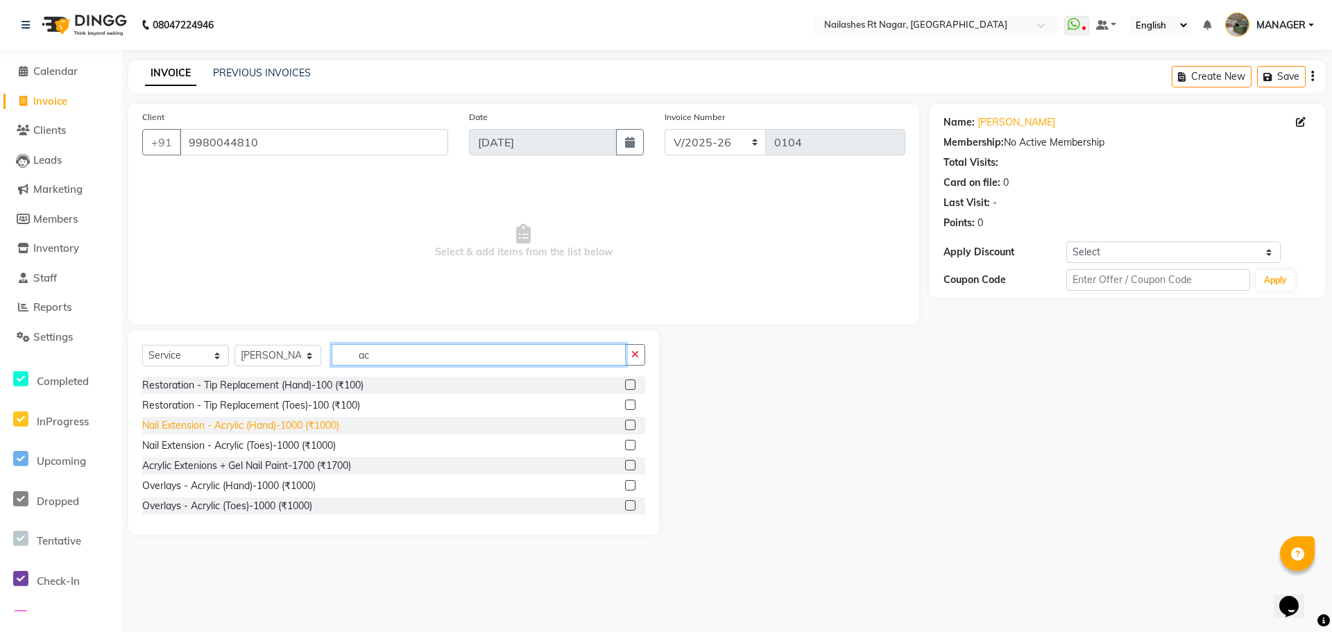
type input "ac"
click at [254, 424] on div "Nail Extension - Acrylic (Hand)-1000 (₹1000)" at bounding box center [240, 425] width 197 height 15
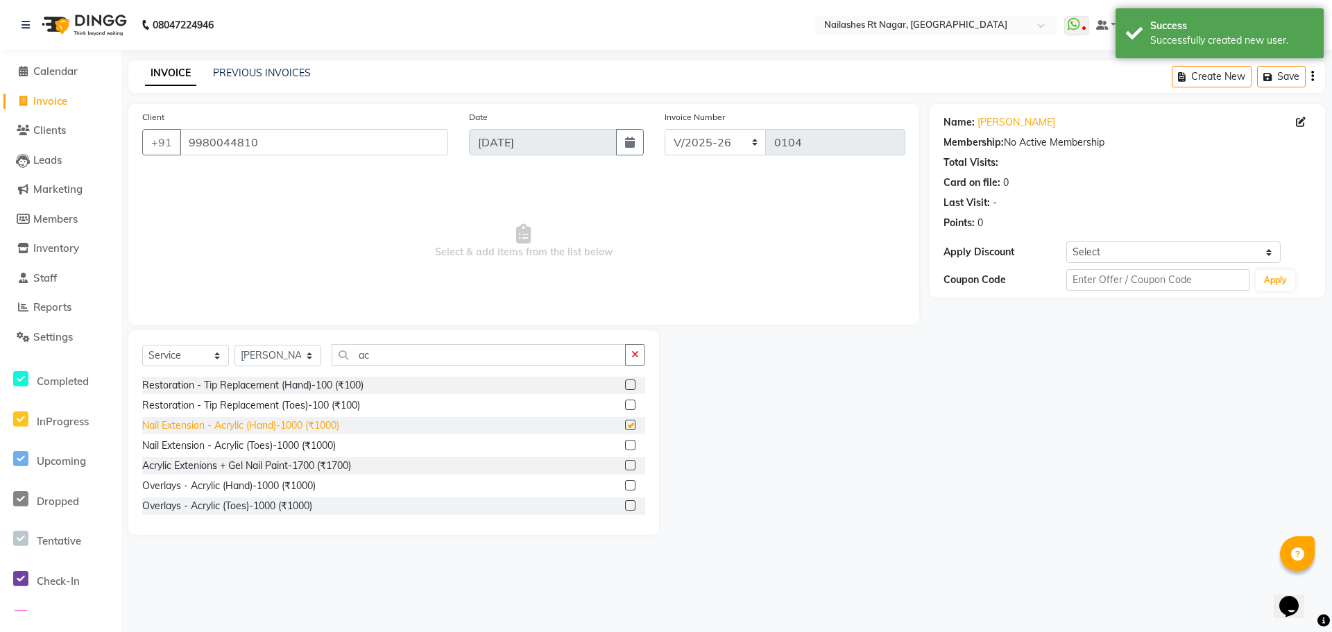
checkbox input "false"
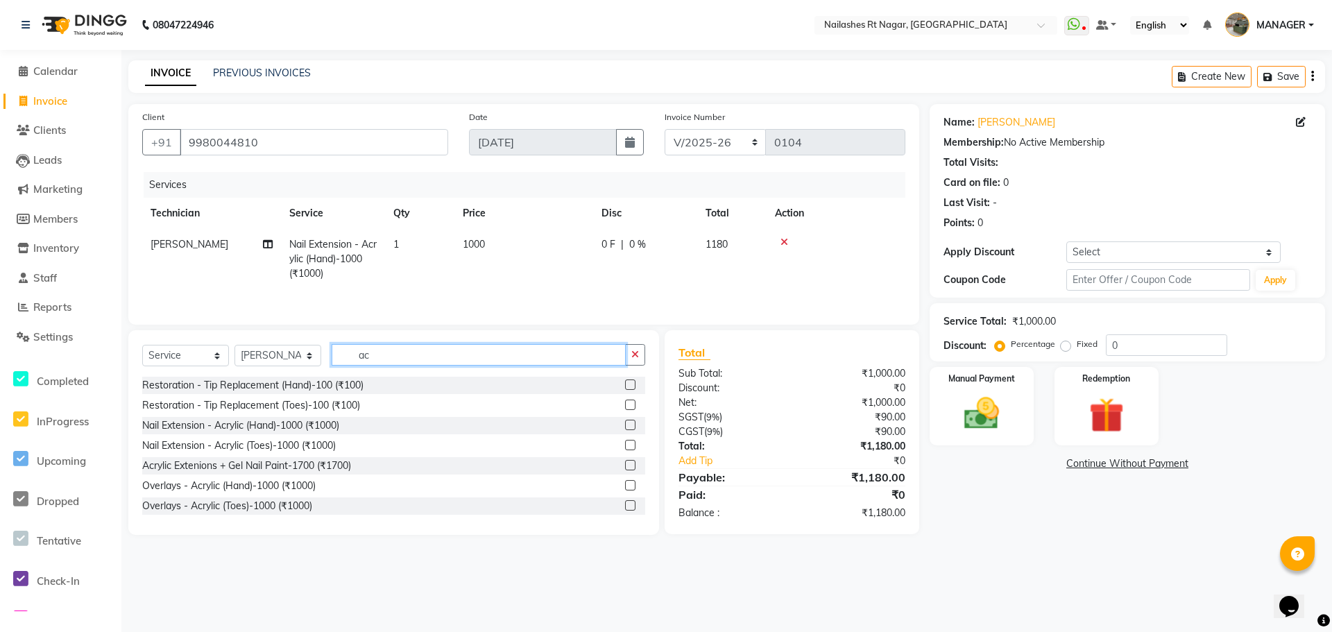
click at [415, 355] on input "ac" at bounding box center [479, 354] width 294 height 21
type input "a"
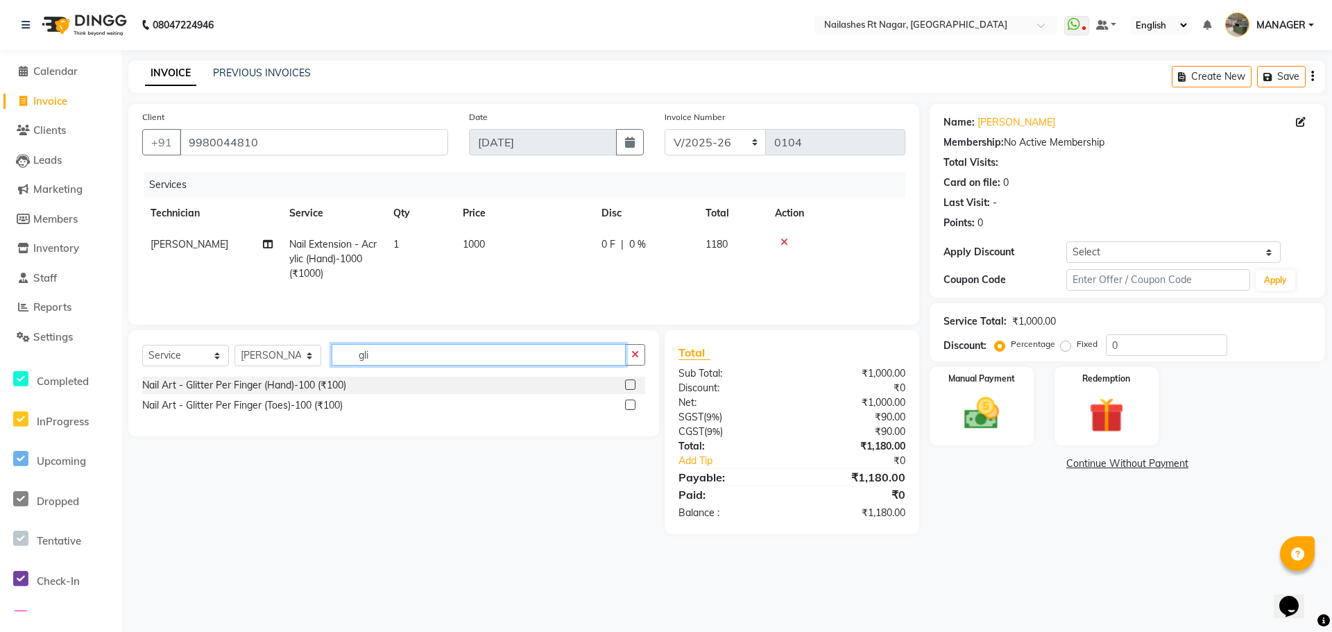
type input "gli"
click at [625, 387] on label at bounding box center [630, 384] width 10 height 10
click at [625, 387] on input "checkbox" at bounding box center [629, 385] width 9 height 9
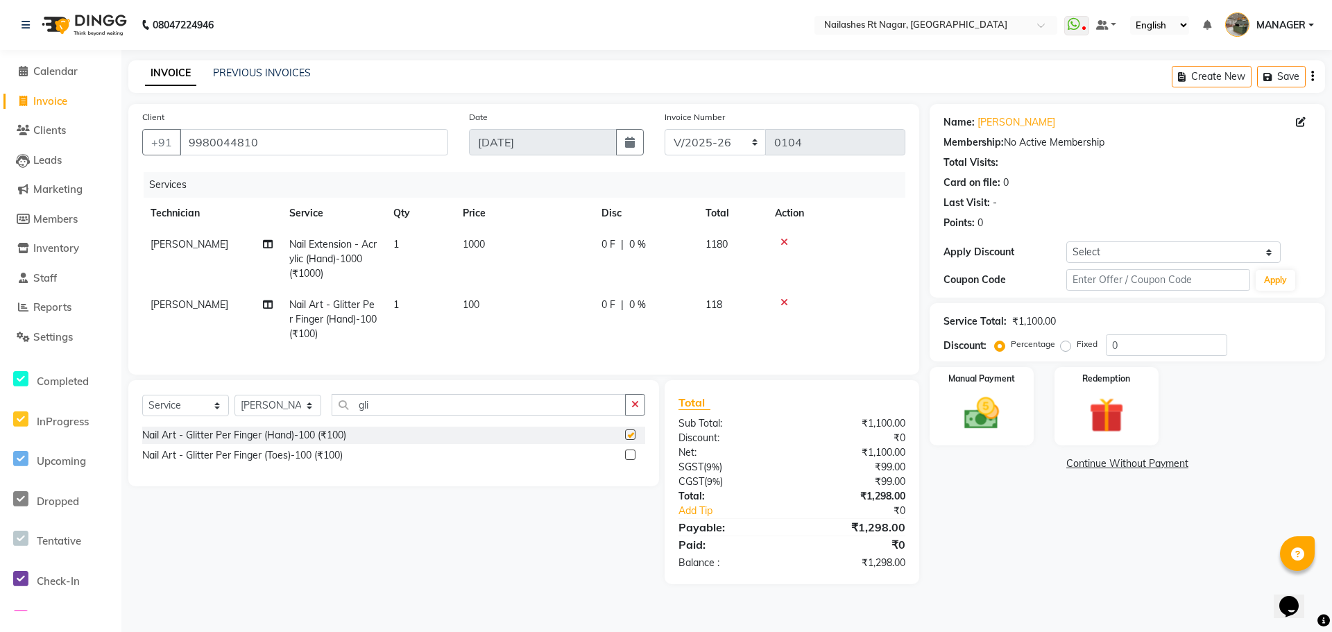
checkbox input "false"
click at [399, 301] on td "1" at bounding box center [419, 319] width 69 height 60
select select "86384"
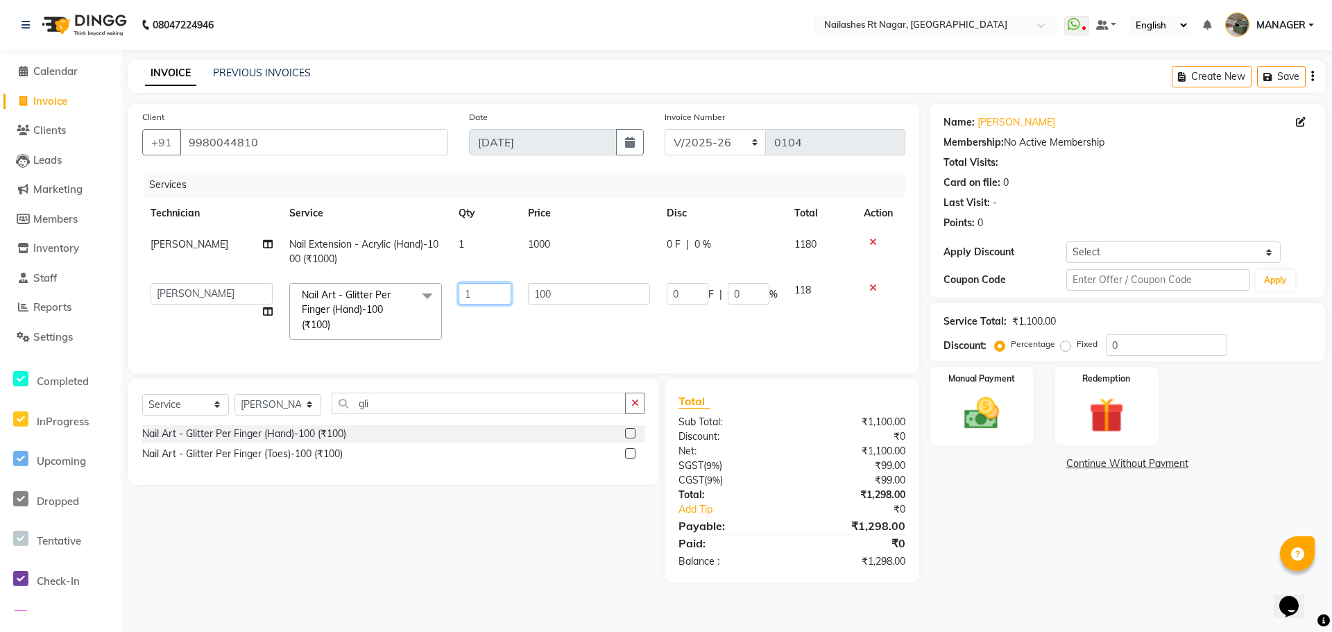
click at [479, 298] on input "1" at bounding box center [484, 293] width 53 height 21
type input "10"
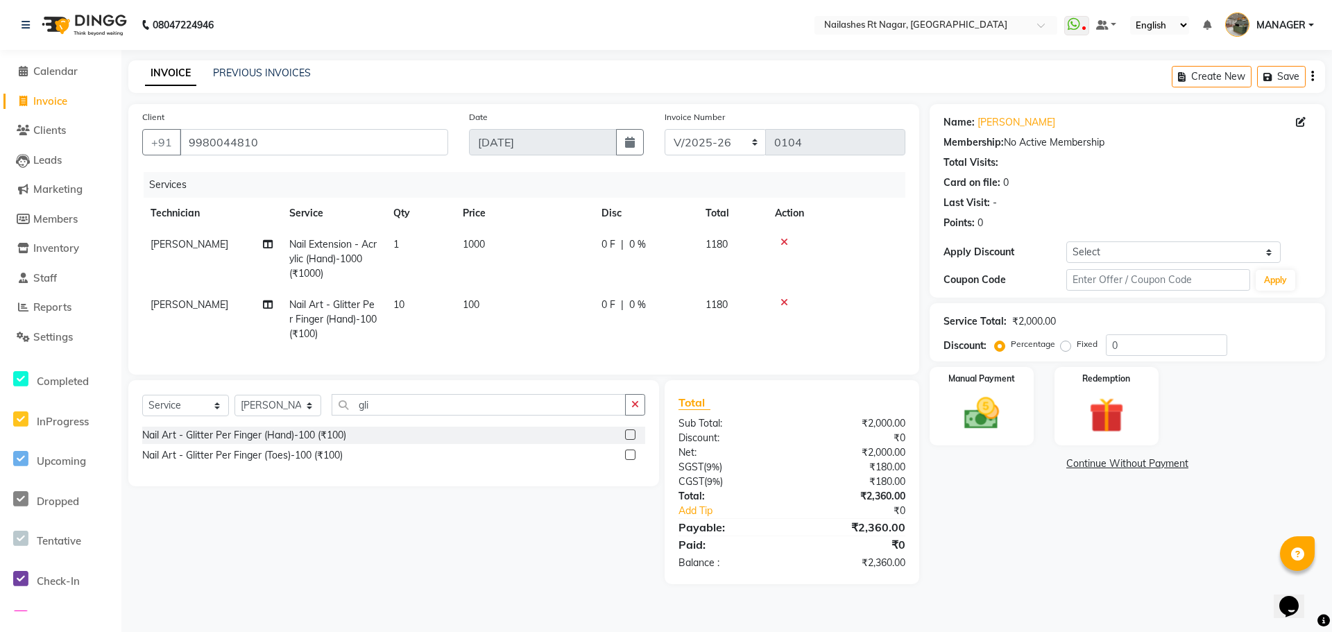
click at [542, 326] on td "100" at bounding box center [523, 319] width 139 height 60
select select "86384"
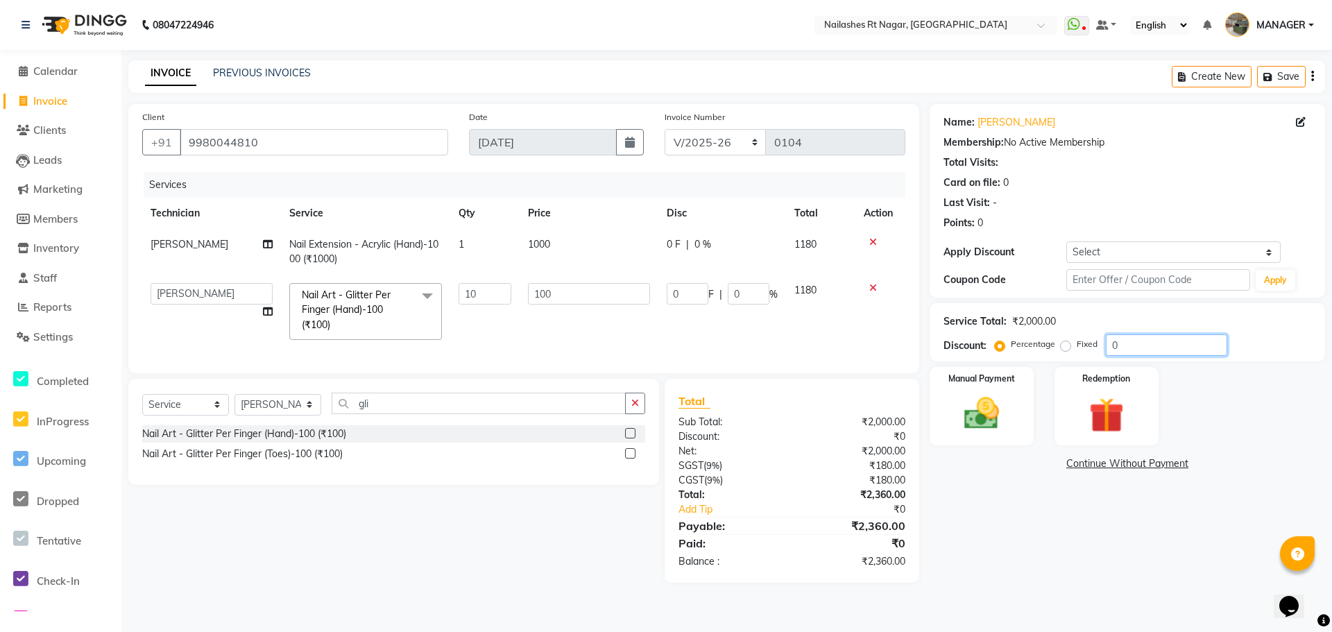
click at [1121, 342] on input "0" at bounding box center [1166, 344] width 121 height 21
type input "3"
type input "30"
type input "3"
type input "30"
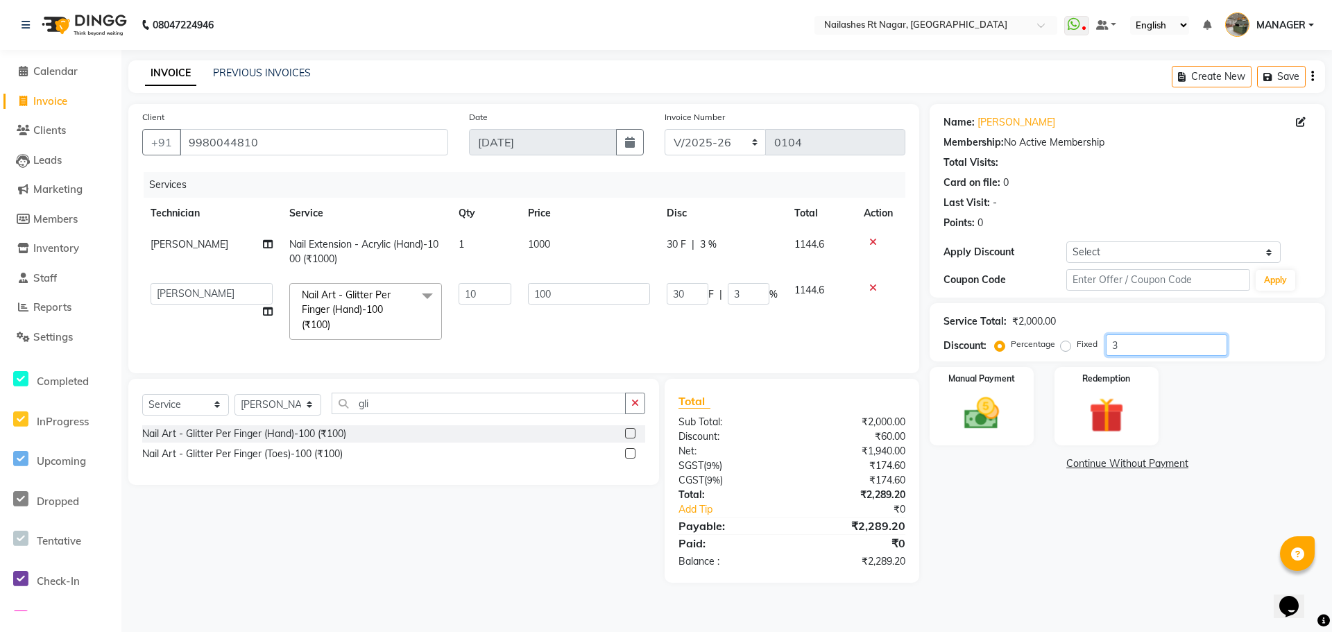
type input "300"
type input "30"
click at [826, 341] on td "826" at bounding box center [820, 312] width 69 height 74
click at [839, 331] on td "826" at bounding box center [820, 312] width 69 height 74
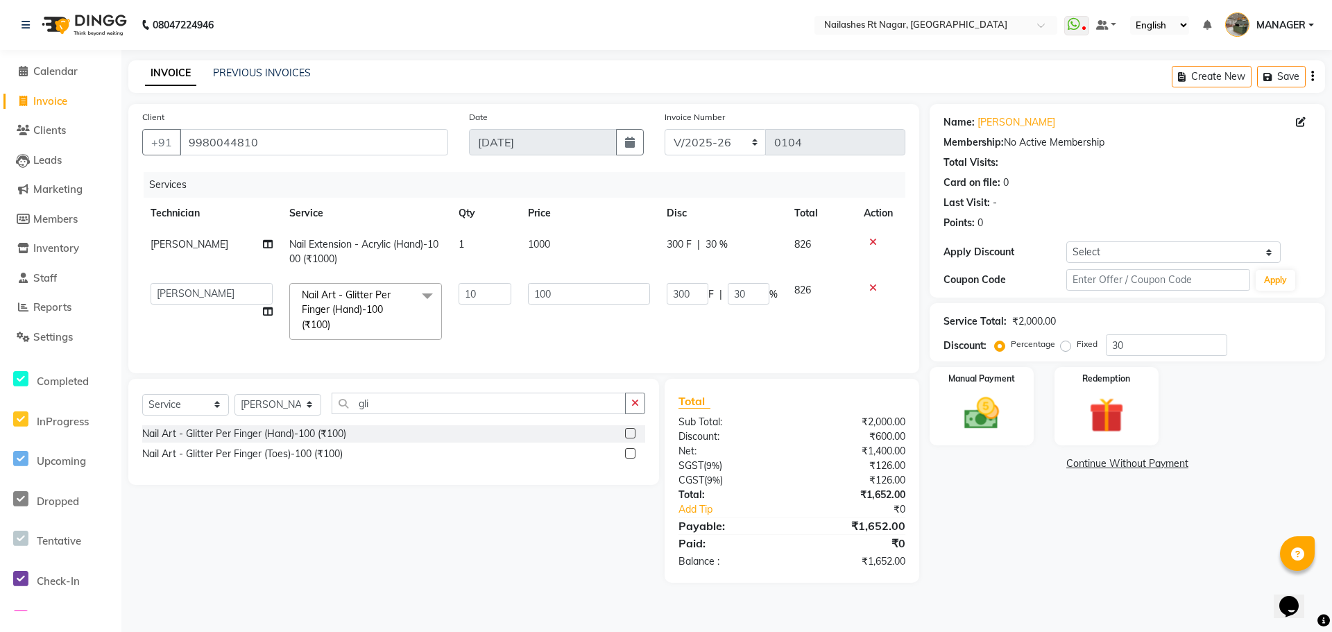
click at [814, 333] on td "826" at bounding box center [820, 312] width 69 height 74
click at [997, 414] on img at bounding box center [982, 414] width 60 height 42
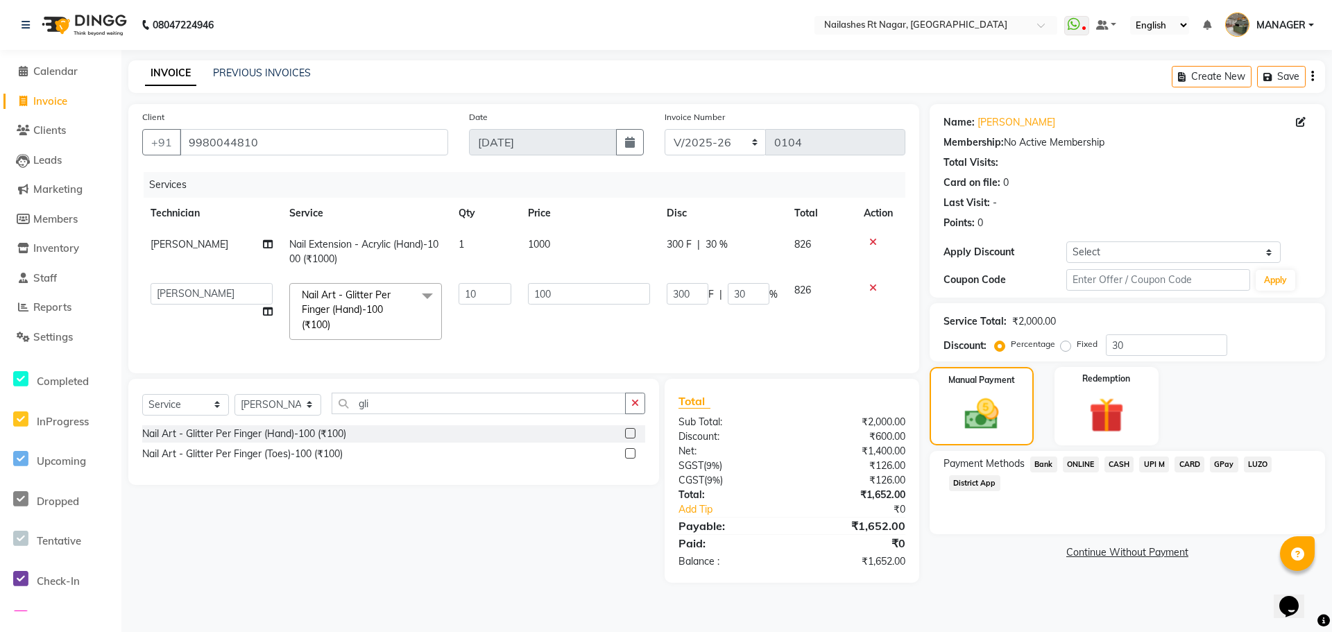
click at [1190, 465] on span "CARD" at bounding box center [1189, 464] width 30 height 16
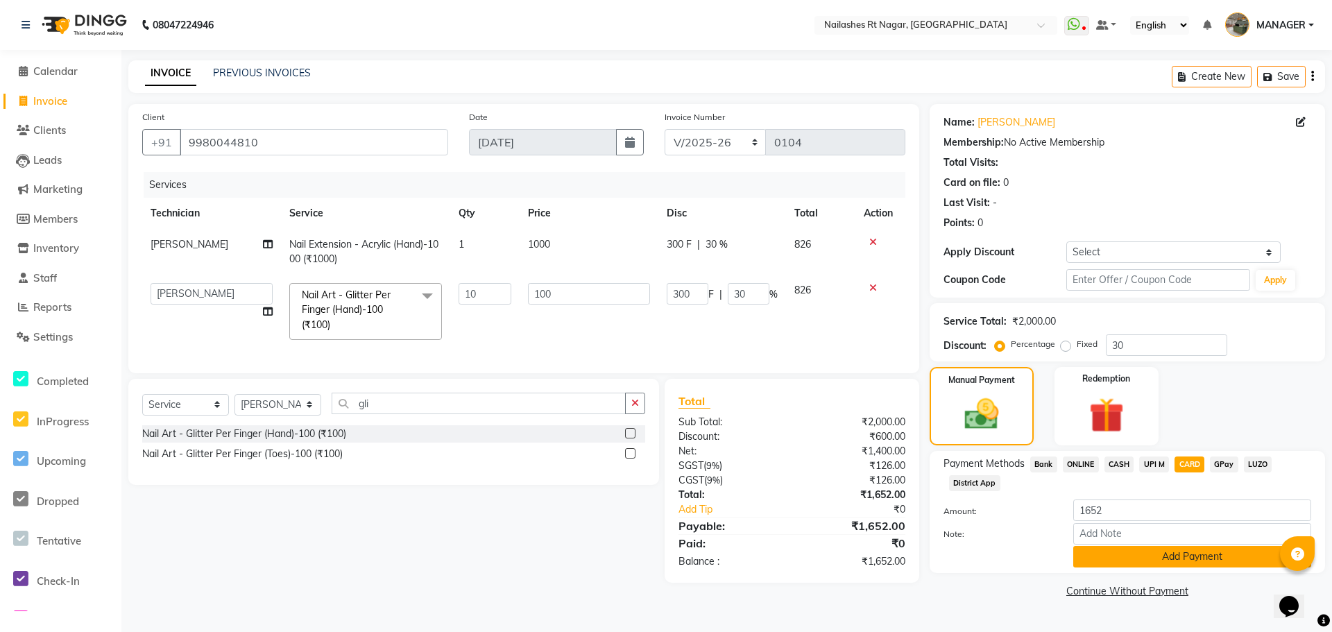
click at [1189, 559] on button "Add Payment" at bounding box center [1192, 556] width 238 height 21
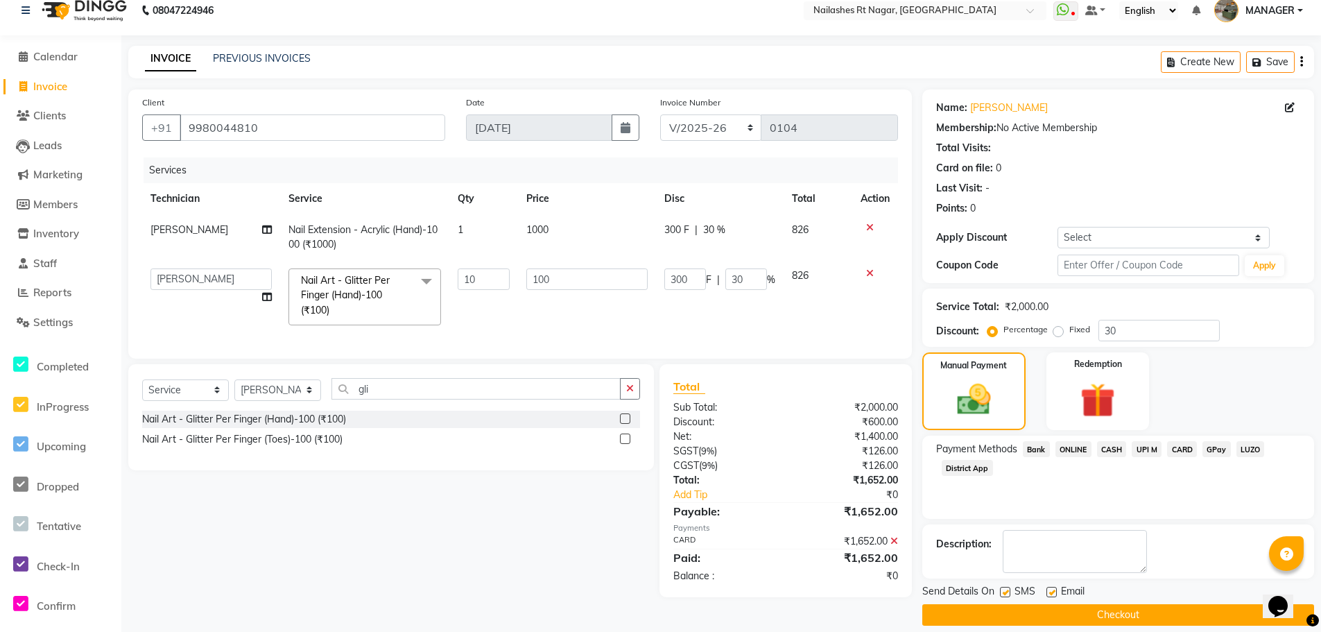
scroll to position [29, 0]
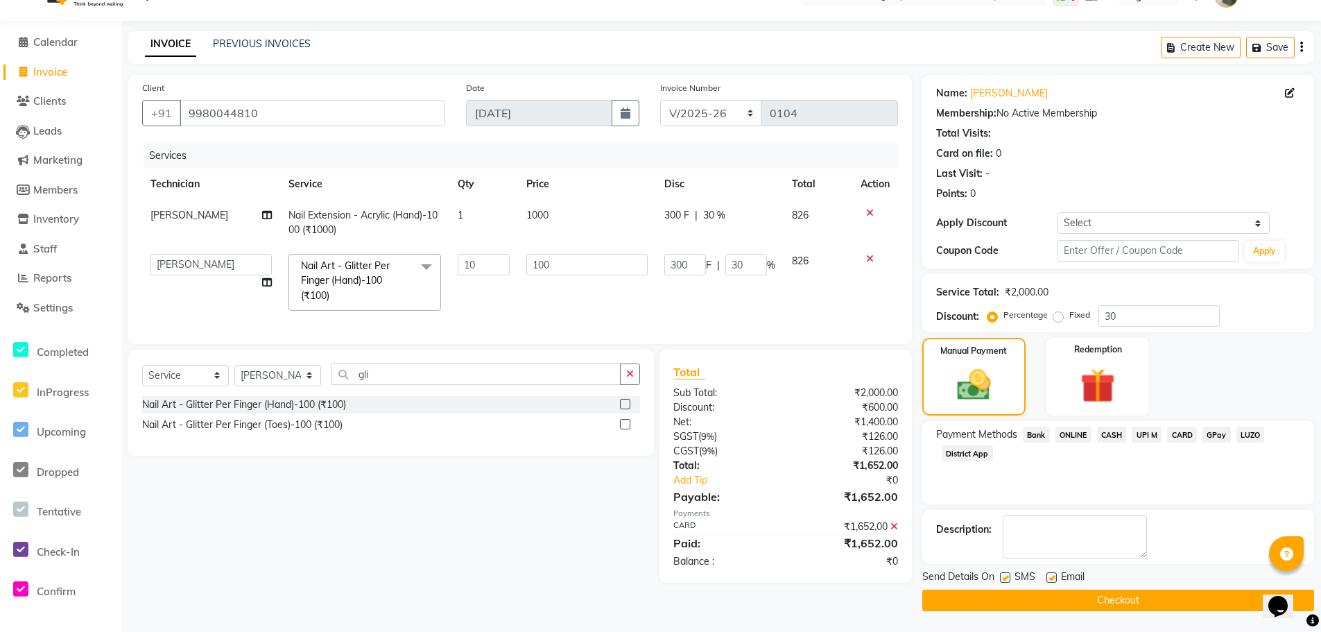
click at [1115, 594] on button "Checkout" at bounding box center [1118, 600] width 392 height 21
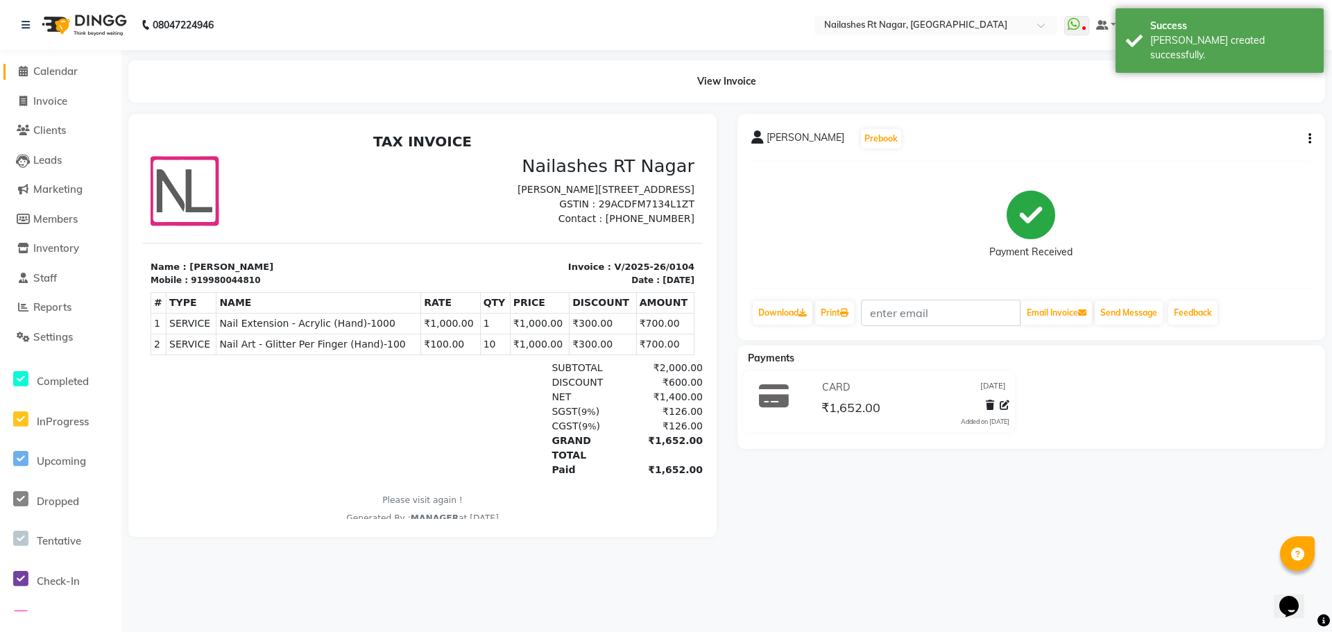
click at [58, 78] on link "Calendar" at bounding box center [60, 72] width 114 height 16
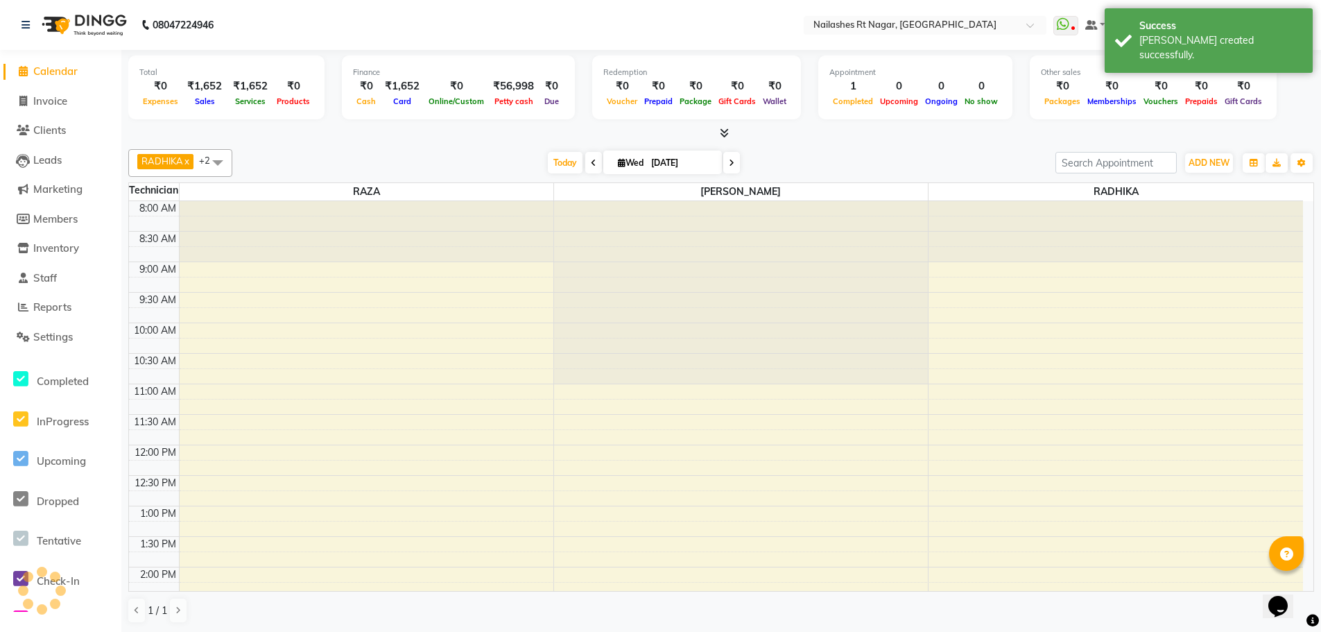
click at [316, 19] on nav "08047224946 Select Location × Nailashes Rt Nagar, Rt Nagar WhatsApp Status ✕ St…" at bounding box center [660, 25] width 1321 height 50
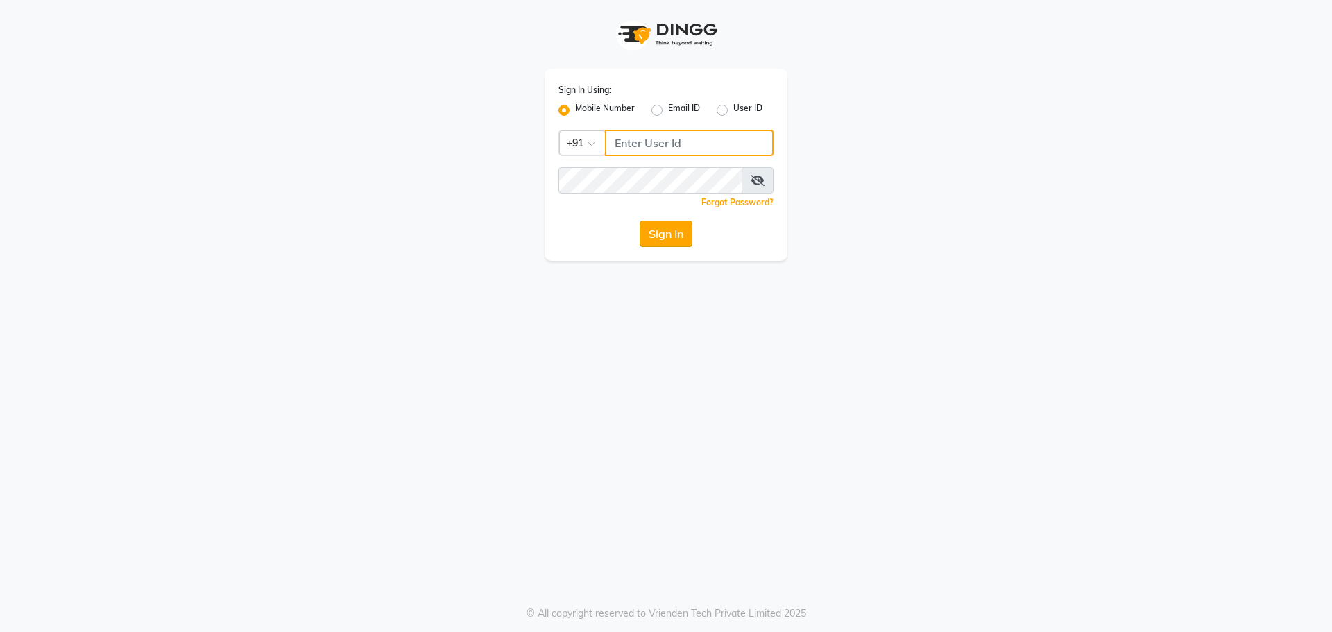
type input "6363161131"
drag, startPoint x: 661, startPoint y: 239, endPoint x: 626, endPoint y: 219, distance: 40.4
click at [662, 239] on button "Sign In" at bounding box center [665, 234] width 53 height 26
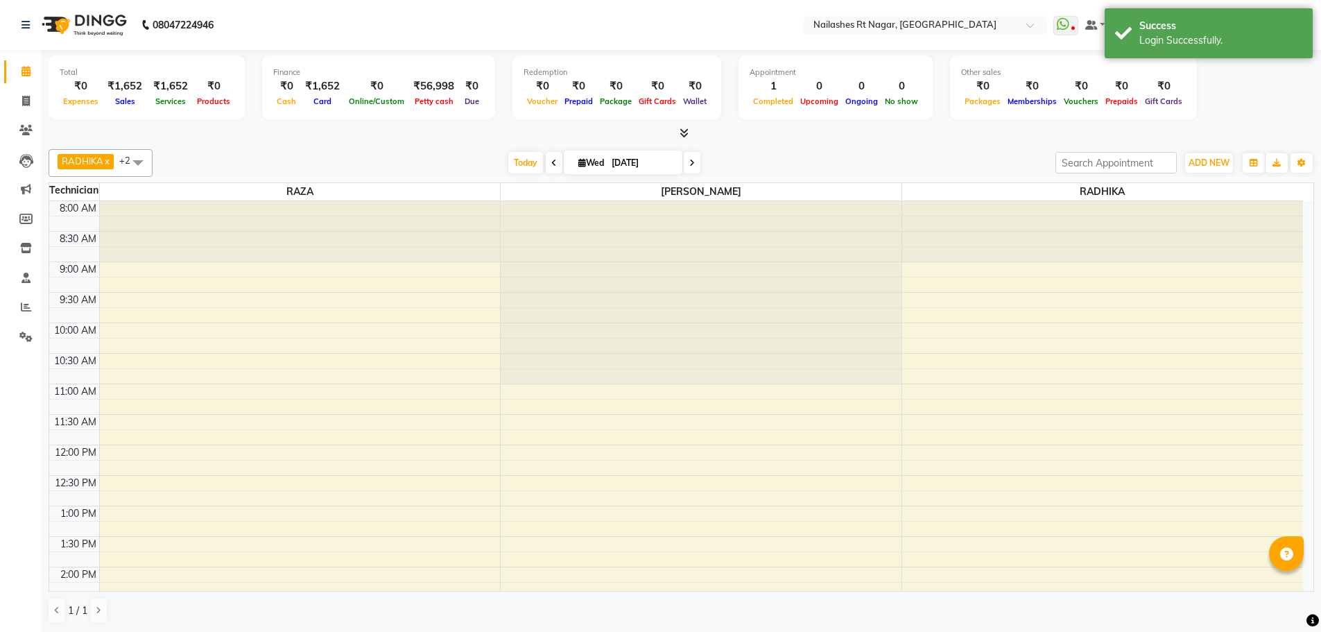
select select "en"
click at [497, 46] on nav "08047224946 Select Location × [GEOGRAPHIC_DATA] WhatsApp Status ✕ Status: Disco…" at bounding box center [660, 25] width 1321 height 50
